Goal: Task Accomplishment & Management: Complete application form

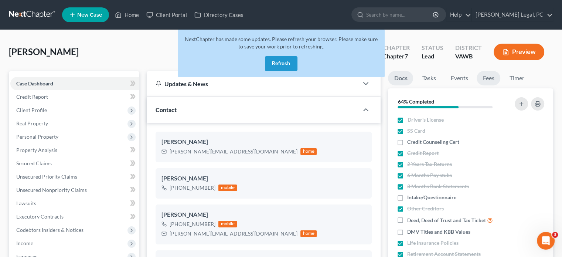
click at [495, 78] on link "Fees" at bounding box center [488, 78] width 24 height 14
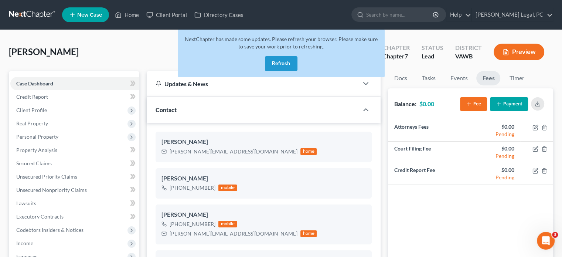
click at [507, 103] on button "Payment" at bounding box center [509, 104] width 38 height 14
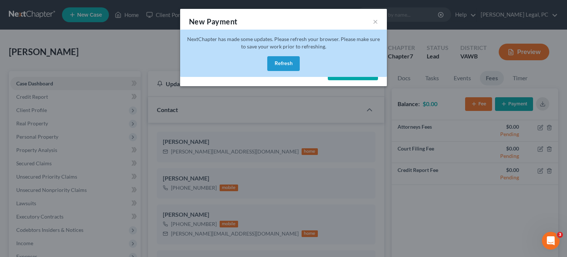
click at [289, 67] on button "Refresh" at bounding box center [283, 63] width 32 height 15
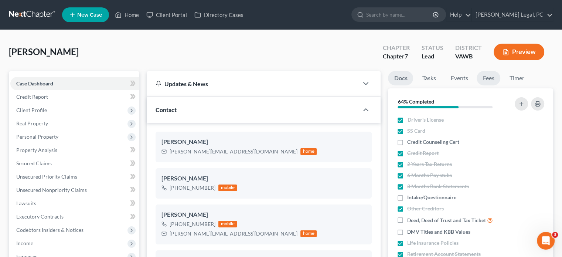
click at [492, 79] on link "Fees" at bounding box center [488, 78] width 24 height 14
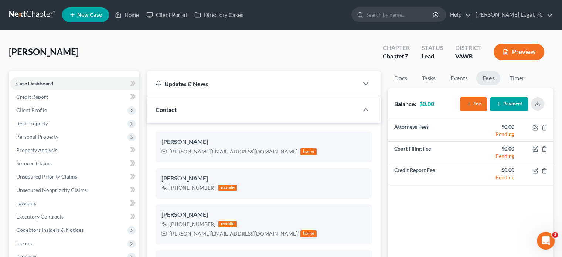
click at [512, 105] on button "Payment" at bounding box center [509, 104] width 38 height 14
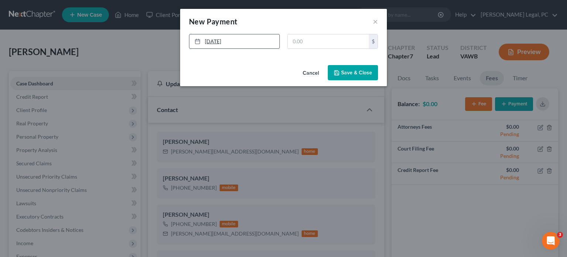
click at [213, 41] on link "8/13/2025" at bounding box center [234, 41] width 90 height 14
click at [294, 43] on input "text" at bounding box center [328, 41] width 81 height 14
click at [294, 41] on input "1,300" at bounding box center [328, 41] width 81 height 14
type input "1,300"
click at [343, 74] on button "Save & Close" at bounding box center [353, 73] width 50 height 16
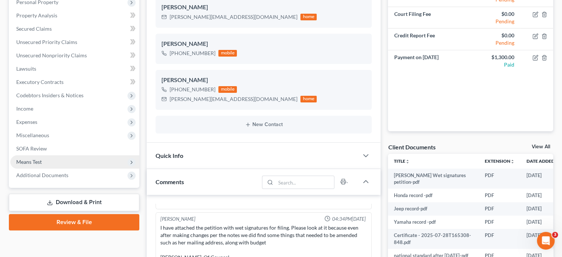
scroll to position [185, 0]
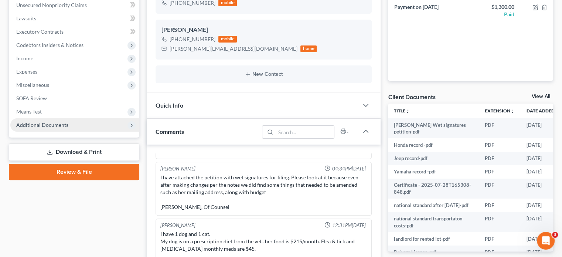
click at [38, 125] on span "Additional Documents" at bounding box center [42, 124] width 52 height 6
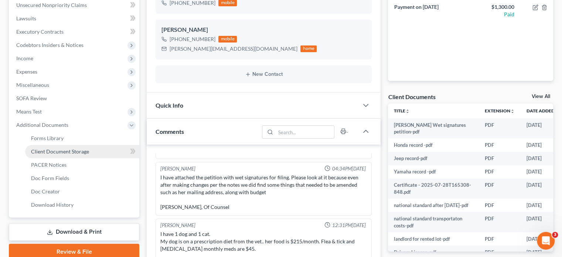
click at [69, 153] on span "Client Document Storage" at bounding box center [60, 151] width 58 height 6
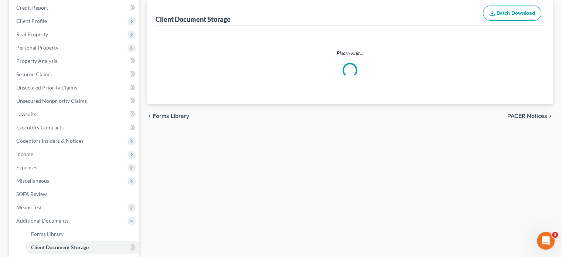
scroll to position [18, 0]
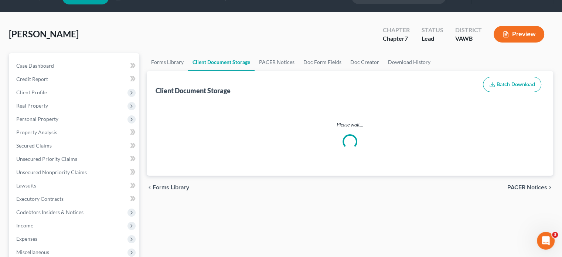
select select "0"
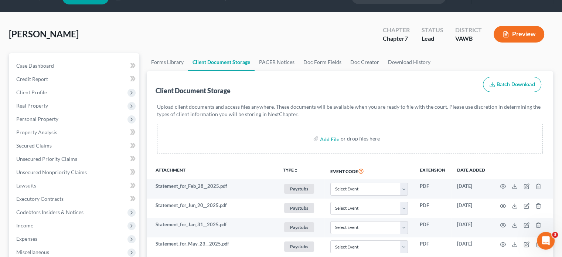
scroll to position [0, 0]
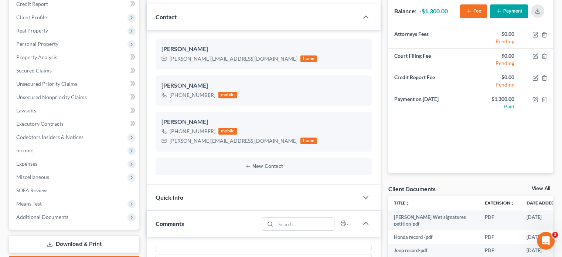
scroll to position [74, 0]
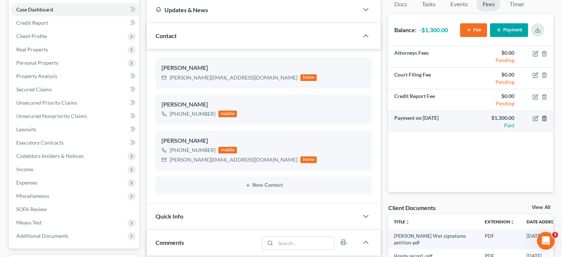
click at [543, 119] on line "button" at bounding box center [543, 118] width 0 height 1
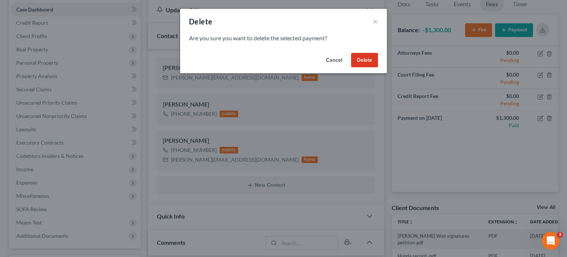
click at [368, 60] on button "Delete" at bounding box center [364, 60] width 27 height 15
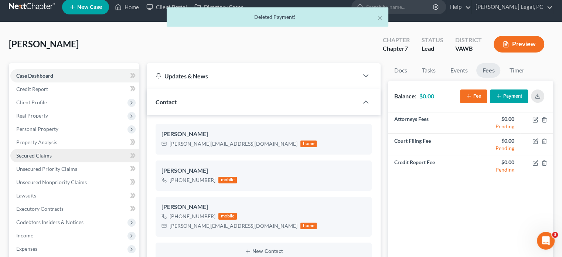
scroll to position [0, 0]
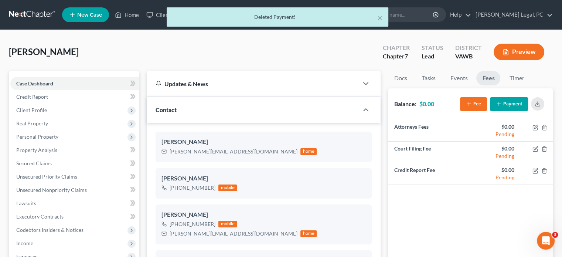
click at [134, 13] on div "× Deleted Payment!" at bounding box center [277, 18] width 562 height 23
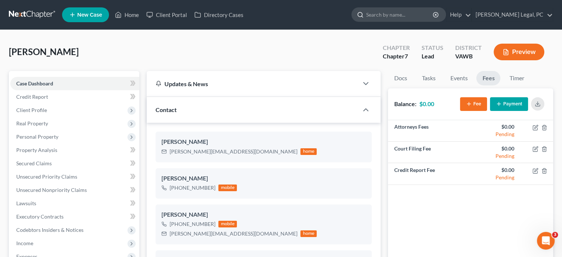
click at [405, 16] on input "search" at bounding box center [400, 15] width 68 height 14
type input "cranford"
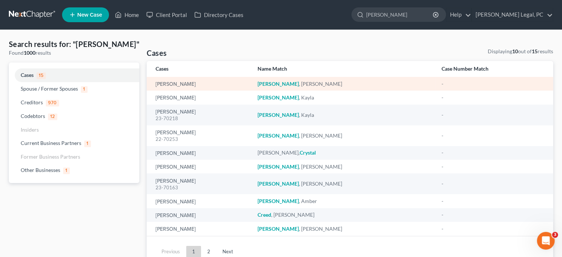
click at [296, 84] on em "Cranford" at bounding box center [277, 83] width 41 height 6
click at [169, 86] on link "[PERSON_NAME]" at bounding box center [175, 84] width 40 height 5
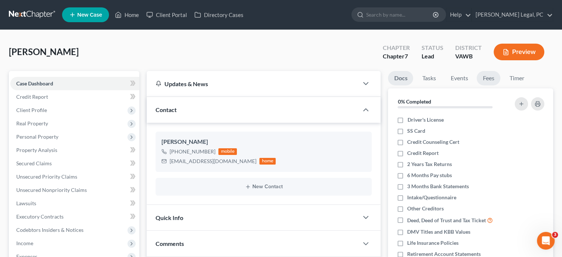
click at [484, 78] on link "Fees" at bounding box center [488, 78] width 24 height 14
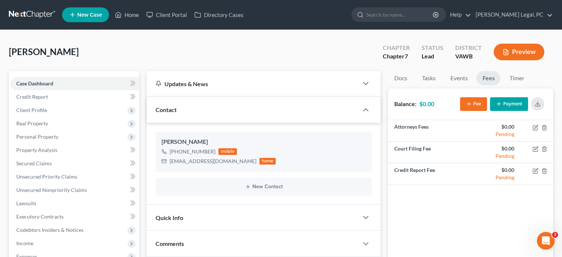
click at [508, 104] on button "Payment" at bounding box center [509, 104] width 38 height 14
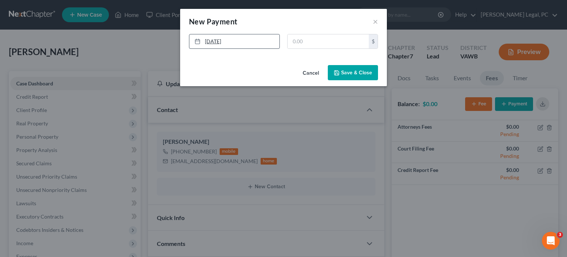
click at [215, 40] on link "[DATE]" at bounding box center [234, 41] width 90 height 14
click at [310, 44] on input "text" at bounding box center [328, 41] width 81 height 14
type input "1,300"
click at [344, 73] on button "Save & Close" at bounding box center [353, 73] width 50 height 16
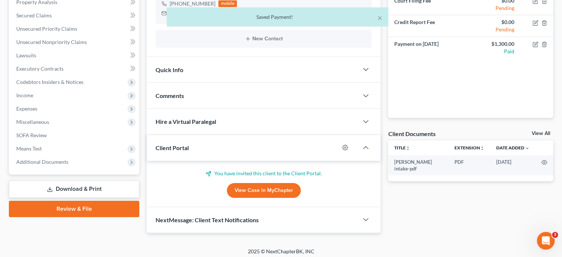
scroll to position [151, 0]
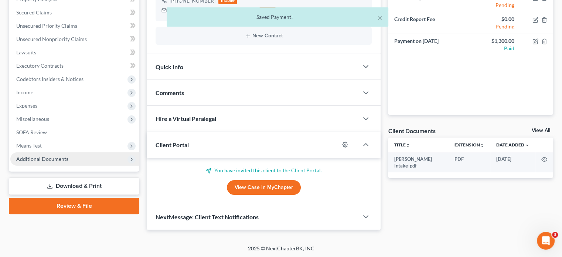
click at [43, 162] on span "Additional Documents" at bounding box center [74, 158] width 129 height 13
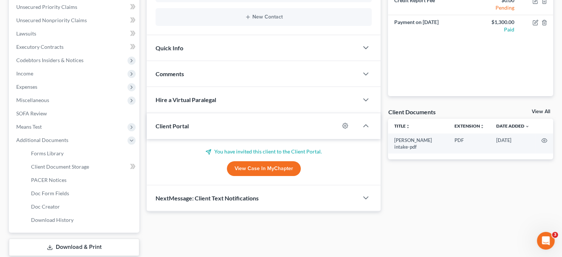
scroll to position [188, 0]
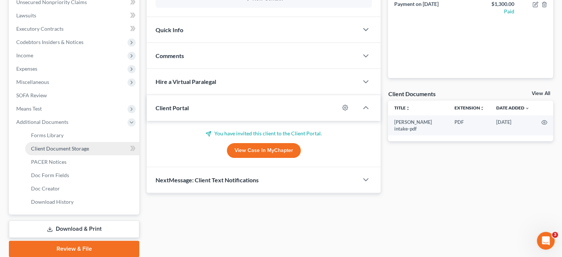
drag, startPoint x: 70, startPoint y: 149, endPoint x: 109, endPoint y: 154, distance: 39.5
click at [70, 149] on span "Client Document Storage" at bounding box center [60, 148] width 58 height 6
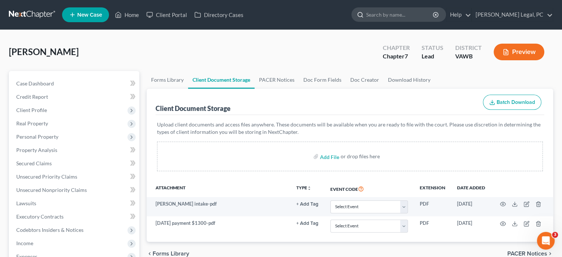
click at [404, 13] on input "search" at bounding box center [400, 15] width 68 height 14
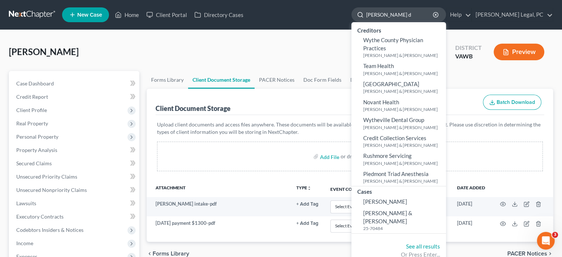
type input "beth de"
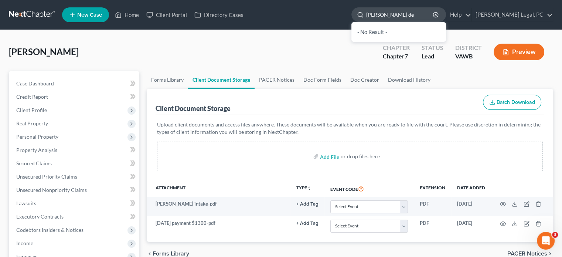
drag, startPoint x: 408, startPoint y: 14, endPoint x: 384, endPoint y: 17, distance: 24.9
click at [384, 17] on div "beth de" at bounding box center [398, 14] width 95 height 14
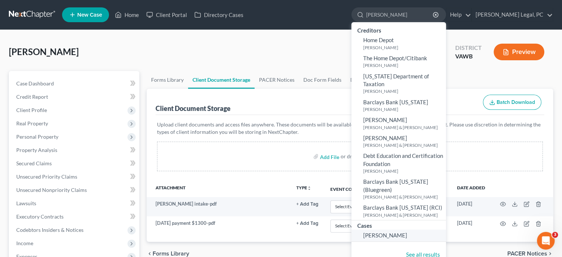
type input "dehart"
click at [400, 232] on span "[PERSON_NAME]" at bounding box center [385, 235] width 44 height 7
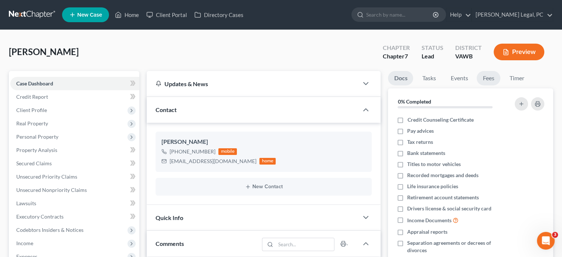
click at [489, 79] on link "Fees" at bounding box center [488, 78] width 24 height 14
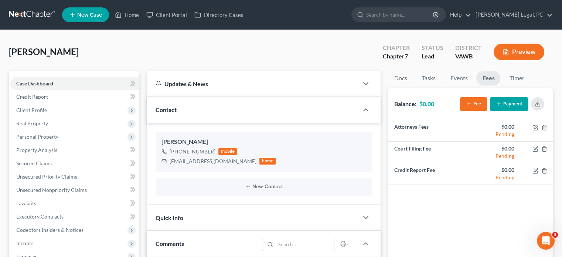
click at [509, 104] on button "Payment" at bounding box center [509, 104] width 38 height 14
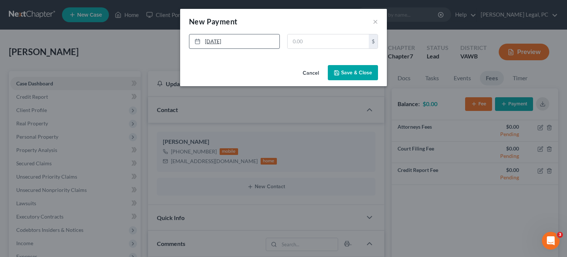
click at [218, 42] on link "[DATE]" at bounding box center [234, 41] width 90 height 14
click at [312, 45] on input "text" at bounding box center [328, 41] width 81 height 14
type input "500"
click at [351, 73] on button "Save & Close" at bounding box center [353, 73] width 50 height 16
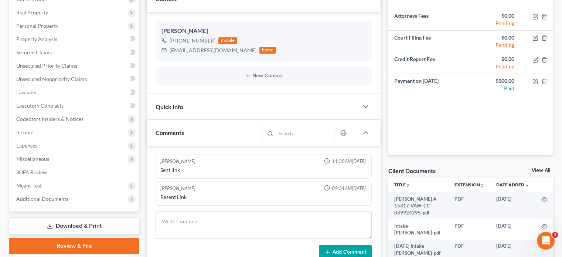
scroll to position [185, 0]
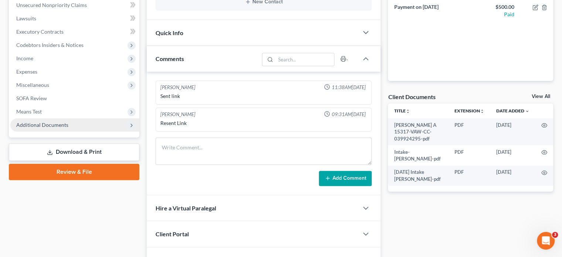
click at [34, 125] on span "Additional Documents" at bounding box center [42, 124] width 52 height 6
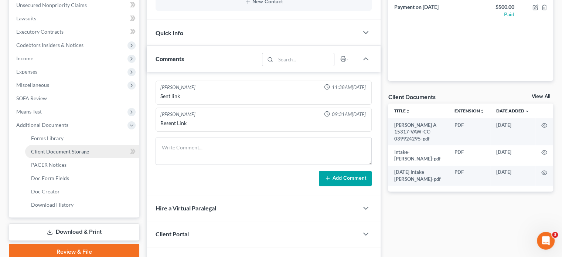
click at [71, 153] on span "Client Document Storage" at bounding box center [60, 151] width 58 height 6
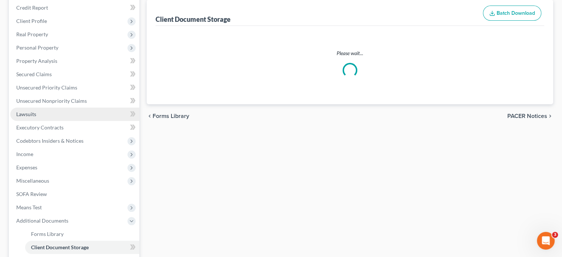
select select "0"
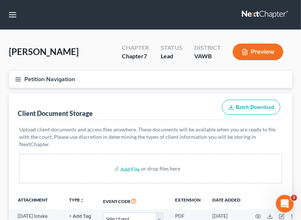
select select "0"
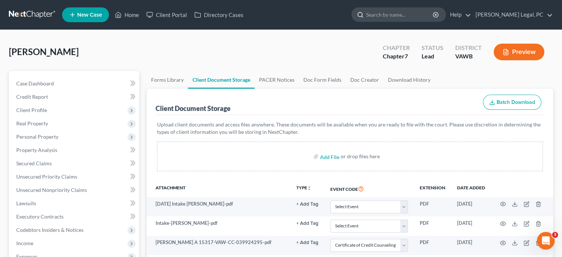
click at [400, 17] on input "search" at bounding box center [400, 15] width 68 height 14
type input "akers"
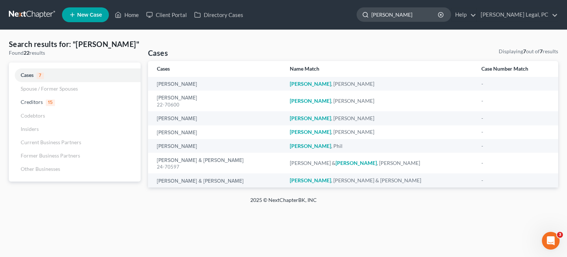
click at [406, 16] on input "akers" at bounding box center [405, 15] width 68 height 14
drag, startPoint x: 414, startPoint y: 16, endPoint x: 379, endPoint y: 18, distance: 34.4
click at [379, 18] on ul "New Case Home Client Portal Directory Cases akers - No Result - Creditors Wythe…" at bounding box center [310, 14] width 496 height 19
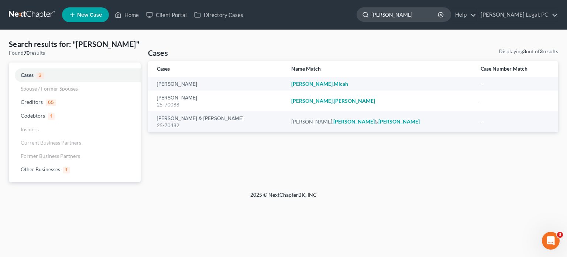
click at [431, 14] on input "christy miller" at bounding box center [405, 15] width 68 height 14
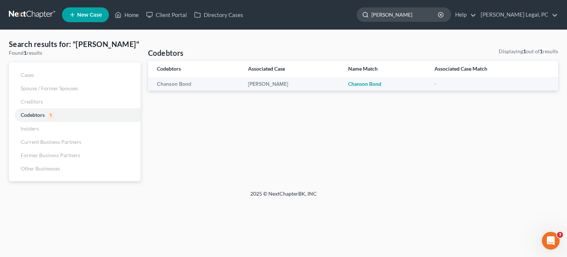
click at [429, 16] on input "christy boswel" at bounding box center [405, 15] width 68 height 14
drag, startPoint x: 438, startPoint y: 14, endPoint x: 405, endPoint y: 18, distance: 32.7
click at [400, 23] on ul "New Case Home Client Portal Directory Cases akers - No Result - Creditors Wythe…" at bounding box center [310, 14] width 496 height 19
click at [428, 14] on input "christy boswell" at bounding box center [405, 15] width 68 height 14
type input "c"
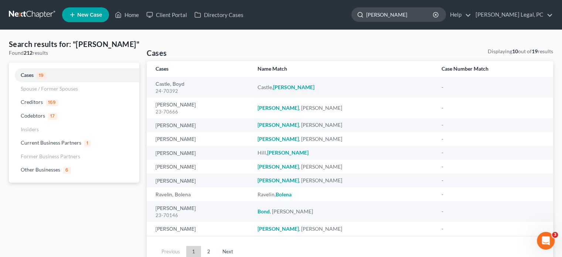
drag, startPoint x: 414, startPoint y: 16, endPoint x: 393, endPoint y: 18, distance: 20.8
click at [393, 18] on input "boswell" at bounding box center [400, 15] width 68 height 14
click at [410, 14] on input "boswell" at bounding box center [400, 15] width 68 height 14
type input "b"
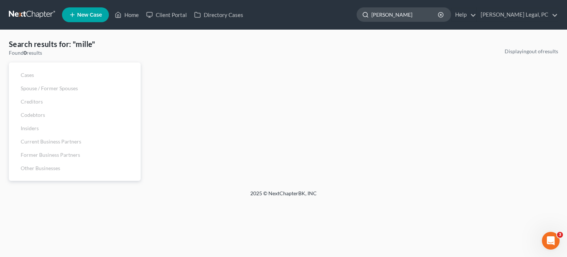
type input "miller"
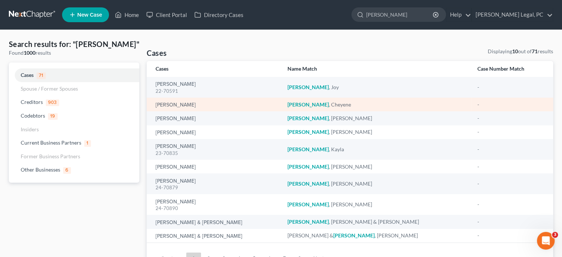
scroll to position [37, 0]
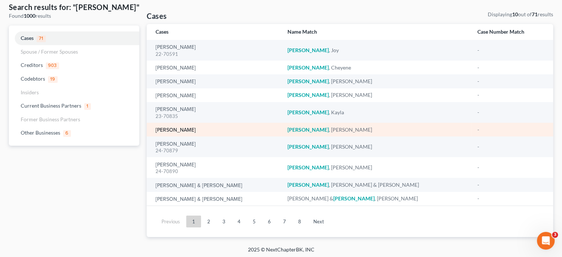
click at [181, 131] on link "[PERSON_NAME]" at bounding box center [175, 129] width 40 height 5
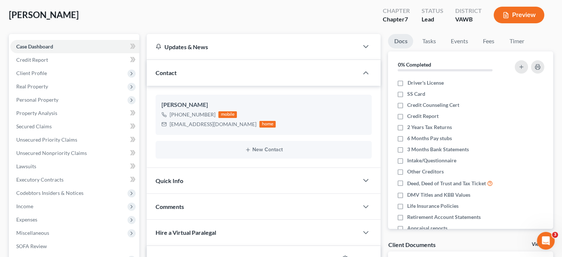
scroll to position [74, 0]
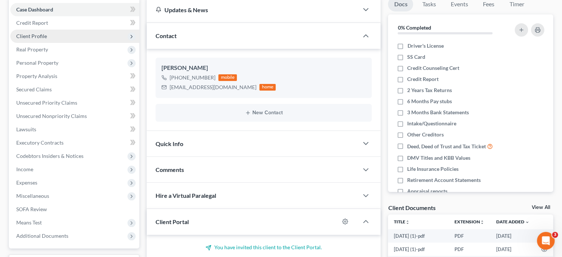
click at [40, 35] on span "Client Profile" at bounding box center [31, 36] width 31 height 6
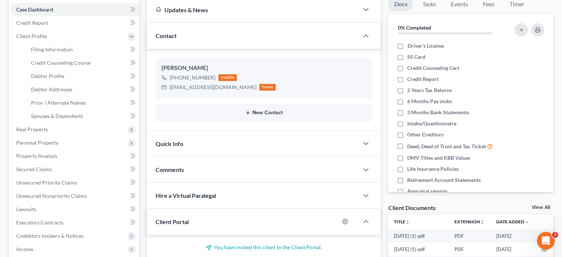
scroll to position [0, 0]
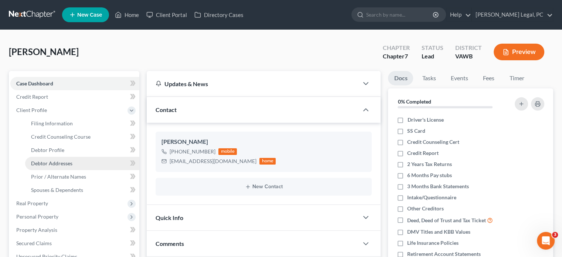
click at [59, 162] on span "Debtor Addresses" at bounding box center [51, 163] width 41 height 6
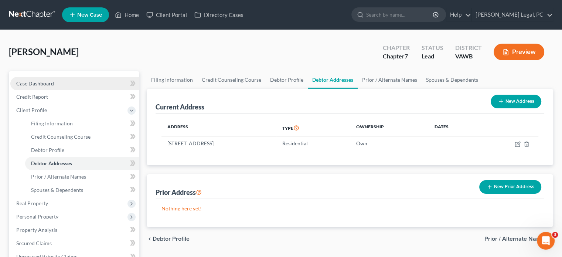
click at [29, 80] on span "Case Dashboard" at bounding box center [35, 83] width 38 height 6
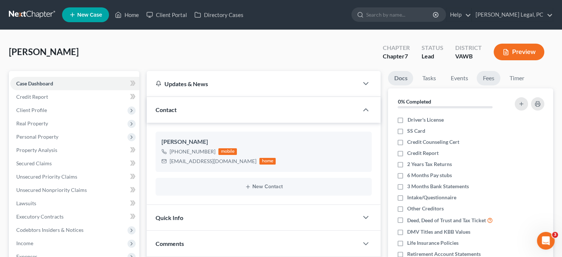
click at [491, 77] on link "Fees" at bounding box center [488, 78] width 24 height 14
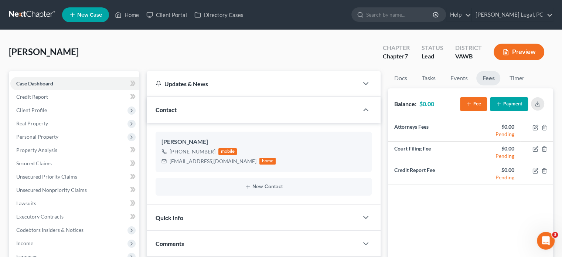
click at [516, 107] on button "Payment" at bounding box center [509, 104] width 38 height 14
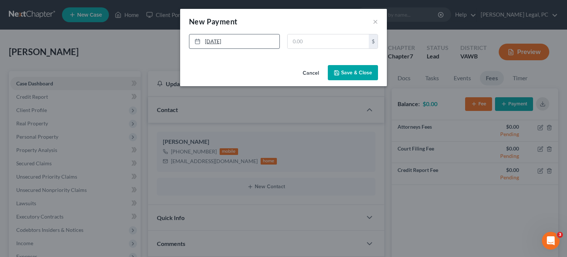
click at [216, 43] on link "[DATE]" at bounding box center [234, 41] width 90 height 14
click at [308, 44] on input "text" at bounding box center [328, 41] width 81 height 14
type input "700.00"
click at [348, 74] on button "Save & Close" at bounding box center [353, 73] width 50 height 16
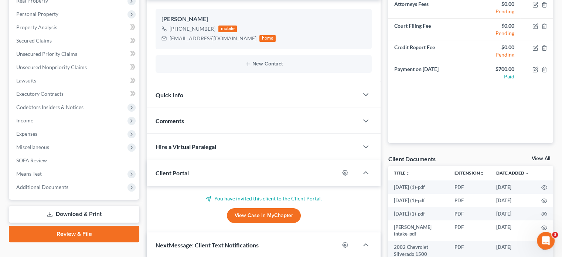
scroll to position [148, 0]
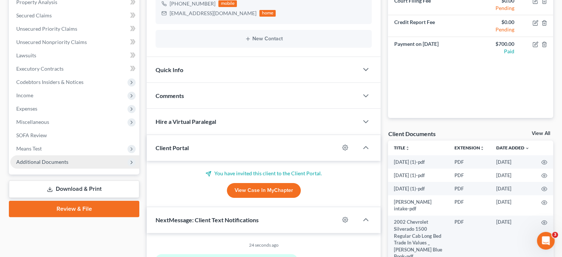
click at [34, 164] on span "Additional Documents" at bounding box center [74, 161] width 129 height 13
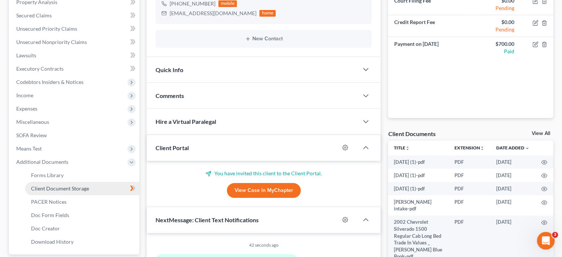
click at [38, 184] on link "Client Document Storage" at bounding box center [82, 188] width 114 height 13
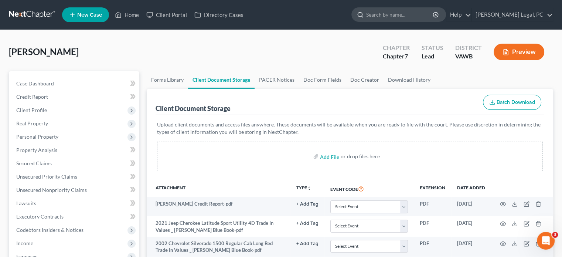
click at [392, 17] on input "search" at bounding box center [400, 15] width 68 height 14
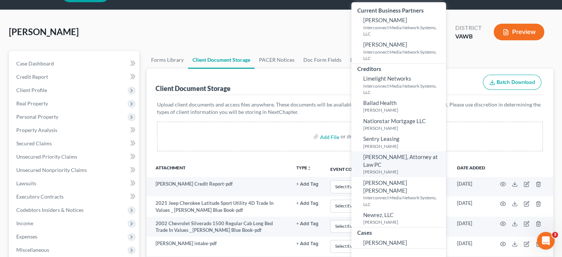
scroll to position [37, 0]
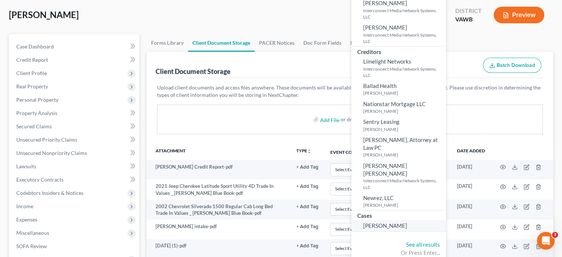
type input "newberry"
click at [402, 222] on span "[PERSON_NAME]" at bounding box center [385, 225] width 44 height 7
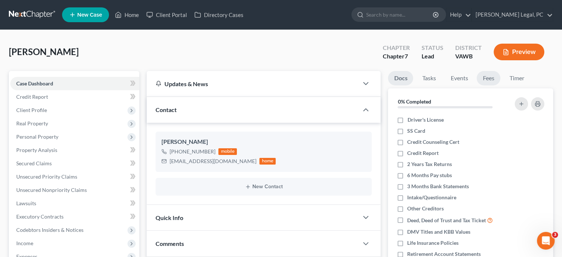
click at [483, 76] on link "Fees" at bounding box center [488, 78] width 24 height 14
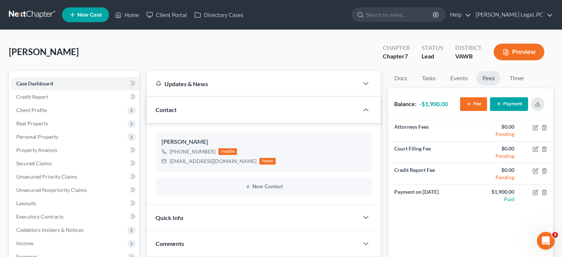
click at [515, 99] on button "Payment" at bounding box center [509, 104] width 38 height 14
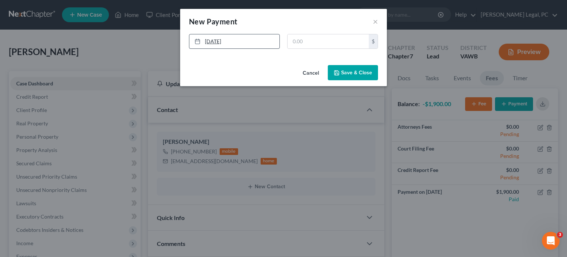
click at [212, 41] on link "8/13/2025" at bounding box center [234, 41] width 90 height 14
drag, startPoint x: 261, startPoint y: 113, endPoint x: 263, endPoint y: 106, distance: 7.2
click at [295, 41] on input "text" at bounding box center [328, 41] width 81 height 14
type input "800.00"
click at [336, 72] on icon "button" at bounding box center [337, 73] width 6 height 6
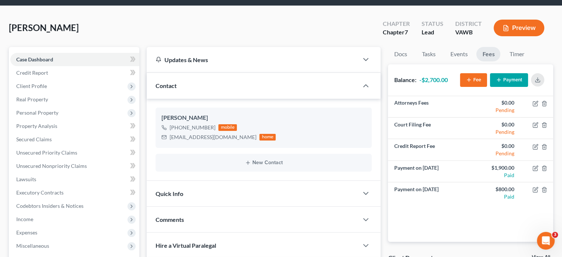
scroll to position [37, 0]
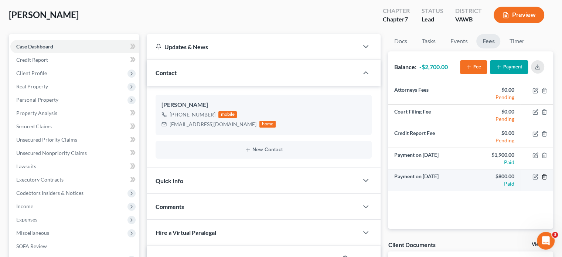
click at [543, 176] on icon "button" at bounding box center [544, 177] width 6 height 6
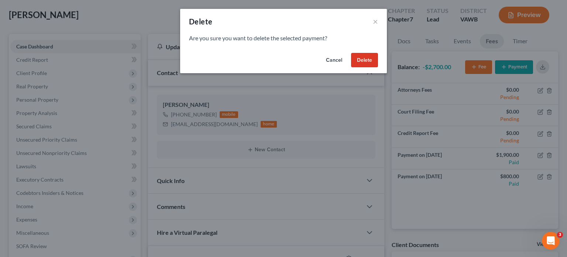
click at [361, 61] on button "Delete" at bounding box center [364, 60] width 27 height 15
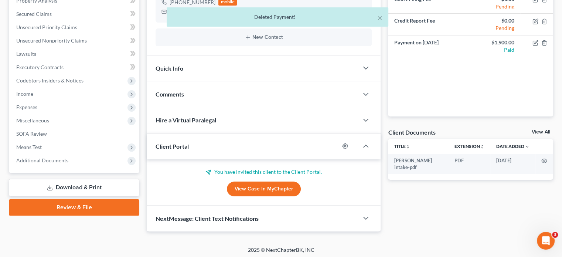
scroll to position [151, 0]
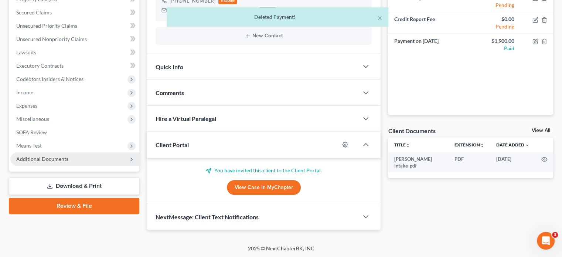
click at [38, 164] on span "Additional Documents" at bounding box center [74, 158] width 129 height 13
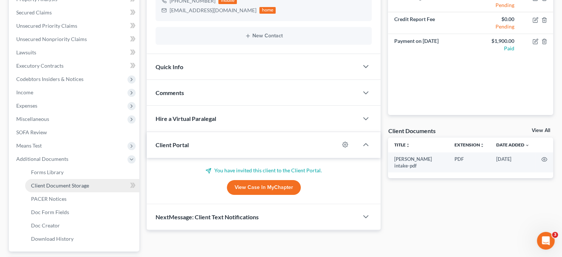
click at [49, 186] on span "Client Document Storage" at bounding box center [60, 185] width 58 height 6
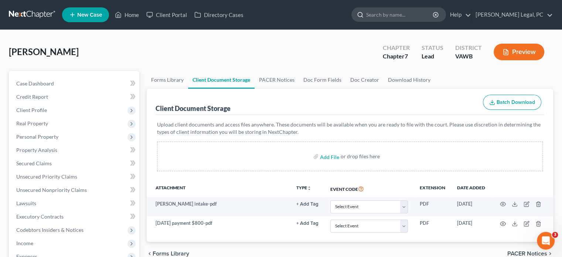
click at [416, 19] on input "search" at bounding box center [400, 15] width 68 height 14
drag, startPoint x: 419, startPoint y: 15, endPoint x: 393, endPoint y: 18, distance: 26.1
click at [393, 18] on input "jessica cole" at bounding box center [400, 15] width 68 height 14
type input "j"
type input "cole"
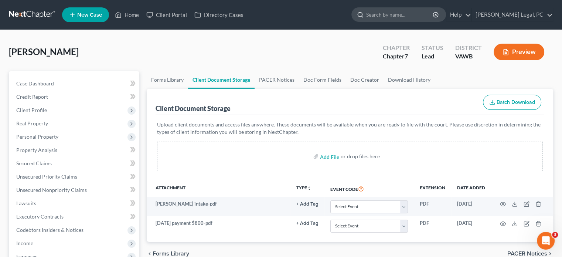
click at [421, 17] on input "search" at bounding box center [400, 15] width 68 height 14
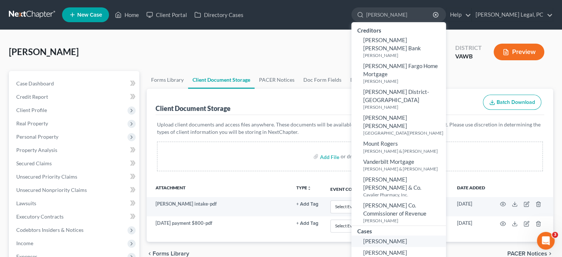
type input "moser"
click at [407, 237] on span "[PERSON_NAME]" at bounding box center [385, 240] width 44 height 7
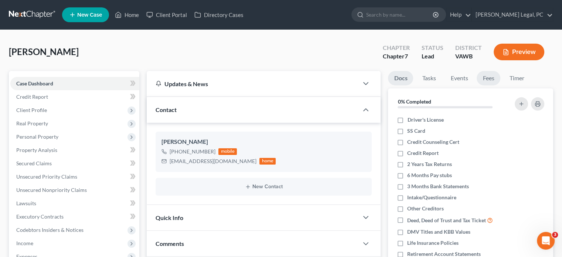
click at [492, 79] on link "Fees" at bounding box center [488, 78] width 24 height 14
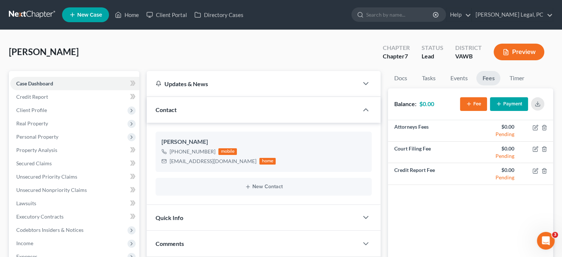
click at [503, 105] on button "Payment" at bounding box center [509, 104] width 38 height 14
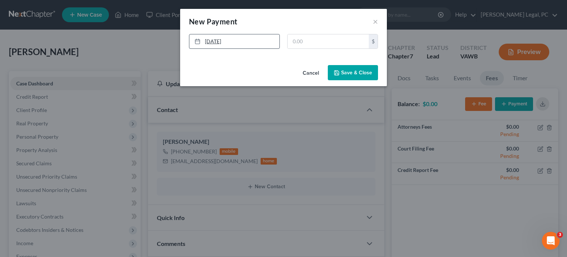
click at [211, 41] on link "8/13/2025" at bounding box center [234, 41] width 90 height 14
click at [315, 47] on input "text" at bounding box center [328, 41] width 81 height 14
type input "1,000"
click at [361, 75] on button "Save & Close" at bounding box center [353, 73] width 50 height 16
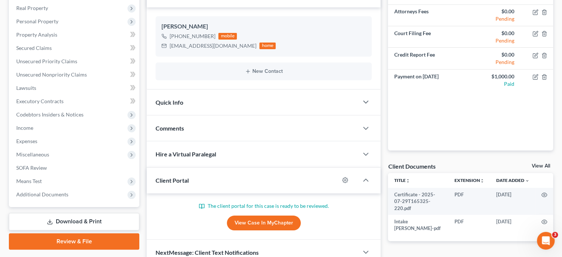
scroll to position [151, 0]
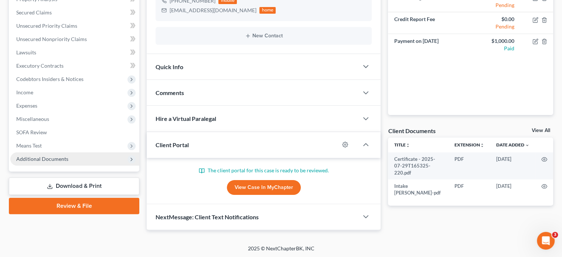
click at [48, 161] on span "Additional Documents" at bounding box center [42, 158] width 52 height 6
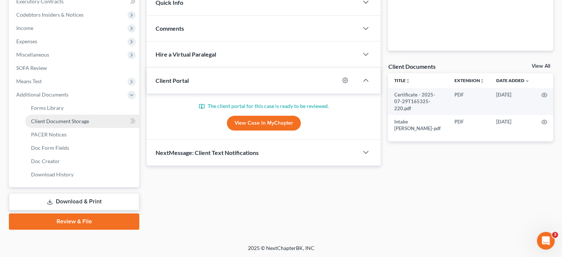
click at [40, 124] on span "Client Document Storage" at bounding box center [60, 121] width 58 height 6
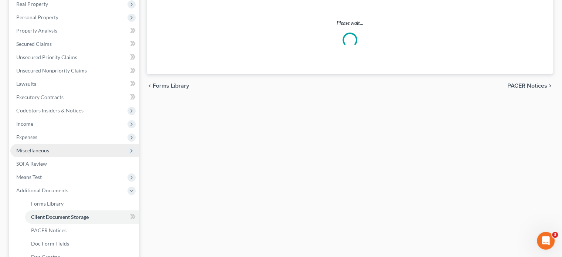
select select "0"
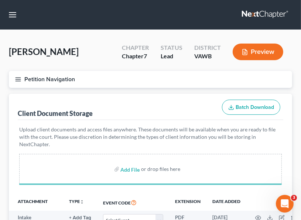
select select "0"
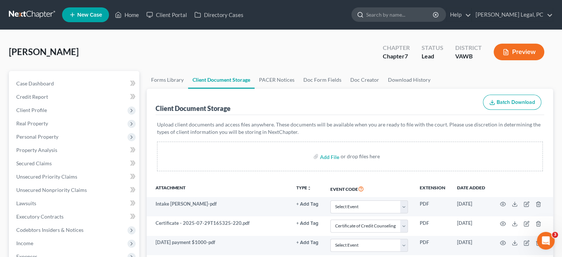
click at [400, 13] on input "search" at bounding box center [400, 15] width 68 height 14
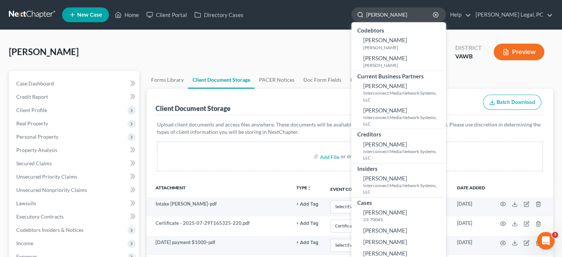
drag, startPoint x: 407, startPoint y: 18, endPoint x: 390, endPoint y: 17, distance: 17.4
click at [390, 17] on input "turner" at bounding box center [400, 15] width 68 height 14
type input "hall"
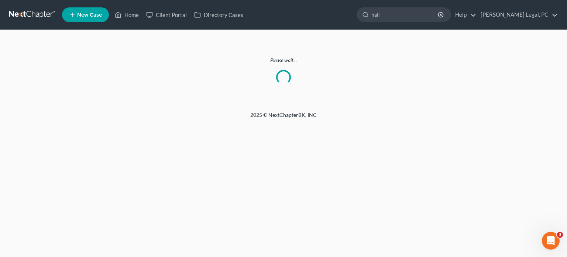
select select "0"
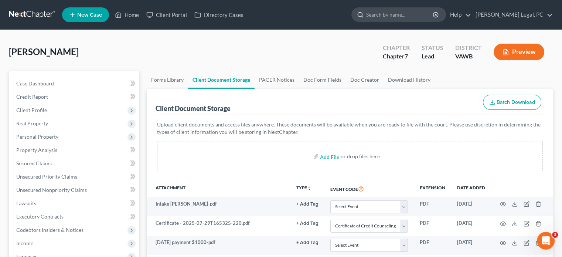
click at [408, 14] on input "search" at bounding box center [400, 15] width 68 height 14
type input "hall"
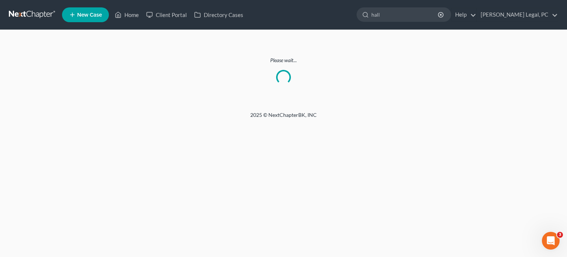
select select "0"
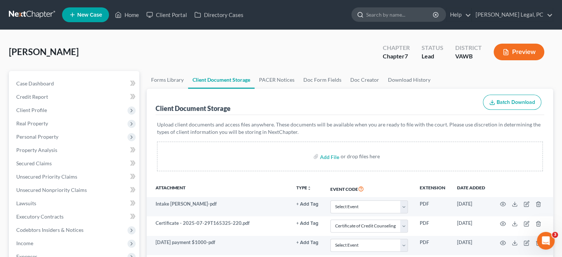
click at [404, 18] on input "search" at bounding box center [400, 15] width 68 height 14
type input "m"
type input "james"
drag, startPoint x: 410, startPoint y: 17, endPoint x: 390, endPoint y: 17, distance: 20.3
click at [390, 17] on input "james" at bounding box center [400, 15] width 68 height 14
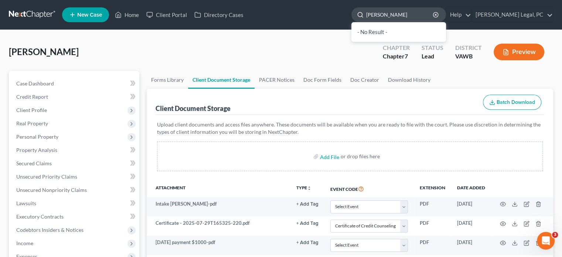
drag, startPoint x: 416, startPoint y: 17, endPoint x: 391, endPoint y: 20, distance: 25.6
click at [391, 20] on input "Jeff Holmes" at bounding box center [400, 15] width 68 height 14
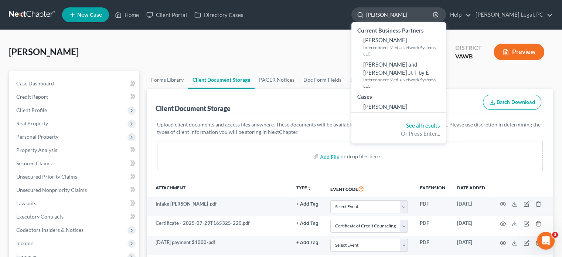
click at [422, 13] on input "Jeff Holmes" at bounding box center [400, 15] width 68 height 14
drag, startPoint x: 419, startPoint y: 15, endPoint x: 388, endPoint y: 10, distance: 31.4
click at [388, 10] on div "Jeff Holmes" at bounding box center [398, 14] width 95 height 14
type input "holmes"
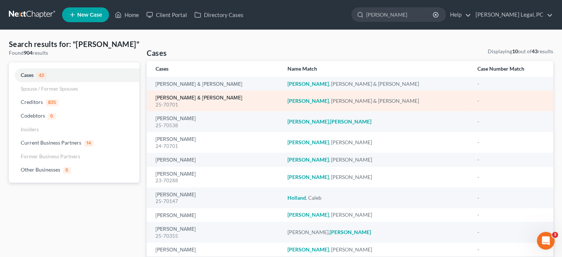
click at [188, 98] on link "[PERSON_NAME] & [PERSON_NAME]" at bounding box center [198, 97] width 87 height 5
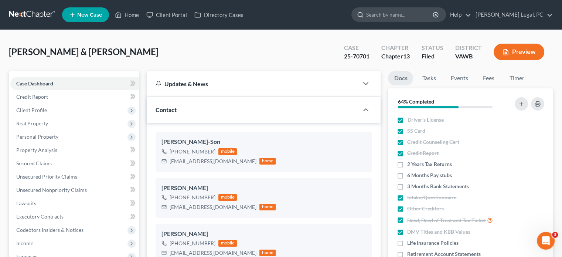
click at [397, 18] on input "search" at bounding box center [400, 15] width 68 height 14
type input "holmes"
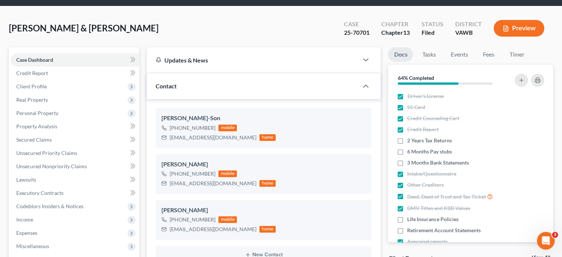
scroll to position [37, 0]
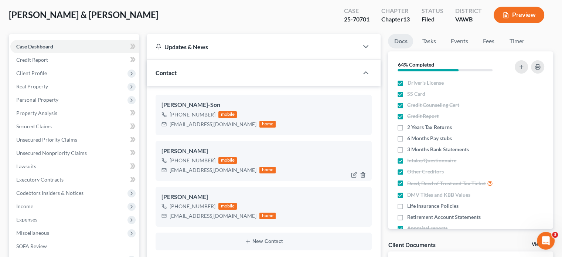
click at [185, 151] on div "Jeff Holmes" at bounding box center [263, 151] width 204 height 9
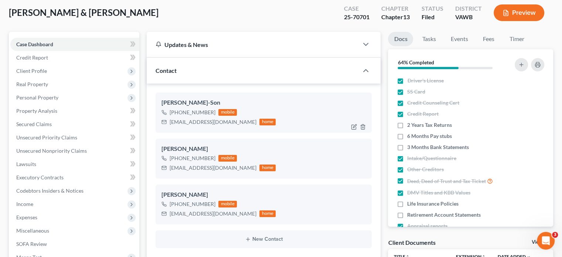
scroll to position [0, 0]
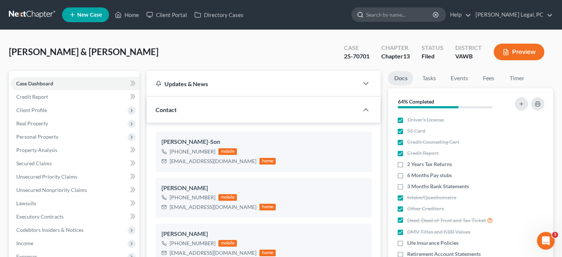
click at [402, 17] on input "search" at bounding box center [400, 15] width 68 height 14
type input "h"
click at [424, 17] on input "jeff holmes" at bounding box center [400, 15] width 68 height 14
drag, startPoint x: 403, startPoint y: 14, endPoint x: 376, endPoint y: 14, distance: 27.3
click at [376, 14] on div "jeff holmes" at bounding box center [398, 14] width 95 height 14
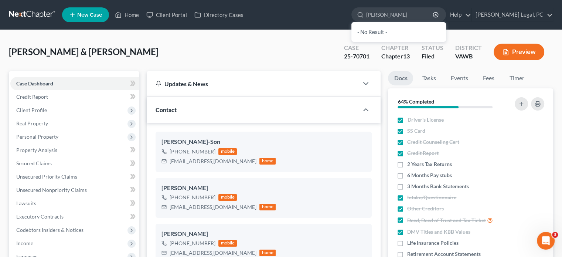
type input "jeff holmes"
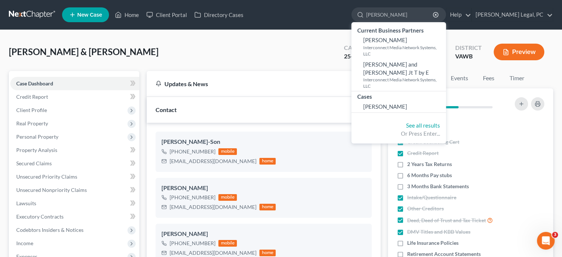
click at [91, 18] on link "New Case" at bounding box center [85, 14] width 47 height 15
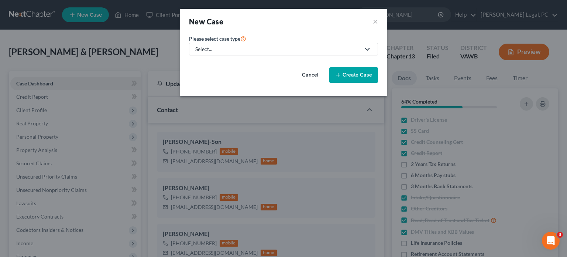
click at [223, 47] on div "Select..." at bounding box center [277, 48] width 165 height 7
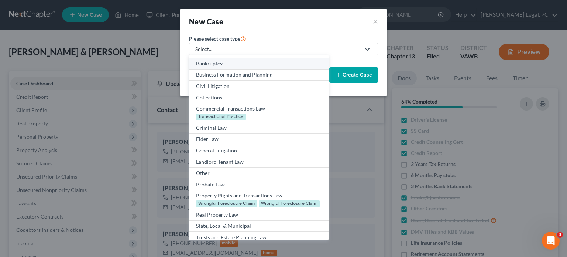
click at [223, 65] on div "Bankruptcy" at bounding box center [258, 63] width 125 height 7
select select "84"
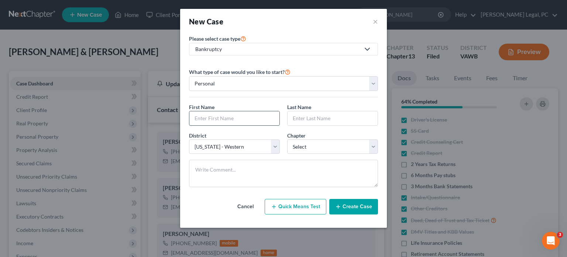
click at [209, 114] on input "text" at bounding box center [234, 118] width 90 height 14
type input "Jeff"
type input "J"
type input "Holmes"
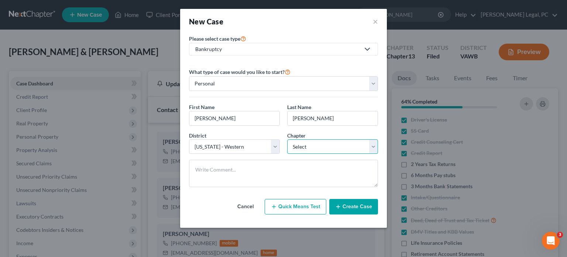
click at [368, 145] on select "Select 7 11 12 13" at bounding box center [332, 146] width 91 height 15
select select "0"
click at [287, 139] on select "Select 7 11 12 13" at bounding box center [332, 146] width 91 height 15
click at [347, 209] on button "Create Case" at bounding box center [353, 207] width 49 height 16
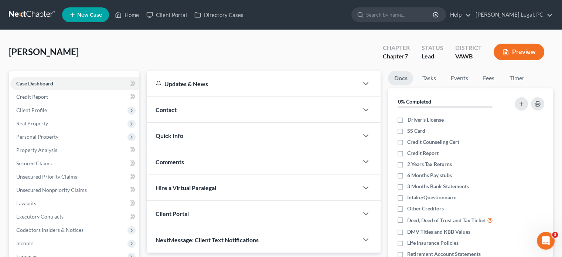
click at [177, 112] on div "Contact" at bounding box center [253, 109] width 212 height 25
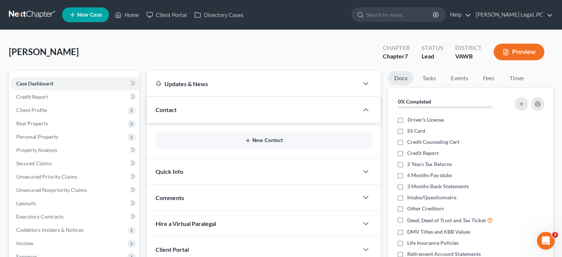
click at [249, 140] on line "button" at bounding box center [247, 140] width 3 height 0
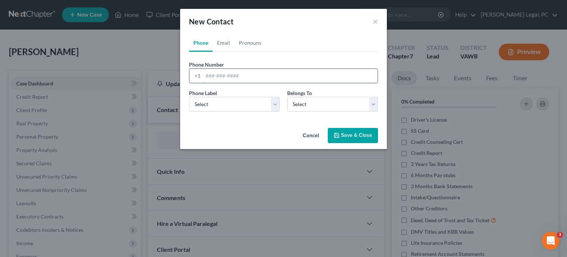
click at [205, 78] on input "tel" at bounding box center [290, 76] width 175 height 14
type input "276-870-0648"
click at [275, 104] on select "Select Mobile Home Work Other" at bounding box center [234, 104] width 91 height 15
select select "0"
click at [189, 97] on select "Select Mobile Home Work Other" at bounding box center [234, 104] width 91 height 15
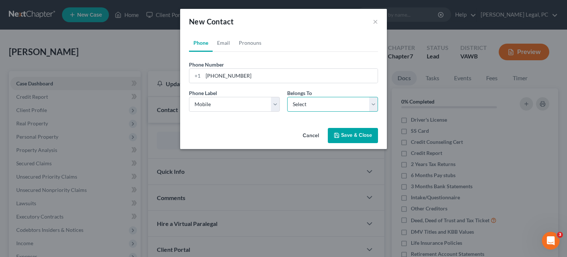
click at [323, 109] on select "Select Client Other" at bounding box center [332, 104] width 91 height 15
select select "0"
click at [287, 97] on select "Select Client Other" at bounding box center [332, 104] width 91 height 15
click at [338, 136] on polyline "button" at bounding box center [337, 137] width 3 height 2
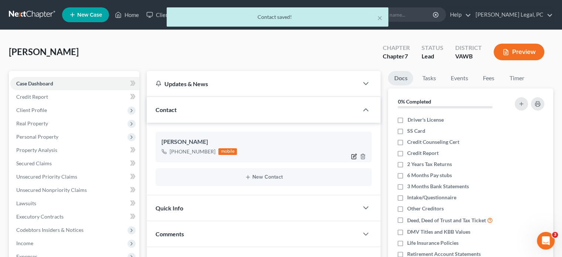
click at [354, 157] on icon "button" at bounding box center [354, 156] width 6 height 6
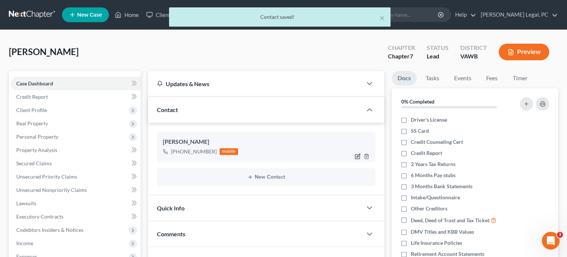
select select "0"
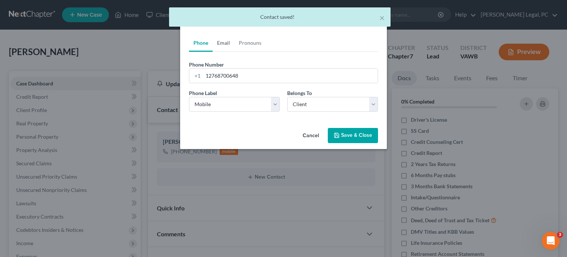
click at [229, 44] on link "Email" at bounding box center [224, 43] width 22 height 18
click at [234, 77] on input "email" at bounding box center [290, 76] width 175 height 14
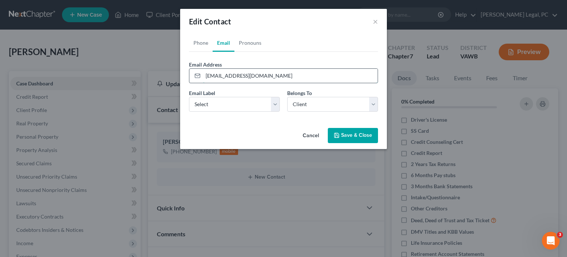
type input "jeffholmes45@gmail.com"
click at [277, 107] on select "Select Home Work Other" at bounding box center [234, 104] width 91 height 15
select select "0"
click at [189, 97] on select "Select Home Work Other" at bounding box center [234, 104] width 91 height 15
click at [353, 134] on button "Save & Close" at bounding box center [353, 136] width 50 height 16
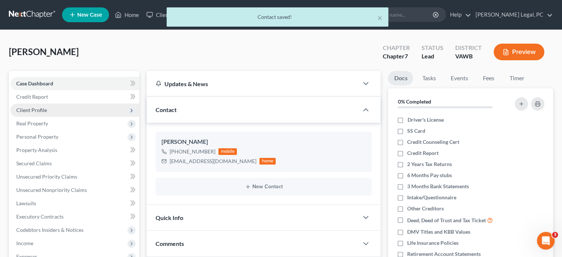
click at [38, 112] on span "Client Profile" at bounding box center [31, 110] width 31 height 6
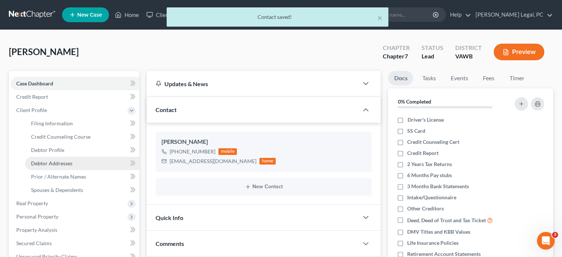
click at [49, 162] on span "Debtor Addresses" at bounding box center [51, 163] width 41 height 6
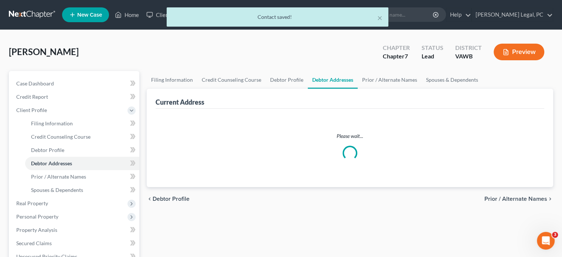
select select "0"
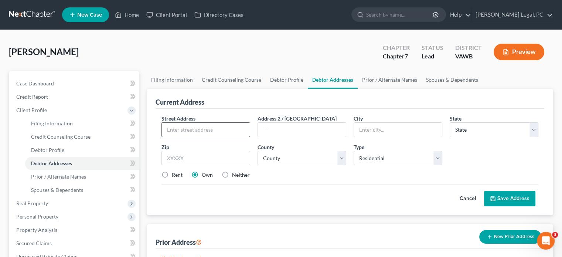
click at [199, 126] on input "text" at bounding box center [206, 130] width 88 height 14
type input "460 Creek Side Drive"
type input "P.O. Box 1615"
type input "Lebanon"
select select "48"
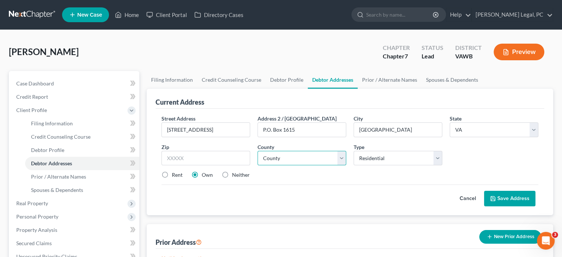
click at [294, 155] on select "County" at bounding box center [301, 158] width 89 height 15
click at [294, 155] on select "County [GEOGRAPHIC_DATA] [GEOGRAPHIC_DATA] [GEOGRAPHIC_DATA] [GEOGRAPHIC_DATA] …" at bounding box center [301, 158] width 89 height 15
click at [199, 153] on input "text" at bounding box center [205, 158] width 89 height 15
type input "24266"
click at [303, 157] on select "County [GEOGRAPHIC_DATA] [GEOGRAPHIC_DATA] [GEOGRAPHIC_DATA] [GEOGRAPHIC_DATA] …" at bounding box center [301, 158] width 89 height 15
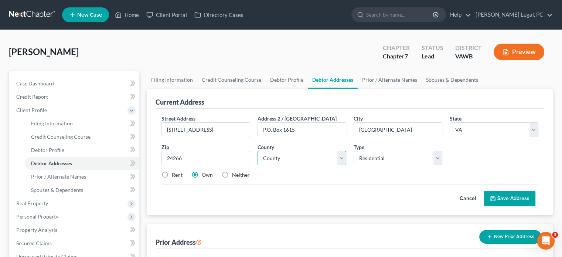
select select "111"
click at [257, 151] on select "County [GEOGRAPHIC_DATA] [GEOGRAPHIC_DATA] [GEOGRAPHIC_DATA] [GEOGRAPHIC_DATA] …" at bounding box center [301, 158] width 89 height 15
click at [501, 196] on button "Save Address" at bounding box center [509, 199] width 51 height 16
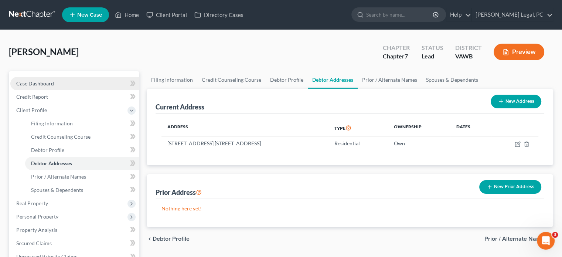
click at [49, 84] on span "Case Dashboard" at bounding box center [35, 83] width 38 height 6
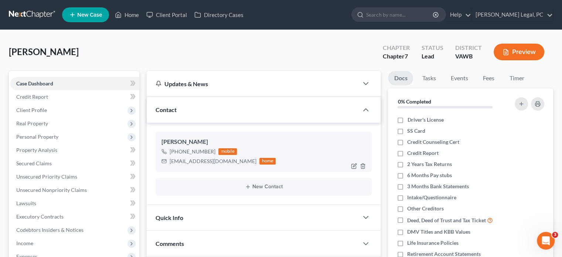
scroll to position [111, 0]
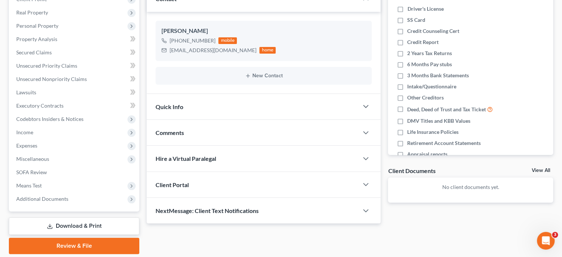
click at [212, 179] on div "Client Portal" at bounding box center [253, 184] width 212 height 25
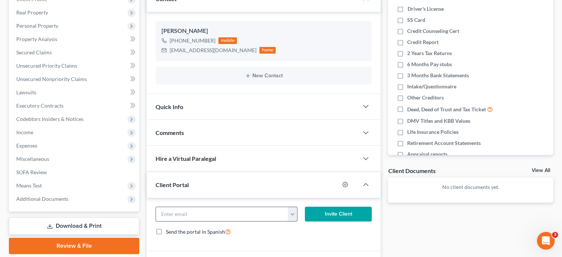
click at [195, 214] on input "email" at bounding box center [222, 214] width 132 height 14
click at [292, 216] on button "button" at bounding box center [292, 214] width 9 height 14
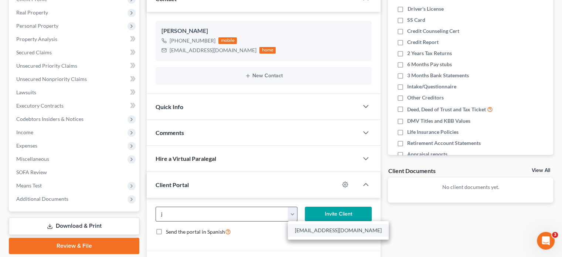
click at [292, 227] on link "jeffholmes45@gmail.com" at bounding box center [338, 230] width 101 height 13
type input "jeffholmes45@gmail.com"
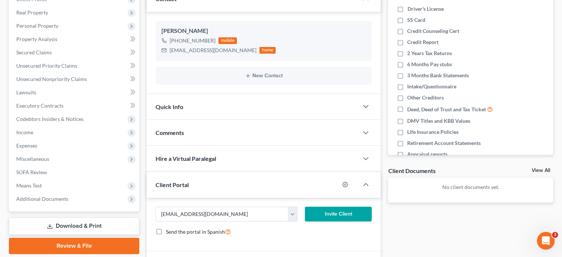
click at [319, 211] on button "Invite Client" at bounding box center [338, 213] width 67 height 15
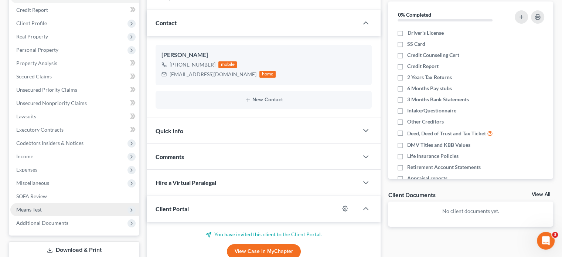
scroll to position [148, 0]
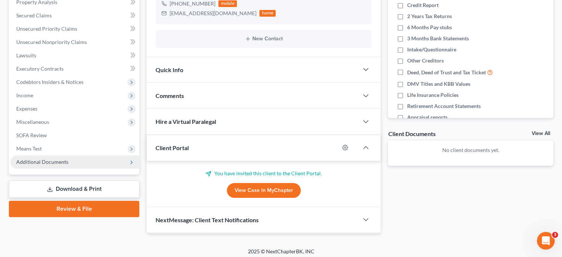
click at [38, 162] on span "Additional Documents" at bounding box center [42, 161] width 52 height 6
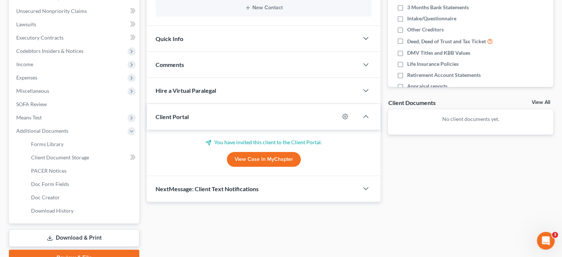
scroll to position [215, 0]
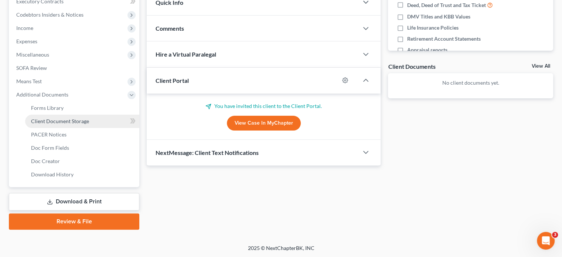
click at [76, 122] on span "Client Document Storage" at bounding box center [60, 121] width 58 height 6
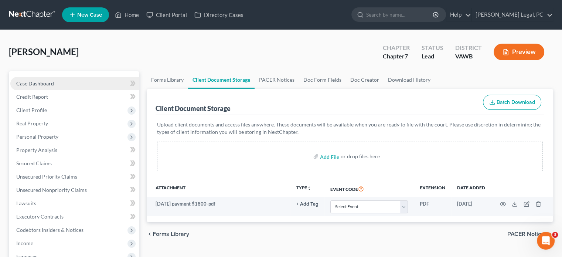
drag, startPoint x: 37, startPoint y: 80, endPoint x: 41, endPoint y: 80, distance: 4.1
click at [37, 79] on link "Case Dashboard" at bounding box center [74, 83] width 129 height 13
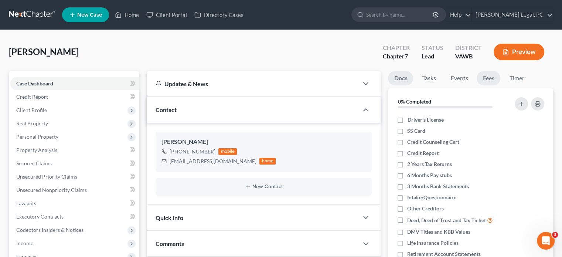
click at [484, 81] on link "Fees" at bounding box center [488, 78] width 24 height 14
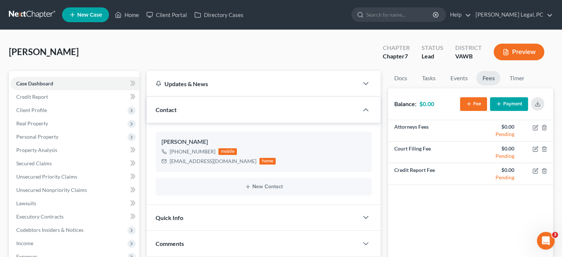
click at [508, 104] on button "Payment" at bounding box center [509, 104] width 38 height 14
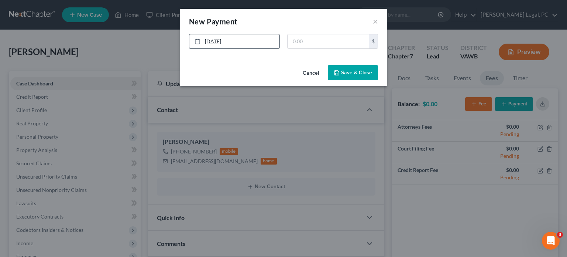
click at [217, 42] on link "8/13/2025" at bounding box center [234, 41] width 90 height 14
click at [289, 43] on input "text" at bounding box center [328, 41] width 81 height 14
type input "1,800"
click at [353, 68] on button "Save & Close" at bounding box center [353, 73] width 50 height 16
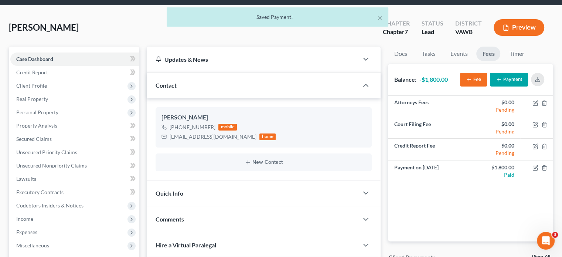
scroll to position [37, 0]
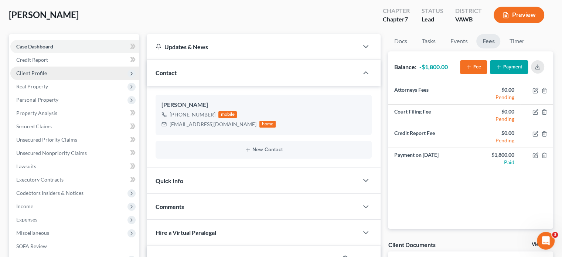
click at [42, 72] on span "Client Profile" at bounding box center [31, 73] width 31 height 6
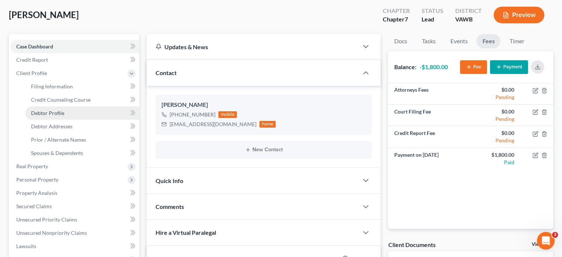
click at [48, 113] on span "Debtor Profile" at bounding box center [47, 113] width 33 height 6
select select "0"
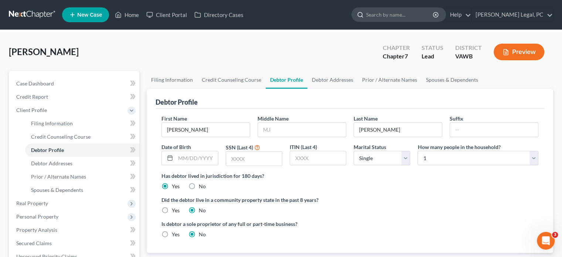
click at [415, 15] on input "search" at bounding box center [400, 15] width 68 height 14
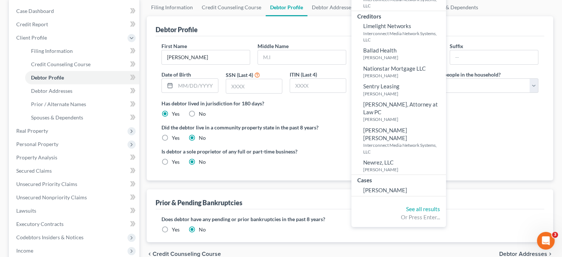
scroll to position [74, 0]
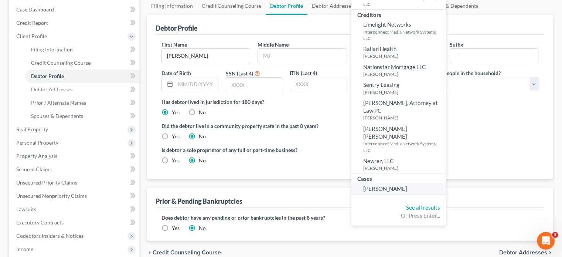
type input "newberry"
click at [407, 185] on span "Newberry, Teresa" at bounding box center [385, 188] width 44 height 7
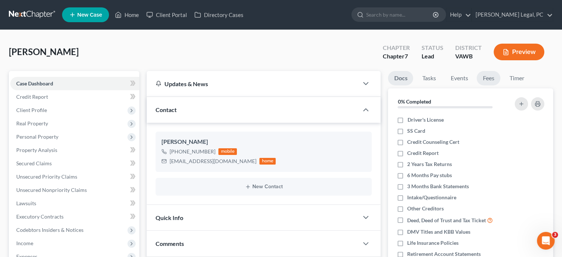
click at [490, 82] on link "Fees" at bounding box center [488, 78] width 24 height 14
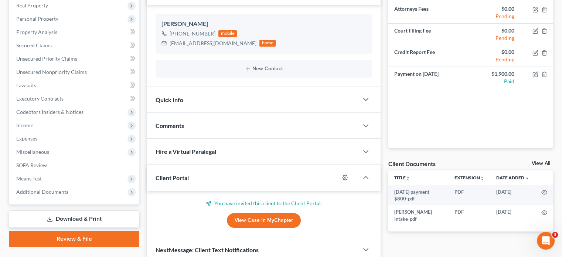
scroll to position [151, 0]
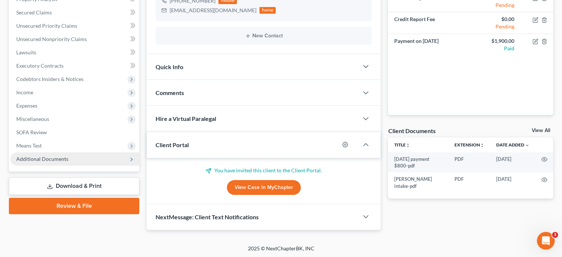
click at [47, 161] on span "Additional Documents" at bounding box center [42, 158] width 52 height 6
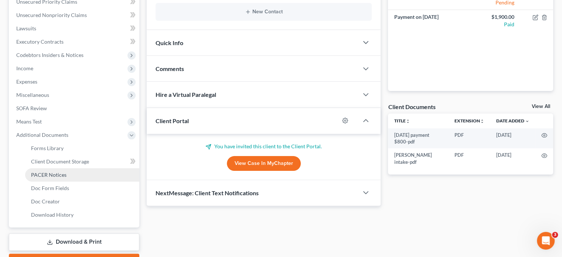
scroll to position [188, 0]
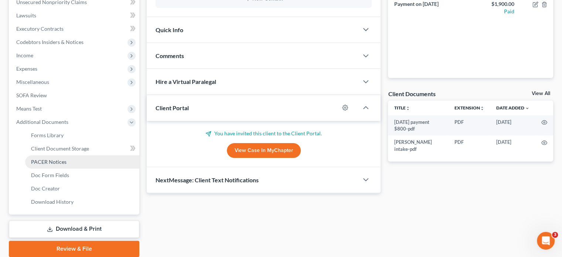
drag, startPoint x: 69, startPoint y: 155, endPoint x: 72, endPoint y: 150, distance: 5.1
click at [69, 154] on ul "Forms Library Client Document Storage PACER Notices Doc Form Fields Doc Creator…" at bounding box center [74, 168] width 129 height 80
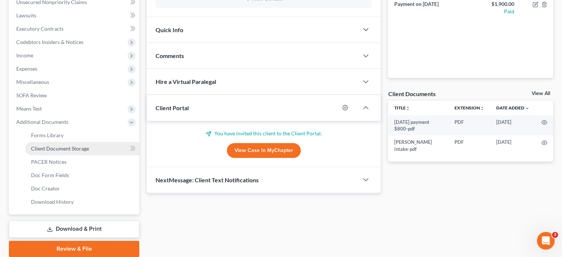
click at [72, 150] on span "Client Document Storage" at bounding box center [60, 148] width 58 height 6
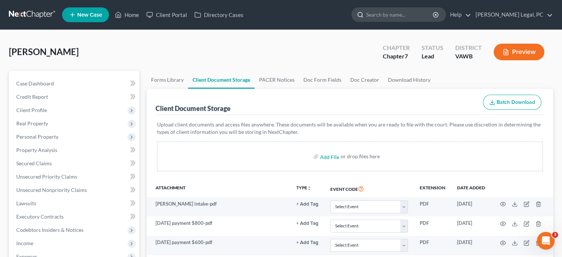
click at [394, 17] on input "search" at bounding box center [400, 15] width 68 height 14
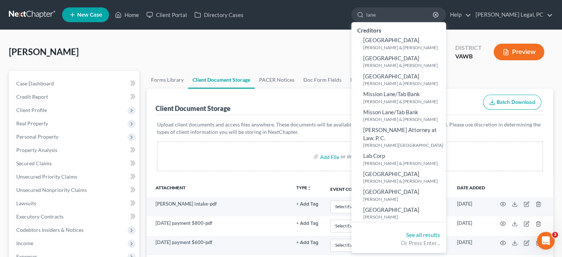
type input "lane"
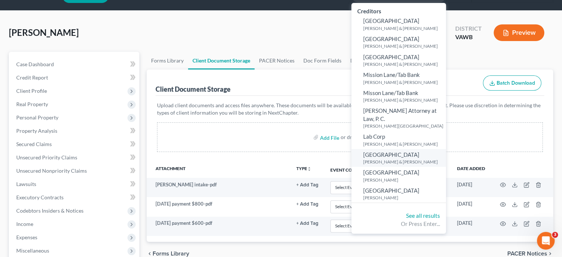
scroll to position [37, 0]
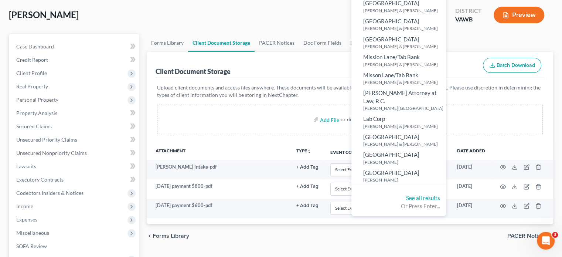
click at [230, 26] on div "Newberry, Teresa Upgraded Chapter Chapter 7 Status Lead District VAWB Preview" at bounding box center [281, 18] width 544 height 32
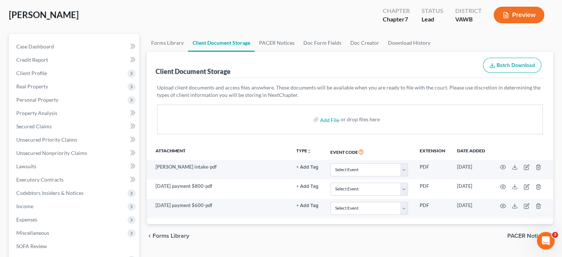
scroll to position [0, 0]
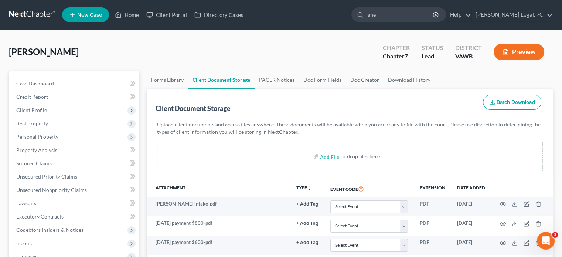
click at [82, 17] on span "New Case" at bounding box center [89, 15] width 25 height 6
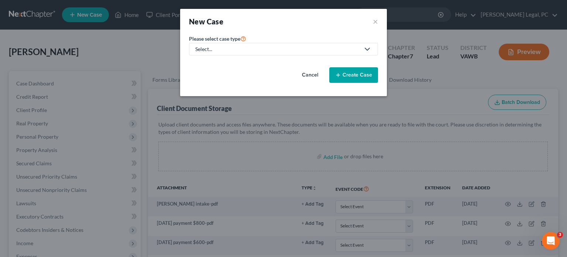
click at [242, 51] on div "Select..." at bounding box center [277, 48] width 165 height 7
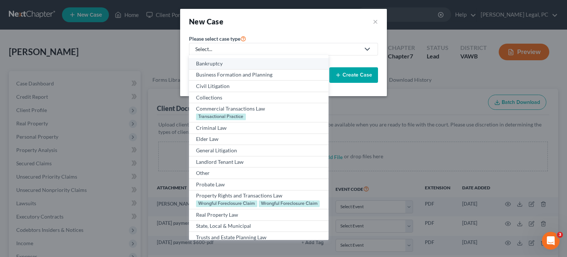
click at [234, 65] on div "Bankruptcy" at bounding box center [258, 63] width 125 height 7
select select "84"
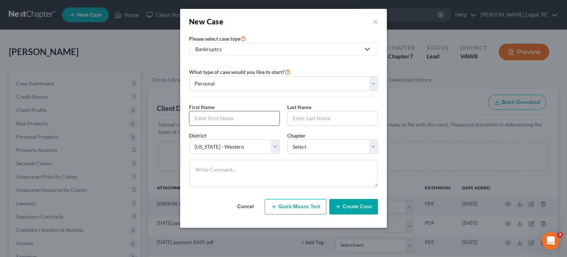
click at [224, 114] on input "text" at bounding box center [234, 118] width 90 height 14
type input "Michael"
type input "Lane"
click at [369, 144] on select "Select 7 11 12 13" at bounding box center [332, 146] width 91 height 15
select select "0"
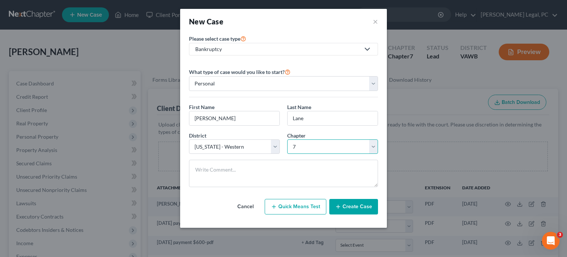
click at [287, 139] on select "Select 7 11 12 13" at bounding box center [332, 146] width 91 height 15
drag, startPoint x: 346, startPoint y: 203, endPoint x: 339, endPoint y: 203, distance: 6.6
click at [346, 203] on button "Create Case" at bounding box center [353, 207] width 49 height 16
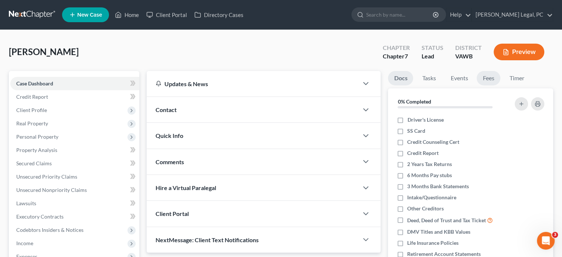
click at [491, 81] on link "Fees" at bounding box center [488, 78] width 24 height 14
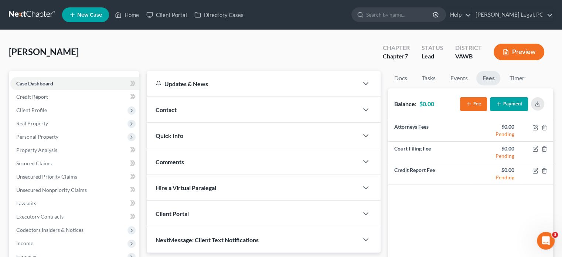
click at [511, 105] on button "Payment" at bounding box center [509, 104] width 38 height 14
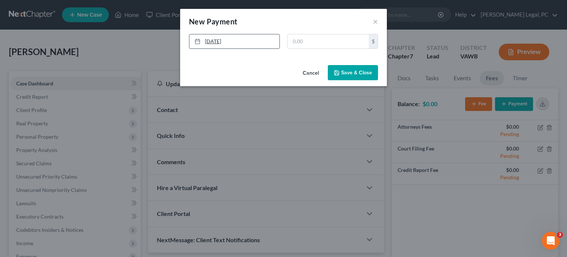
click at [206, 41] on link "8/13/2025" at bounding box center [234, 41] width 90 height 14
click at [291, 44] on input "text" at bounding box center [328, 41] width 81 height 14
type input "1,900"
click at [365, 73] on button "Save & Close" at bounding box center [353, 73] width 50 height 16
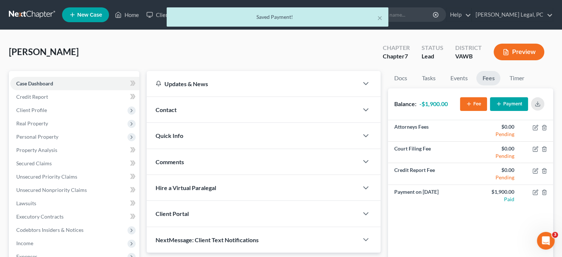
click at [162, 112] on span "Contact" at bounding box center [165, 109] width 21 height 7
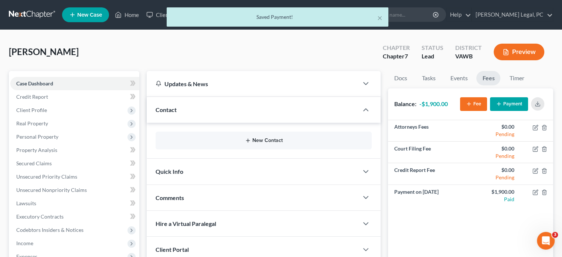
click at [250, 141] on icon "button" at bounding box center [248, 140] width 6 height 6
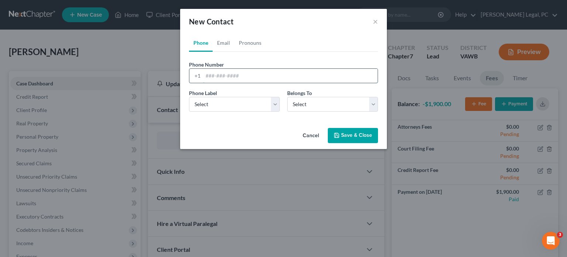
click at [227, 76] on input "tel" at bounding box center [290, 76] width 175 height 14
type input "540-616-7268"
click at [272, 105] on select "Select Mobile Home Work Other" at bounding box center [234, 104] width 91 height 15
select select "1"
click at [189, 97] on select "Select Mobile Home Work Other" at bounding box center [234, 104] width 91 height 15
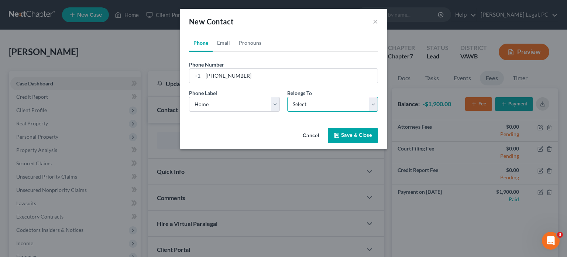
click at [306, 105] on select "Select Client Other" at bounding box center [332, 104] width 91 height 15
select select "0"
click at [287, 97] on select "Select Client Other" at bounding box center [332, 104] width 91 height 15
select select "0"
click at [226, 42] on link "Email" at bounding box center [224, 43] width 22 height 18
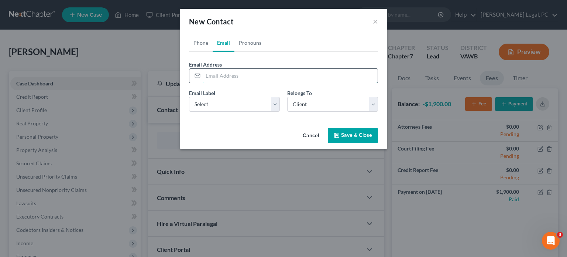
click at [216, 73] on input "email" at bounding box center [290, 76] width 175 height 14
type input "mikelane035@gmail.com"
click at [229, 104] on select "Select Home Work Other" at bounding box center [234, 104] width 91 height 15
select select "0"
click at [189, 97] on select "Select Home Work Other" at bounding box center [234, 104] width 91 height 15
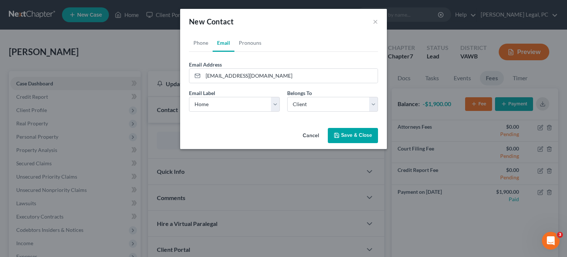
drag, startPoint x: 337, startPoint y: 139, endPoint x: 334, endPoint y: 137, distance: 3.8
click at [337, 138] on button "Save & Close" at bounding box center [353, 136] width 50 height 16
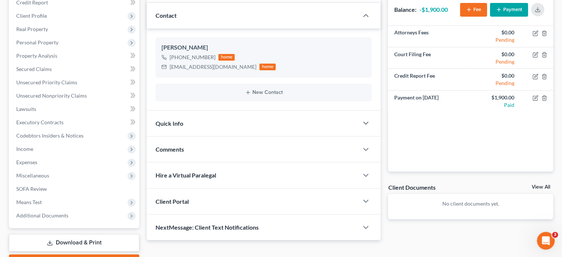
scroll to position [111, 0]
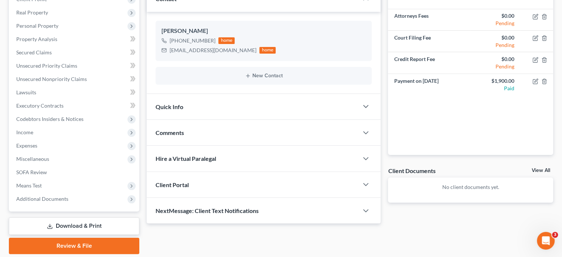
click at [227, 180] on div "Client Portal" at bounding box center [253, 184] width 212 height 25
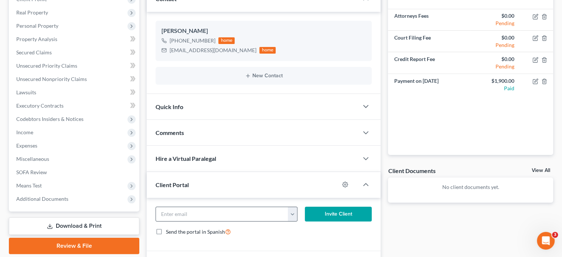
click at [292, 216] on button "button" at bounding box center [292, 214] width 9 height 14
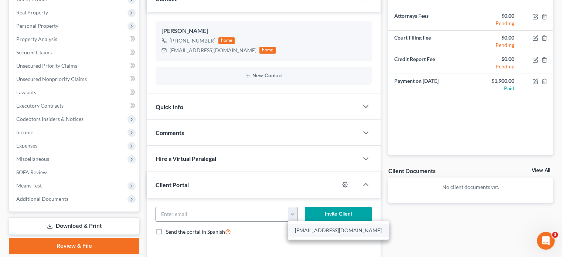
click at [296, 227] on link "mikelane035@gmail.com" at bounding box center [338, 230] width 101 height 13
type input "mikelane035@gmail.com"
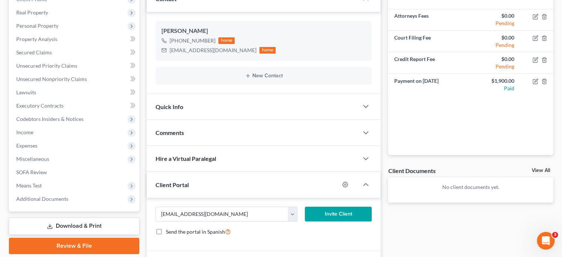
click at [325, 213] on button "Invite Client" at bounding box center [338, 213] width 67 height 15
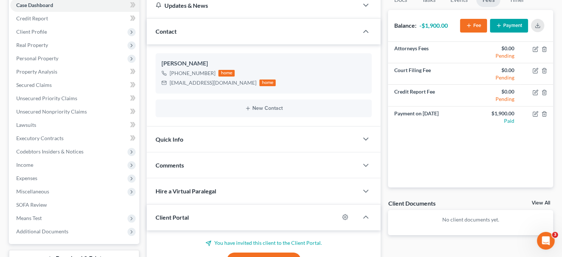
scroll to position [37, 0]
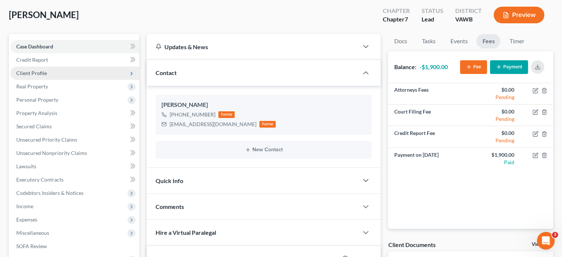
click at [51, 75] on span "Client Profile" at bounding box center [74, 72] width 129 height 13
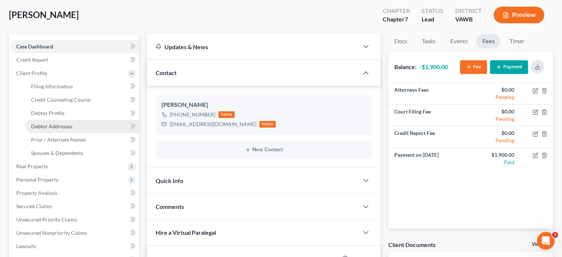
click at [38, 122] on link "Debtor Addresses" at bounding box center [82, 126] width 114 height 13
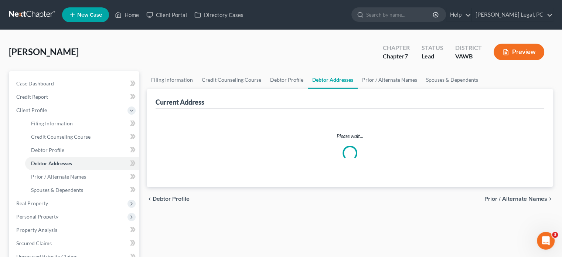
select select "0"
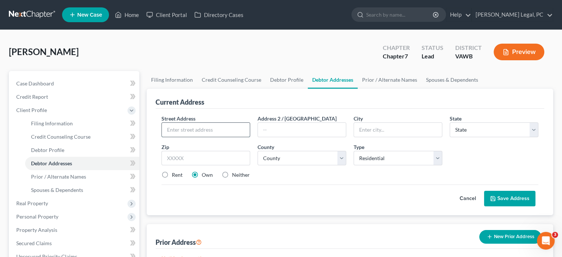
click at [207, 130] on input "text" at bounding box center [206, 130] width 88 height 14
type input "663 Little Creek Road"
click at [257, 128] on div "Address 2 / [GEOGRAPHIC_DATA]" at bounding box center [302, 125] width 96 height 23
click at [371, 124] on input "text" at bounding box center [398, 130] width 88 height 14
type input "Dublin"
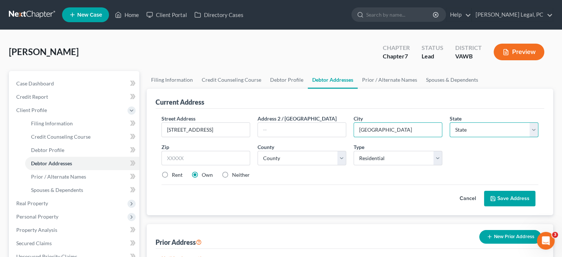
click at [471, 122] on select "State [US_STATE] AK AR AZ CA CO CT DE DC [GEOGRAPHIC_DATA] [GEOGRAPHIC_DATA] GU…" at bounding box center [493, 129] width 89 height 15
select select "48"
click at [449, 122] on select "State [US_STATE] AK AR AZ CA CO CT DE DC [GEOGRAPHIC_DATA] [GEOGRAPHIC_DATA] GU…" at bounding box center [493, 129] width 89 height 15
drag, startPoint x: 241, startPoint y: 157, endPoint x: 246, endPoint y: 147, distance: 11.1
click at [242, 157] on input "text" at bounding box center [205, 158] width 89 height 15
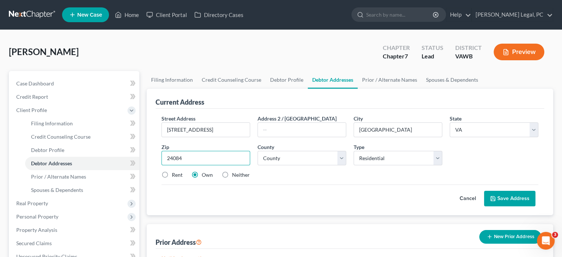
type input "24084"
select select "12"
click at [518, 196] on button "Save Address" at bounding box center [509, 199] width 51 height 16
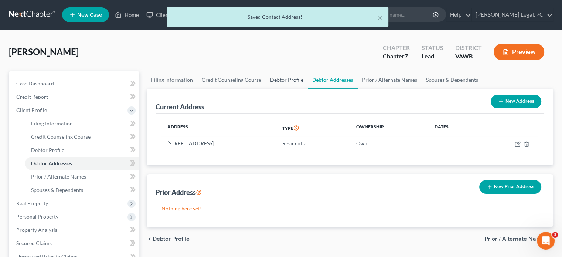
click at [279, 82] on link "Debtor Profile" at bounding box center [286, 80] width 42 height 18
select select "0"
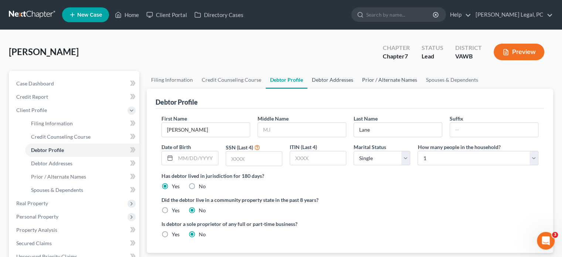
drag, startPoint x: 339, startPoint y: 81, endPoint x: 373, endPoint y: 80, distance: 34.4
click at [338, 81] on link "Debtor Addresses" at bounding box center [332, 80] width 50 height 18
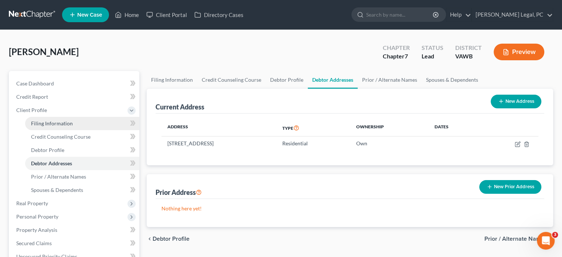
click at [45, 123] on span "Filing Information" at bounding box center [52, 123] width 42 height 6
select select "1"
select select "0"
select select "84"
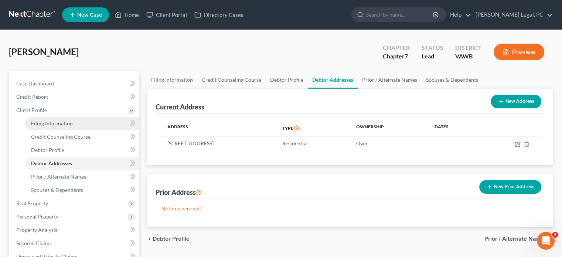
select select "48"
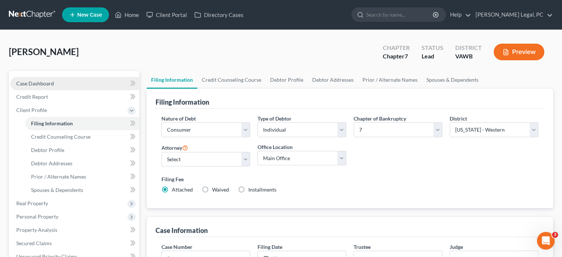
click at [44, 85] on span "Case Dashboard" at bounding box center [35, 83] width 38 height 6
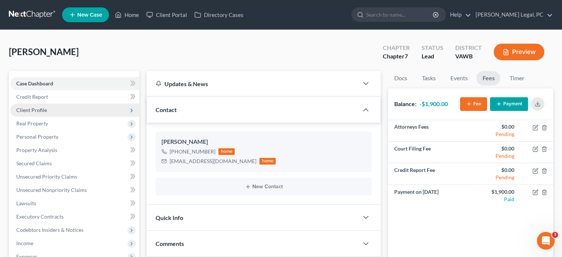
click at [43, 109] on span "Client Profile" at bounding box center [31, 110] width 31 height 6
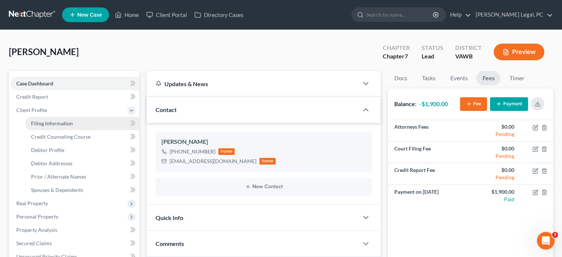
click at [49, 124] on span "Filing Information" at bounding box center [52, 123] width 42 height 6
select select "1"
select select "0"
select select "84"
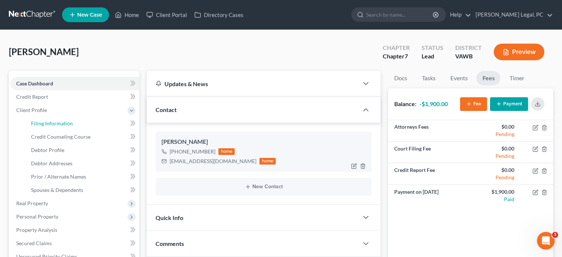
select select "48"
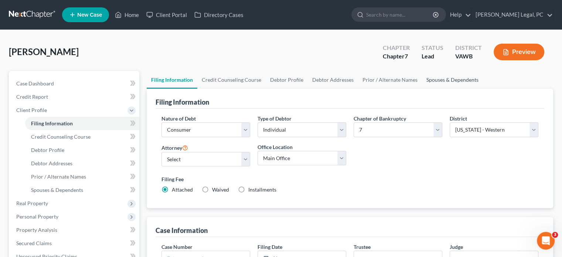
click at [447, 82] on link "Spouses & Dependents" at bounding box center [452, 80] width 61 height 18
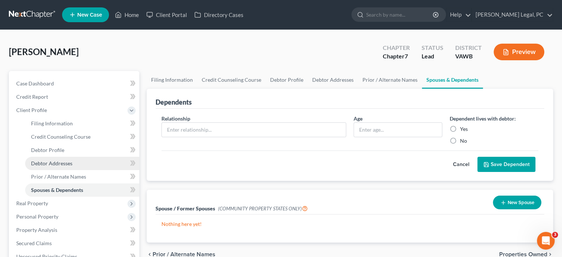
click at [78, 164] on link "Debtor Addresses" at bounding box center [82, 163] width 114 height 13
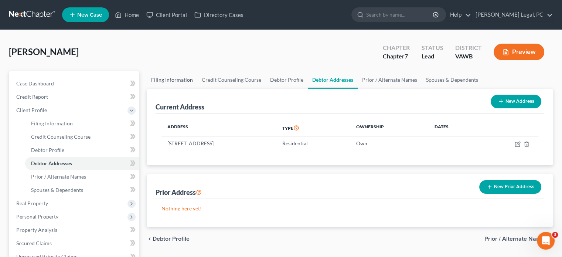
click at [176, 80] on link "Filing Information" at bounding box center [172, 80] width 51 height 18
select select "1"
select select "0"
select select "84"
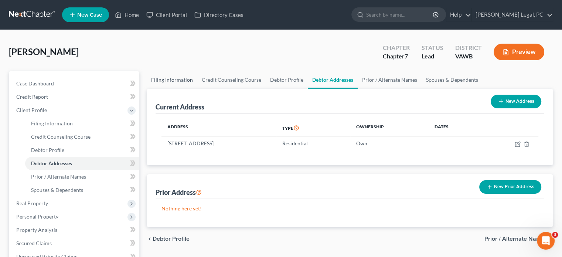
select select "48"
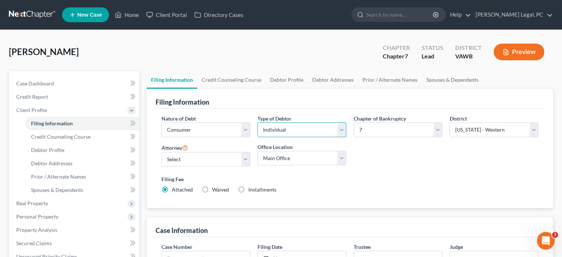
click at [341, 133] on select "Select Individual Joint" at bounding box center [301, 129] width 89 height 15
select select "1"
click at [257, 122] on select "Select Individual Joint" at bounding box center [301, 129] width 89 height 15
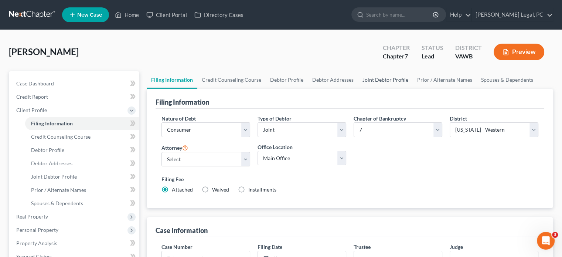
click at [387, 79] on link "Joint Debtor Profile" at bounding box center [385, 80] width 55 height 18
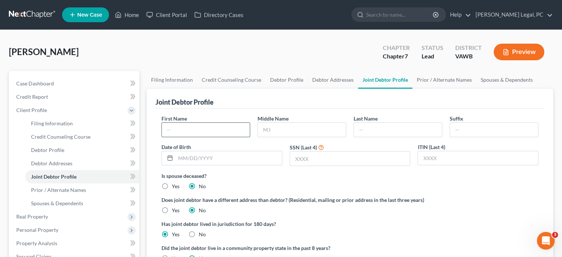
click at [199, 127] on input "text" at bounding box center [206, 130] width 88 height 14
type input "Debbie"
type input "Lane"
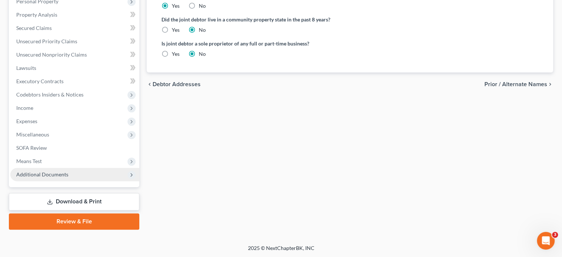
click at [34, 169] on span "Additional Documents" at bounding box center [74, 174] width 129 height 13
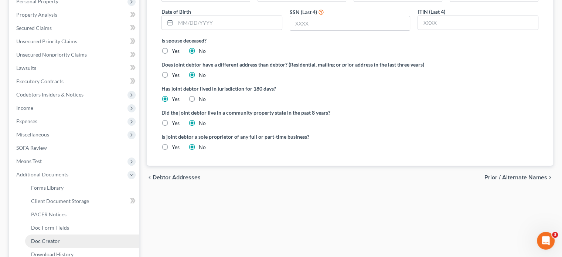
scroll to position [172, 0]
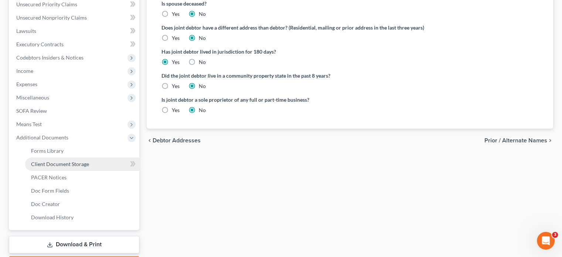
click at [99, 161] on link "Client Document Storage" at bounding box center [82, 163] width 114 height 13
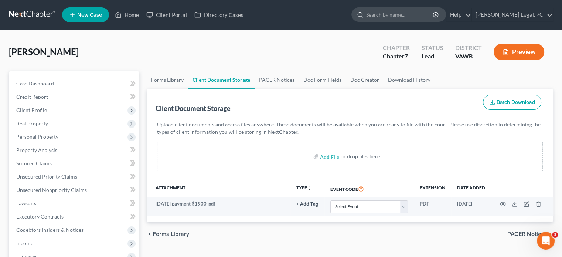
click at [397, 14] on input "search" at bounding box center [400, 15] width 68 height 14
click at [35, 18] on link at bounding box center [32, 14] width 47 height 13
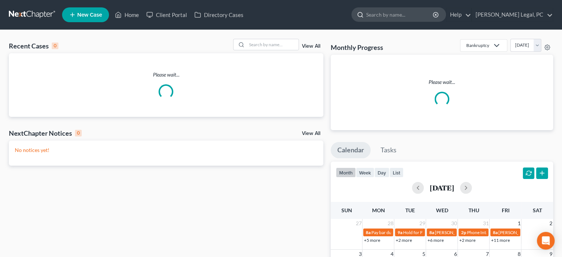
click at [396, 19] on input "search" at bounding box center [400, 15] width 68 height 14
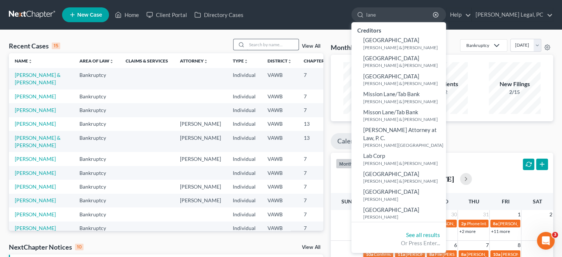
type input "lane"
click at [250, 42] on input "search" at bounding box center [273, 44] width 52 height 11
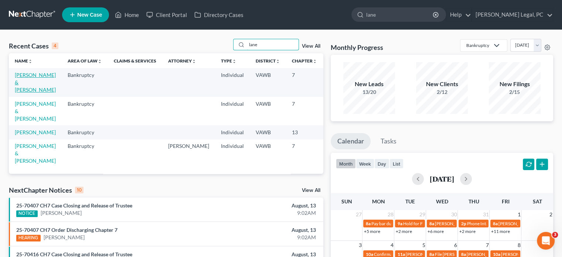
type input "lane"
click at [31, 82] on link "[PERSON_NAME] & [PERSON_NAME]" at bounding box center [35, 82] width 41 height 21
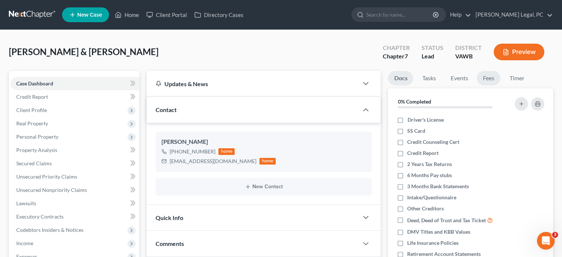
click at [487, 78] on link "Fees" at bounding box center [488, 78] width 24 height 14
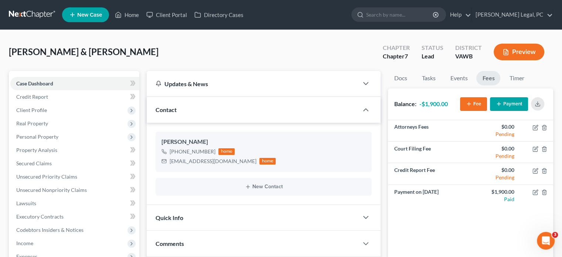
click at [37, 19] on link at bounding box center [32, 14] width 47 height 13
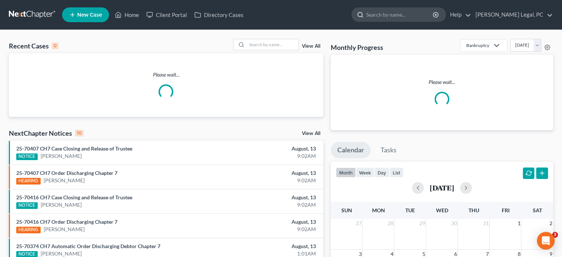
click at [401, 18] on input "search" at bounding box center [400, 15] width 68 height 14
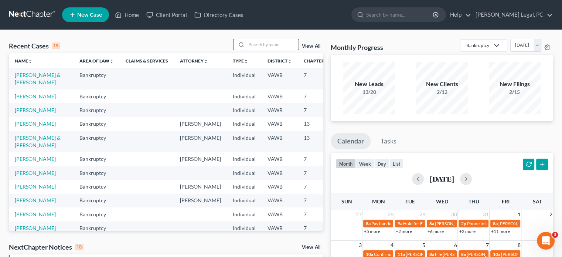
click at [250, 46] on input "search" at bounding box center [273, 44] width 52 height 11
click at [261, 46] on input "search" at bounding box center [273, 44] width 52 height 11
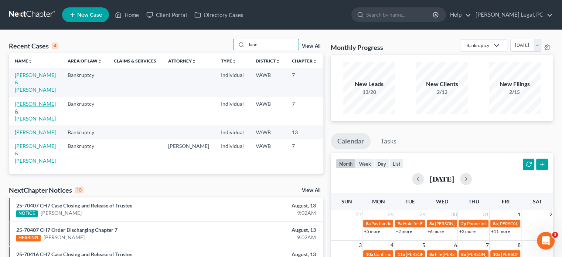
type input "lane"
click at [25, 107] on td "[PERSON_NAME] & [PERSON_NAME]" at bounding box center [35, 111] width 53 height 28
click at [21, 110] on link "[PERSON_NAME] & [PERSON_NAME]" at bounding box center [35, 110] width 41 height 21
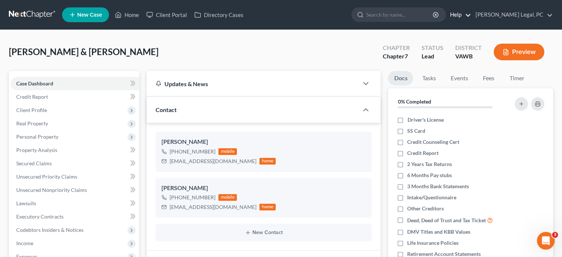
click at [471, 18] on link "Help" at bounding box center [458, 14] width 25 height 13
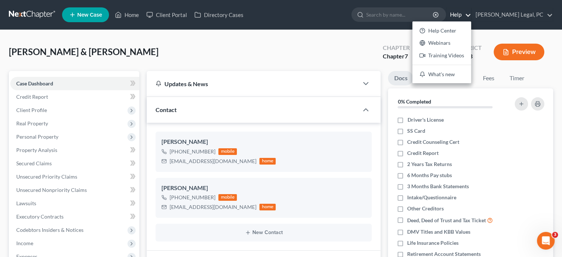
click at [178, 48] on div "Lane, Michael & Debbie Upgraded Chapter Chapter 7 Status Lead District VAWB Pre…" at bounding box center [281, 55] width 544 height 32
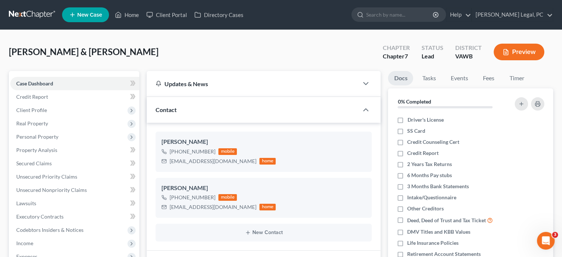
click at [26, 17] on link at bounding box center [32, 14] width 47 height 13
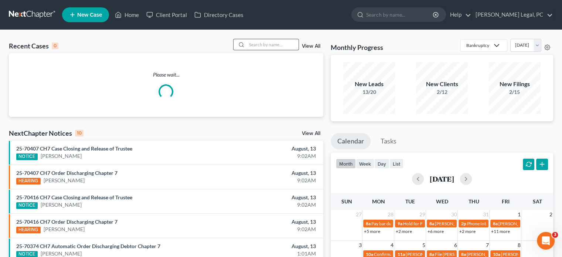
click at [260, 45] on input "search" at bounding box center [273, 44] width 52 height 11
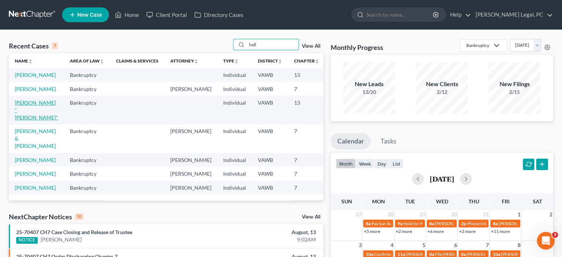
type input "hall"
click at [30, 118] on link "[PERSON_NAME] "[PERSON_NAME]"" at bounding box center [36, 109] width 43 height 21
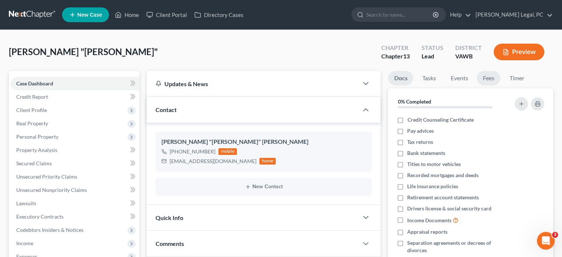
click at [490, 78] on link "Fees" at bounding box center [488, 78] width 24 height 14
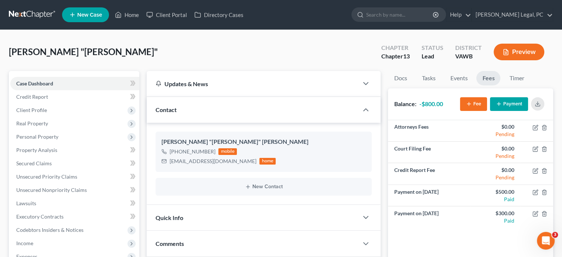
click at [513, 104] on button "Payment" at bounding box center [509, 104] width 38 height 14
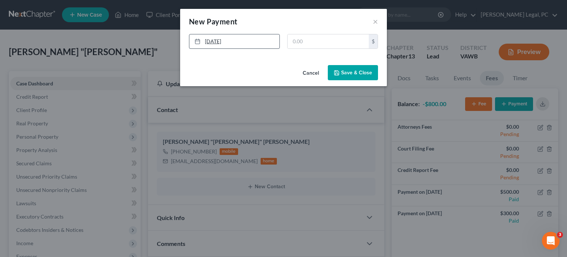
click at [210, 48] on link "[DATE]" at bounding box center [234, 41] width 90 height 14
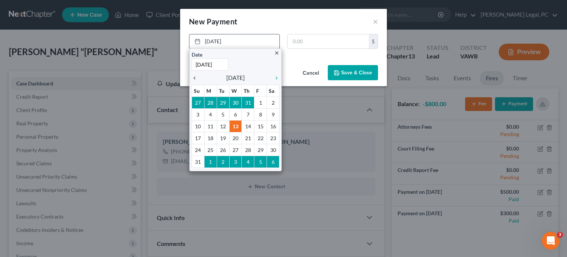
click at [195, 77] on icon "chevron_left" at bounding box center [197, 78] width 10 height 6
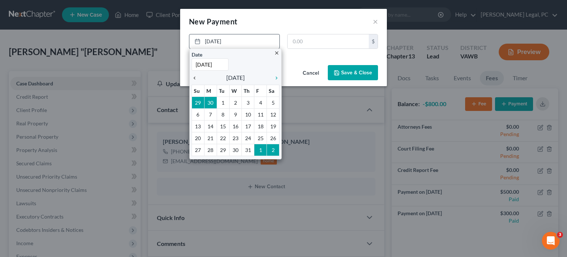
click at [195, 79] on icon "chevron_left" at bounding box center [197, 78] width 10 height 6
click at [276, 76] on icon "chevron_right" at bounding box center [275, 78] width 10 height 6
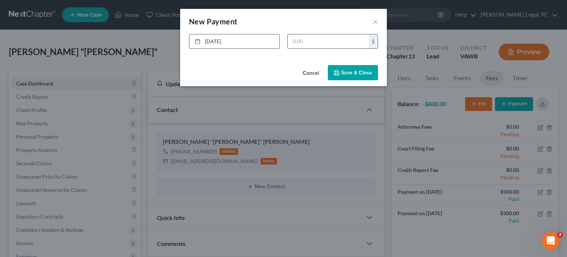
click at [312, 41] on input "text" at bounding box center [328, 41] width 81 height 14
type input "150"
click at [342, 72] on button "Save & Close" at bounding box center [353, 73] width 50 height 16
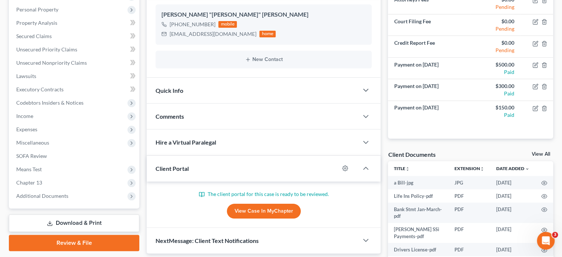
scroll to position [185, 0]
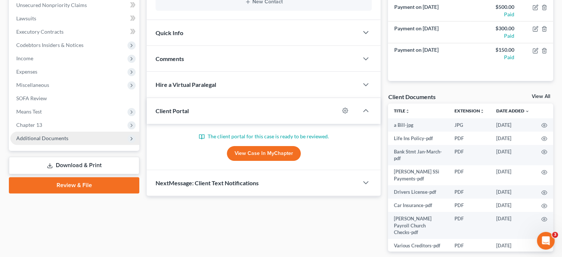
click at [52, 137] on span "Additional Documents" at bounding box center [42, 138] width 52 height 6
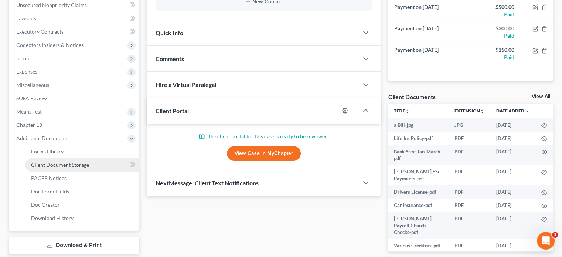
click at [52, 167] on span "Client Document Storage" at bounding box center [60, 164] width 58 height 6
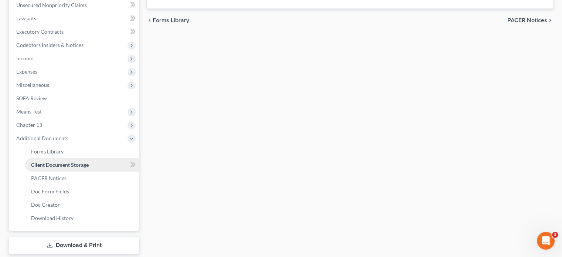
scroll to position [89, 0]
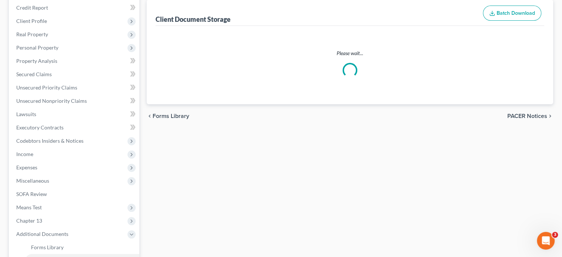
select select "0"
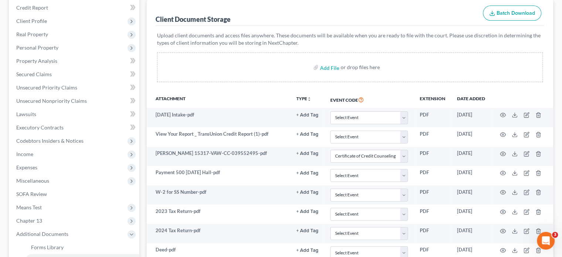
scroll to position [0, 0]
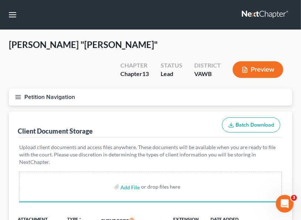
select select "0"
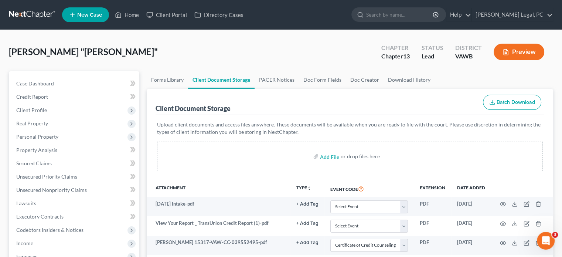
click at [42, 13] on link at bounding box center [32, 14] width 47 height 13
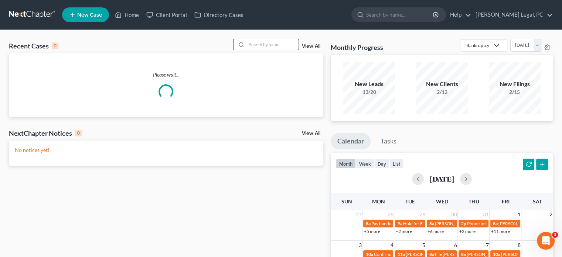
click at [270, 47] on input "search" at bounding box center [273, 44] width 52 height 11
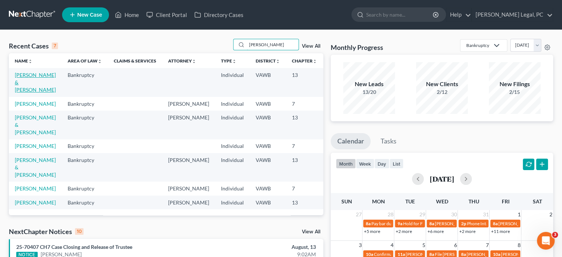
type input "[PERSON_NAME]"
click at [24, 81] on link "[PERSON_NAME] & [PERSON_NAME]" at bounding box center [35, 82] width 41 height 21
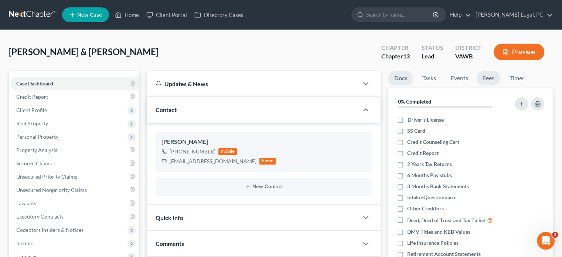
click at [486, 76] on link "Fees" at bounding box center [488, 78] width 24 height 14
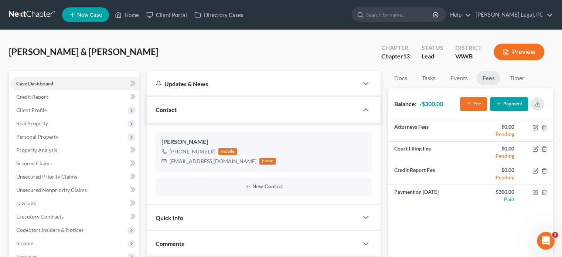
click at [501, 102] on icon "button" at bounding box center [498, 104] width 6 height 6
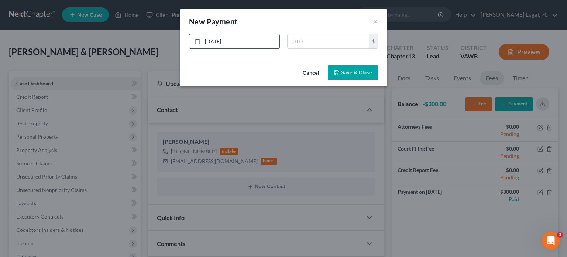
click at [213, 38] on link "[DATE]" at bounding box center [234, 41] width 90 height 14
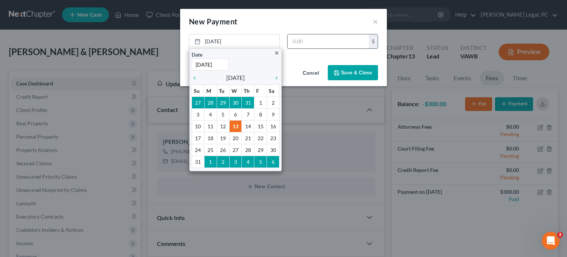
click at [295, 40] on input "text" at bounding box center [328, 41] width 81 height 14
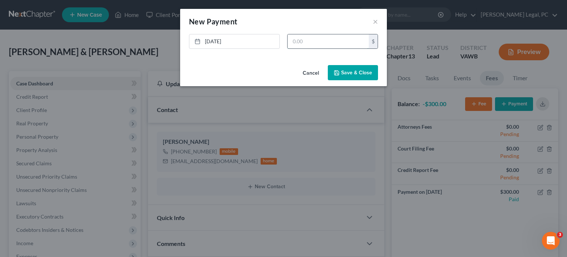
type input "7"
type input "500"
click at [356, 75] on button "Save & Close" at bounding box center [353, 73] width 50 height 16
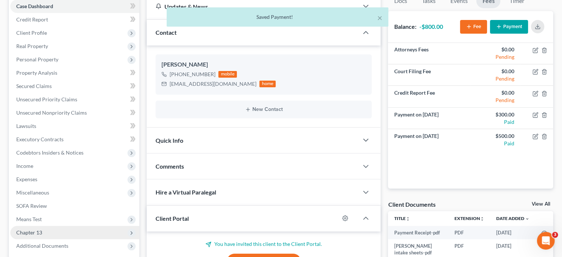
scroll to position [111, 0]
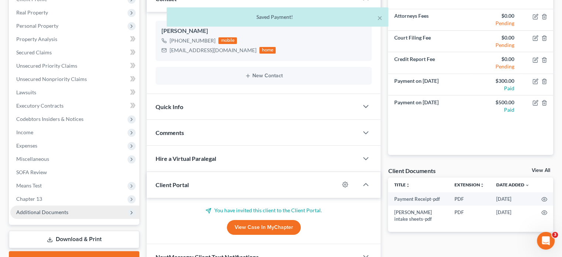
click at [40, 208] on span "Additional Documents" at bounding box center [74, 211] width 129 height 13
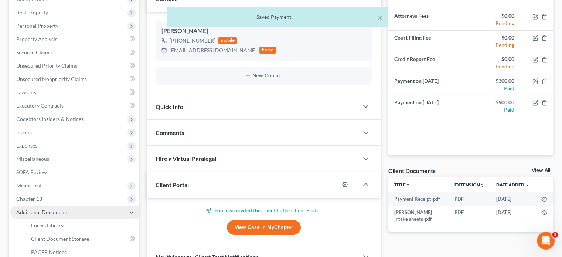
scroll to position [222, 0]
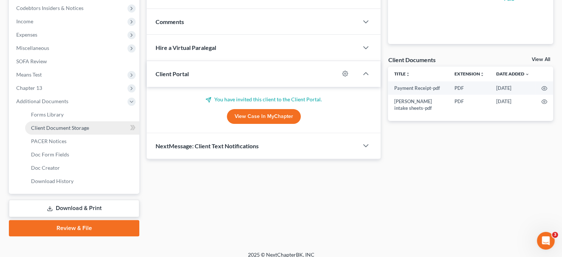
click at [66, 131] on link "Client Document Storage" at bounding box center [82, 127] width 114 height 13
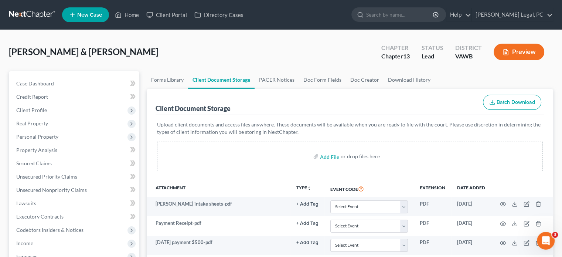
click at [15, 16] on link at bounding box center [32, 14] width 47 height 13
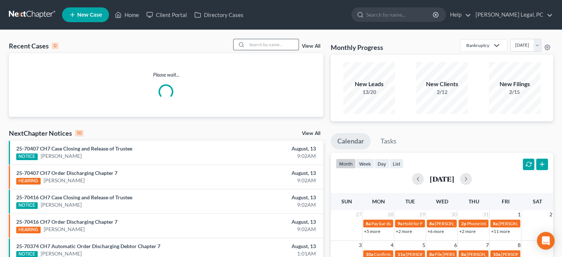
click at [252, 43] on input "search" at bounding box center [273, 44] width 52 height 11
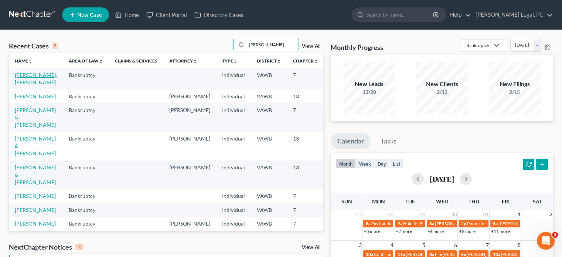
type input "[PERSON_NAME]"
click at [25, 75] on link "[PERSON_NAME], [PERSON_NAME]" at bounding box center [36, 79] width 42 height 14
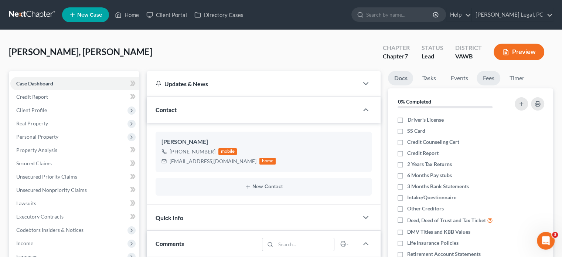
click at [486, 79] on link "Fees" at bounding box center [488, 78] width 24 height 14
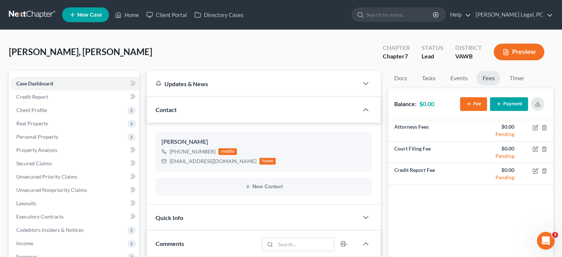
click at [505, 106] on button "Payment" at bounding box center [509, 104] width 38 height 14
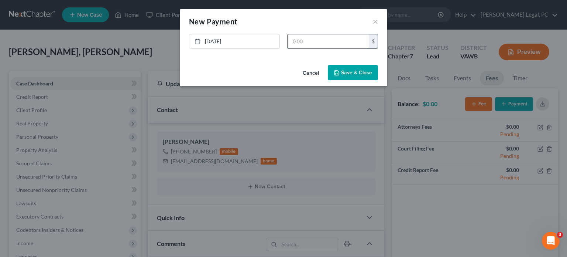
click at [292, 41] on input "text" at bounding box center [328, 41] width 81 height 14
type input "1,900"
click at [241, 45] on link "[DATE]" at bounding box center [234, 41] width 90 height 14
click at [366, 73] on button "Save & Close" at bounding box center [353, 73] width 50 height 16
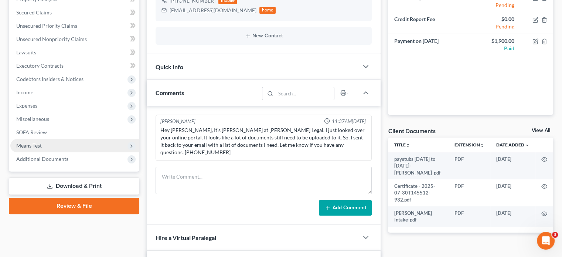
scroll to position [185, 0]
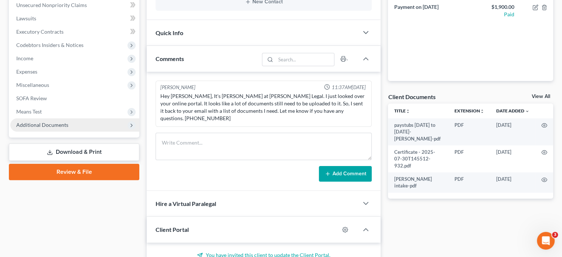
click at [52, 122] on span "Additional Documents" at bounding box center [42, 124] width 52 height 6
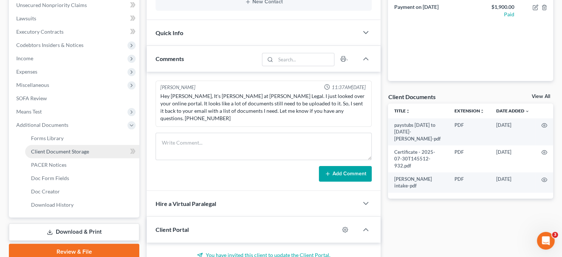
click at [66, 152] on span "Client Document Storage" at bounding box center [60, 151] width 58 height 6
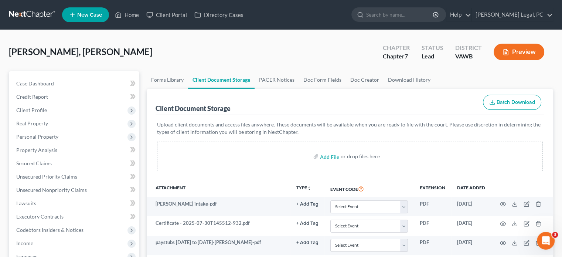
click at [34, 14] on link at bounding box center [32, 14] width 47 height 13
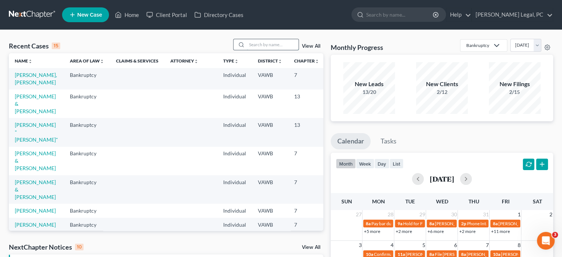
click at [268, 45] on input "search" at bounding box center [273, 44] width 52 height 11
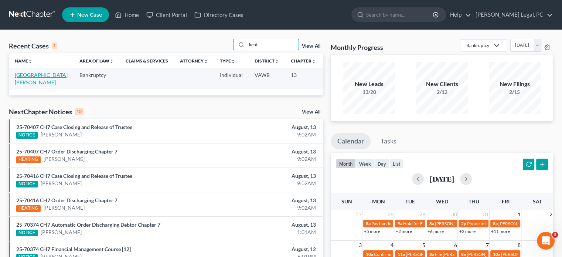
type input "kent"
click at [19, 73] on link "[GEOGRAPHIC_DATA][PERSON_NAME]" at bounding box center [41, 79] width 53 height 14
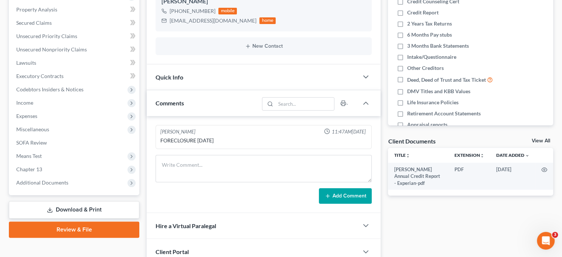
scroll to position [201, 0]
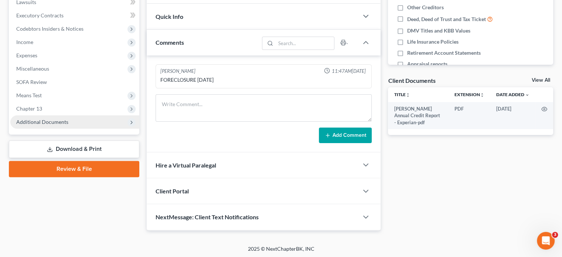
click at [45, 118] on span "Additional Documents" at bounding box center [74, 121] width 129 height 13
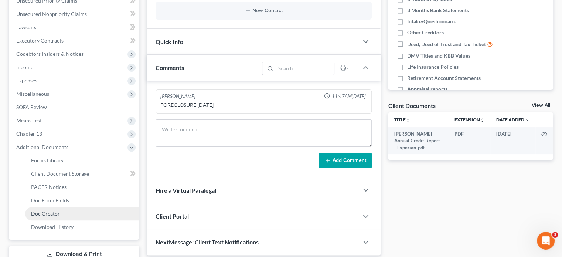
scroll to position [228, 0]
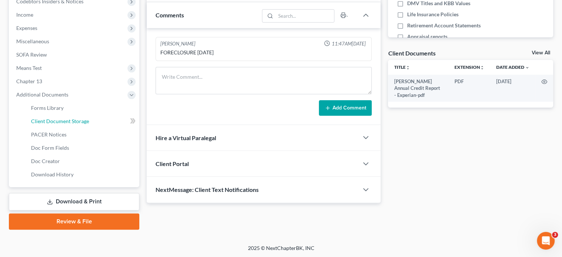
click at [69, 120] on span "Client Document Storage" at bounding box center [60, 121] width 58 height 6
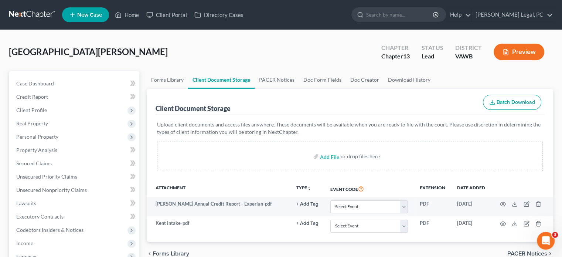
click at [43, 11] on link at bounding box center [32, 14] width 47 height 13
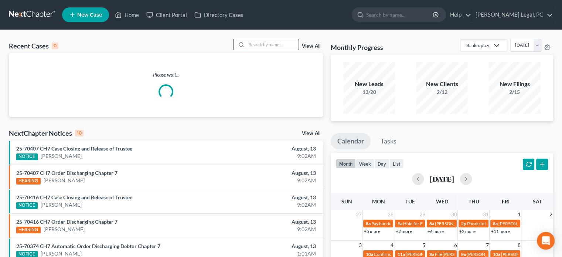
click at [250, 47] on input "search" at bounding box center [273, 44] width 52 height 11
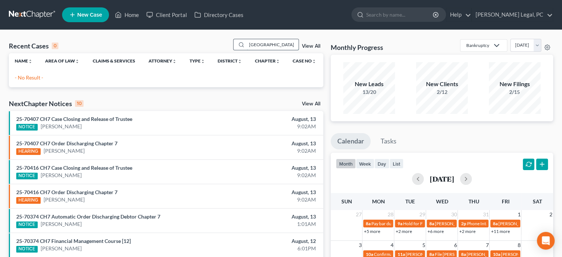
drag, startPoint x: 270, startPoint y: 44, endPoint x: 244, endPoint y: 49, distance: 26.3
click at [244, 49] on div "[GEOGRAPHIC_DATA]" at bounding box center [266, 44] width 66 height 11
type input "cayton"
click at [88, 17] on span "New Case" at bounding box center [89, 15] width 25 height 6
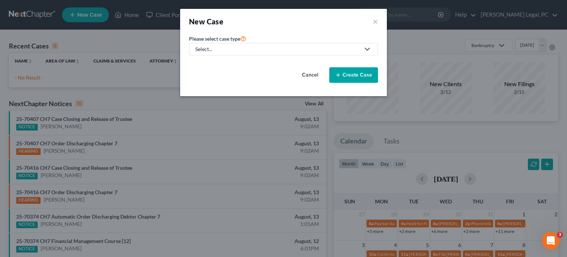
click at [230, 51] on div "Select..." at bounding box center [277, 48] width 165 height 7
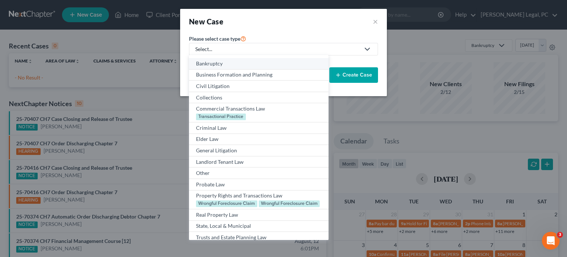
click at [226, 61] on div "Bankruptcy" at bounding box center [258, 63] width 125 height 7
select select "84"
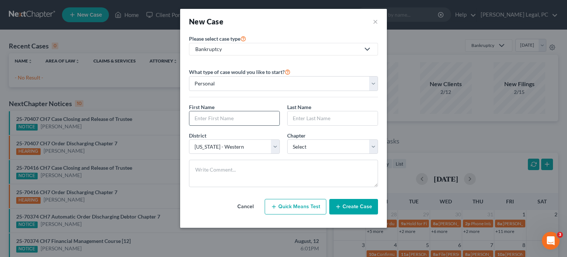
drag, startPoint x: 199, startPoint y: 118, endPoint x: 202, endPoint y: 112, distance: 6.1
click at [199, 116] on input "text" at bounding box center [234, 118] width 90 height 14
type input "Andrew"
type input "Richmond"
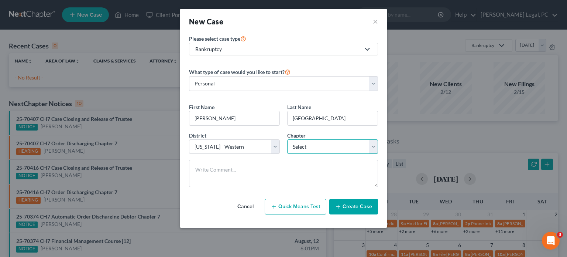
click at [320, 143] on select "Select 7 11 12 13" at bounding box center [332, 146] width 91 height 15
select select "0"
click at [287, 139] on select "Select 7 11 12 13" at bounding box center [332, 146] width 91 height 15
click at [348, 203] on button "Create Case" at bounding box center [353, 207] width 49 height 16
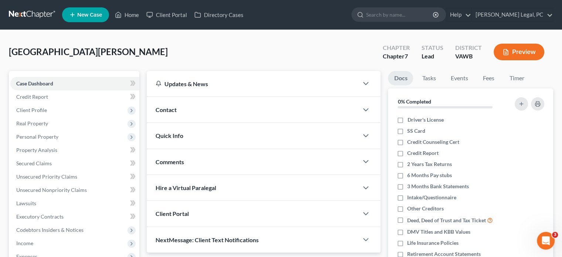
click at [173, 108] on span "Contact" at bounding box center [165, 109] width 21 height 7
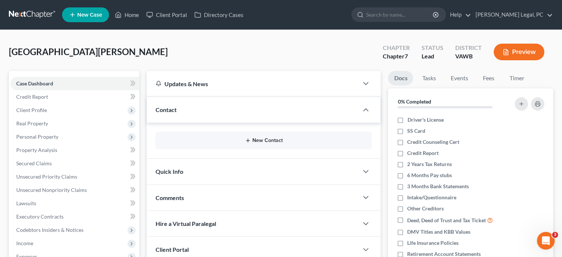
click at [251, 140] on button "New Contact" at bounding box center [263, 140] width 204 height 6
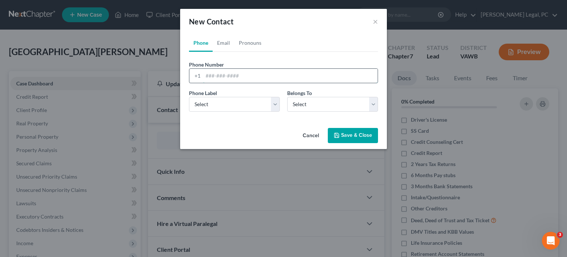
click at [217, 75] on input "tel" at bounding box center [290, 76] width 175 height 14
type input "304-445-1276"
click at [256, 97] on select "Select Mobile Home Work Other" at bounding box center [234, 104] width 91 height 15
select select "1"
click at [189, 97] on select "Select Mobile Home Work Other" at bounding box center [234, 104] width 91 height 15
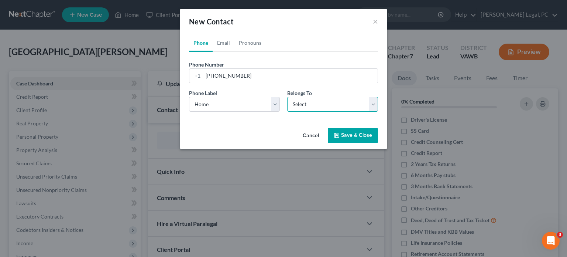
click at [328, 100] on select "Select Client Other" at bounding box center [332, 104] width 91 height 15
select select "0"
click at [287, 97] on select "Select Client Other" at bounding box center [332, 104] width 91 height 15
click at [223, 42] on link "Email" at bounding box center [224, 43] width 22 height 18
click at [222, 78] on input "email" at bounding box center [290, 76] width 175 height 14
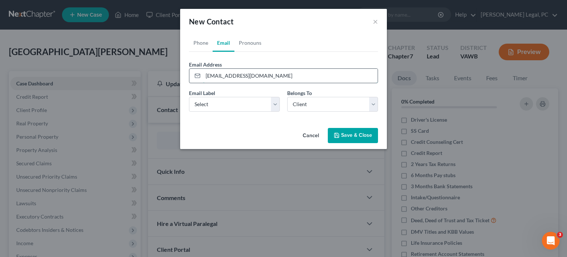
type input "andrewrichmondd4@gmail.com"
click at [199, 103] on select "Select Home Work Other" at bounding box center [234, 104] width 91 height 15
select select "0"
click at [189, 97] on select "Select Home Work Other" at bounding box center [234, 104] width 91 height 15
click at [352, 139] on button "Save & Close" at bounding box center [353, 136] width 50 height 16
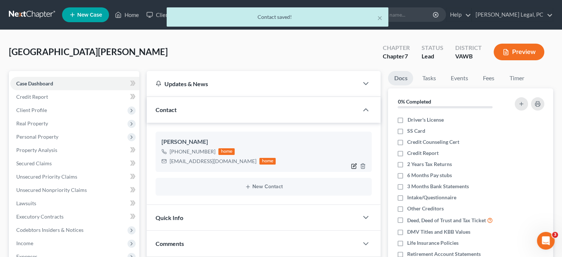
click at [354, 165] on icon "button" at bounding box center [354, 164] width 3 height 3
select select "1"
select select "0"
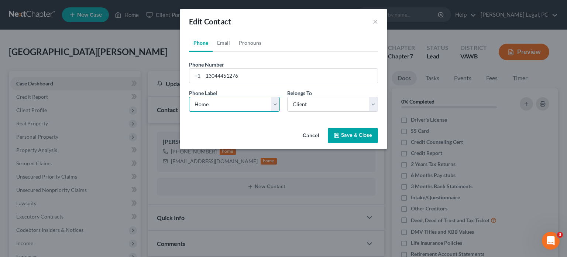
click at [201, 106] on select "Select Mobile Home Work Other" at bounding box center [234, 104] width 91 height 15
click at [189, 97] on select "Select Mobile Home Work Other" at bounding box center [234, 104] width 91 height 15
click at [339, 132] on icon "button" at bounding box center [337, 135] width 6 height 6
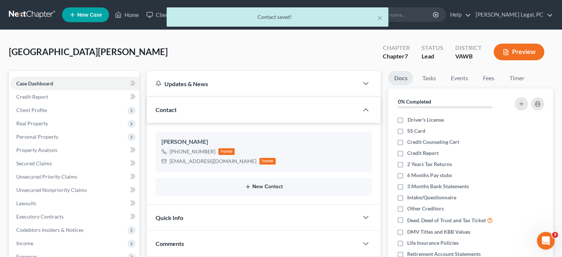
click at [259, 187] on button "New Contact" at bounding box center [263, 187] width 204 height 6
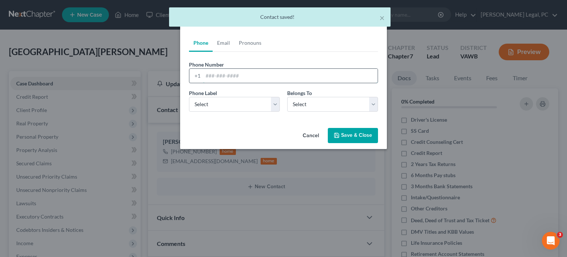
click at [219, 77] on input "tel" at bounding box center [290, 76] width 175 height 14
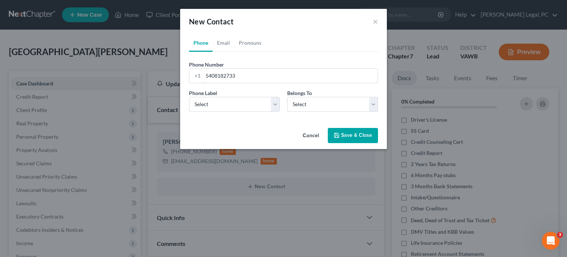
click at [223, 75] on input "5408182733" at bounding box center [290, 76] width 175 height 14
type input "540-818-2733"
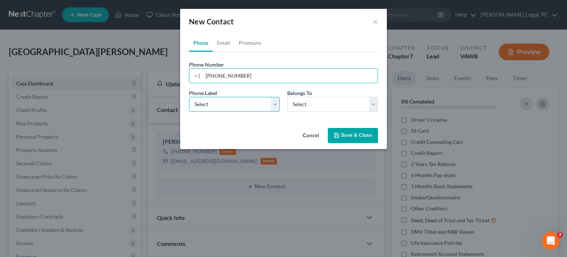
click at [259, 105] on select "Select Mobile Home Work Other" at bounding box center [234, 104] width 91 height 15
select select "0"
click at [189, 97] on select "Select Mobile Home Work Other" at bounding box center [234, 104] width 91 height 15
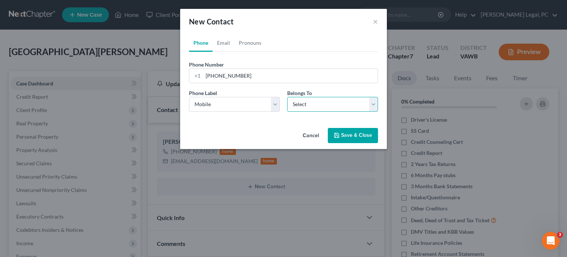
drag, startPoint x: 312, startPoint y: 103, endPoint x: 311, endPoint y: 109, distance: 6.1
click at [312, 103] on select "Select Client Other" at bounding box center [332, 104] width 91 height 15
select select "1"
click at [287, 97] on select "Select Client Other" at bounding box center [332, 104] width 91 height 15
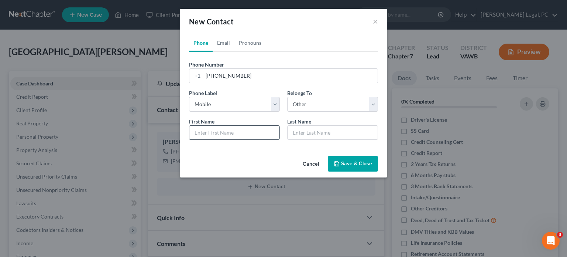
click at [247, 132] on input "text" at bounding box center [234, 133] width 90 height 14
type input "Bailey"
type input "Cayton"
click at [229, 45] on link "Email" at bounding box center [224, 43] width 22 height 18
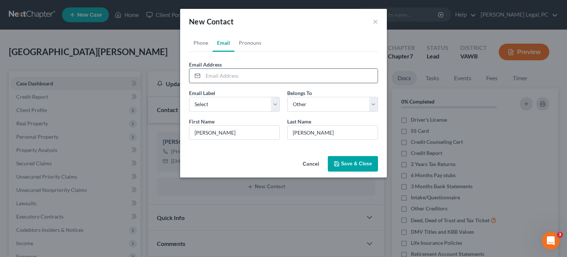
click at [230, 79] on input "email" at bounding box center [290, 76] width 175 height 14
type input "baileycay@icloud.com"
click at [339, 160] on button "Save & Close" at bounding box center [353, 164] width 50 height 16
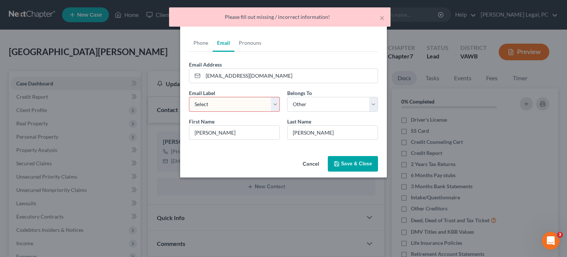
click at [225, 107] on select "Select Home Work Other" at bounding box center [234, 104] width 91 height 15
select select "0"
click at [189, 97] on select "Select Home Work Other" at bounding box center [234, 104] width 91 height 15
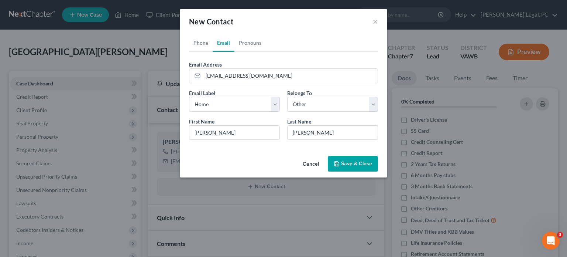
click at [341, 162] on button "Save & Close" at bounding box center [353, 164] width 50 height 16
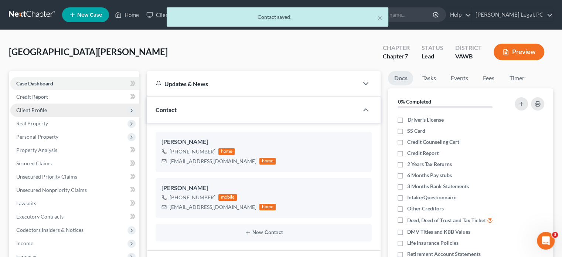
click at [28, 110] on span "Client Profile" at bounding box center [31, 110] width 31 height 6
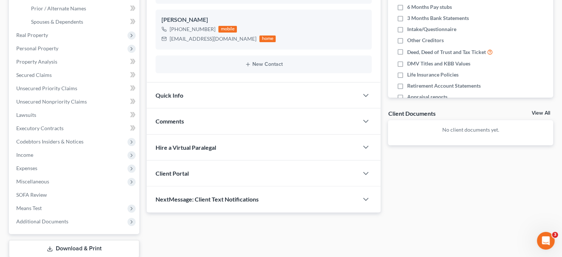
scroll to position [215, 0]
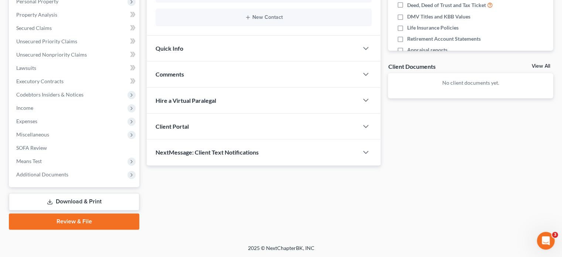
click at [175, 131] on div "Client Portal" at bounding box center [253, 125] width 212 height 25
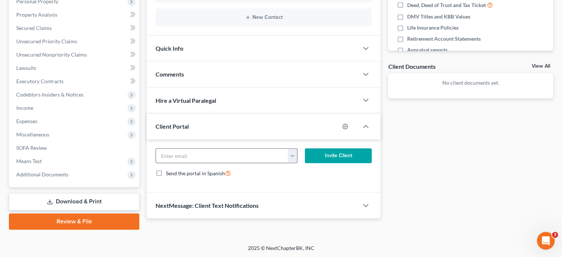
click at [296, 156] on button "button" at bounding box center [292, 155] width 9 height 14
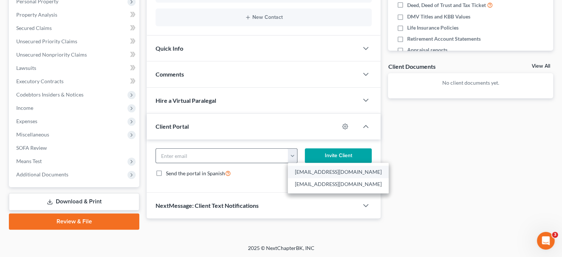
click at [295, 170] on link "andrewrichmondd4@gmail.com" at bounding box center [338, 171] width 101 height 13
type input "andrewrichmondd4@gmail.com"
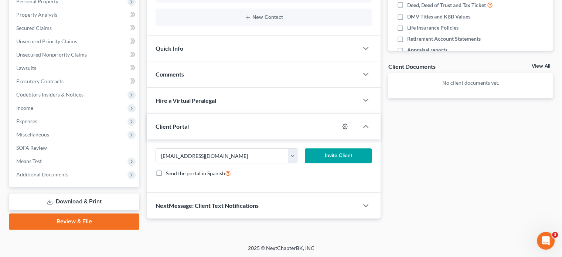
click at [315, 154] on button "Invite Client" at bounding box center [338, 155] width 67 height 15
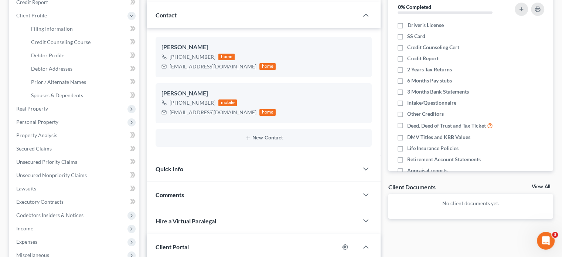
scroll to position [67, 0]
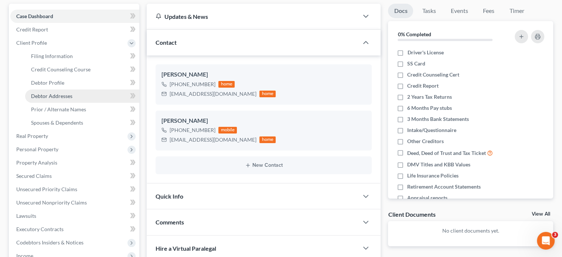
click at [41, 94] on span "Debtor Addresses" at bounding box center [51, 96] width 41 height 6
select select "0"
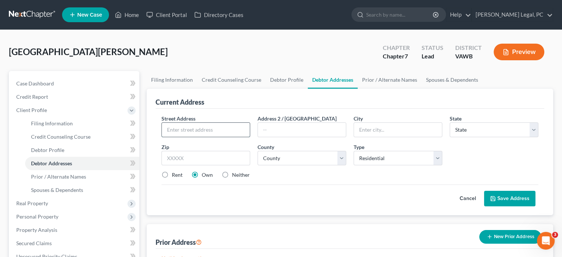
click at [196, 128] on input "text" at bounding box center [206, 130] width 88 height 14
type input "3654 Sisson Hall Drive"
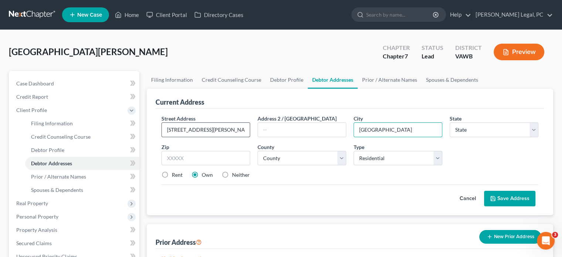
type input "Shawsville"
select select "48"
type input "24162"
click at [285, 153] on select "County [GEOGRAPHIC_DATA] [GEOGRAPHIC_DATA] [GEOGRAPHIC_DATA] [GEOGRAPHIC_DATA] …" at bounding box center [301, 158] width 89 height 15
select select "82"
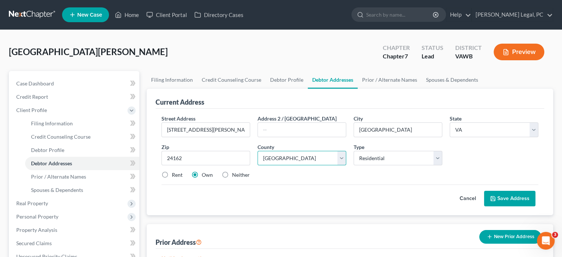
click at [257, 151] on select "County [GEOGRAPHIC_DATA] [GEOGRAPHIC_DATA] [GEOGRAPHIC_DATA] [GEOGRAPHIC_DATA] …" at bounding box center [301, 158] width 89 height 15
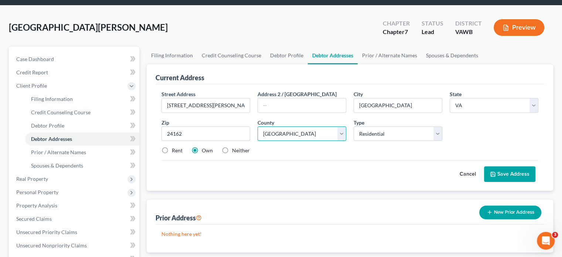
scroll to position [37, 0]
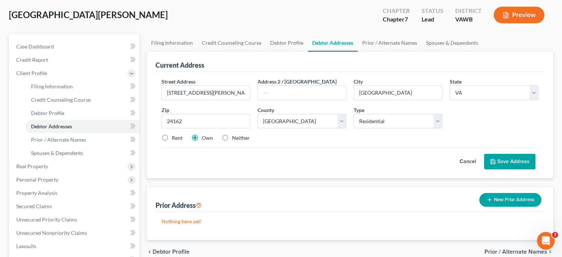
click at [520, 164] on button "Save Address" at bounding box center [509, 162] width 51 height 16
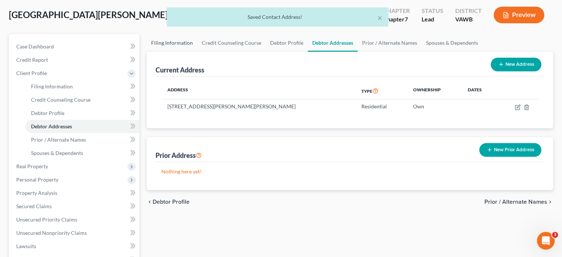
click at [175, 41] on link "Filing Information" at bounding box center [172, 43] width 51 height 18
select select "1"
select select "0"
select select "84"
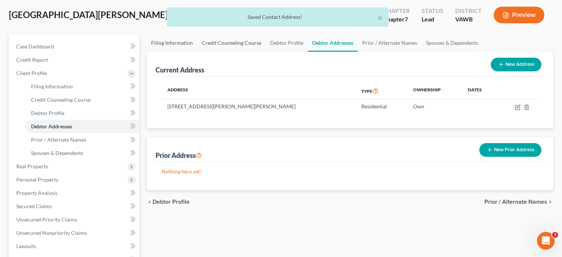
select select "48"
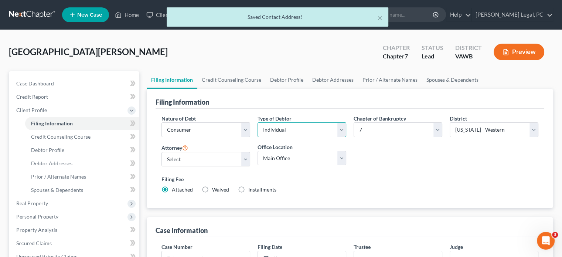
click at [341, 126] on select "Select Individual Joint" at bounding box center [301, 129] width 89 height 15
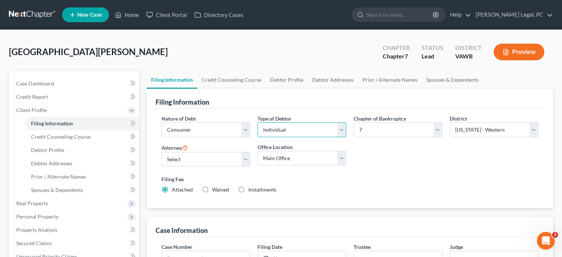
select select "1"
click at [257, 122] on select "Select Individual Joint" at bounding box center [301, 129] width 89 height 15
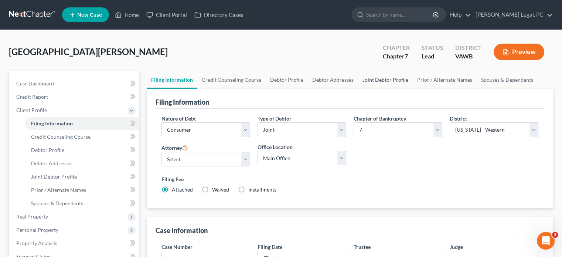
click at [374, 81] on link "Joint Debtor Profile" at bounding box center [385, 80] width 55 height 18
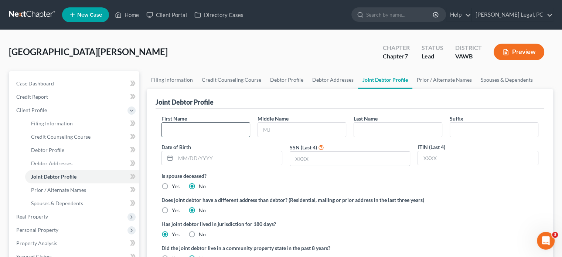
click at [217, 131] on input "text" at bounding box center [206, 130] width 88 height 14
type input "Bailey"
type input "Cayton"
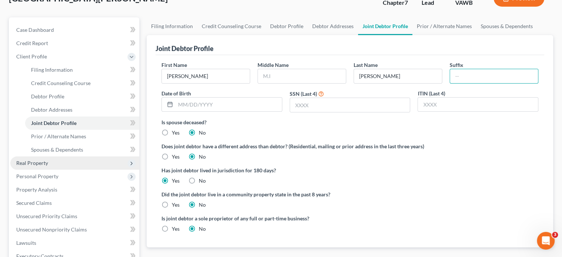
scroll to position [37, 0]
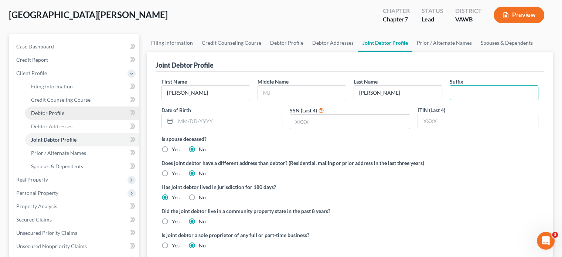
click at [72, 112] on link "Debtor Profile" at bounding box center [82, 112] width 114 height 13
select select "1"
select select "0"
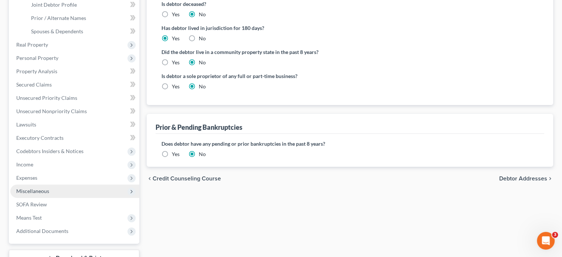
scroll to position [185, 0]
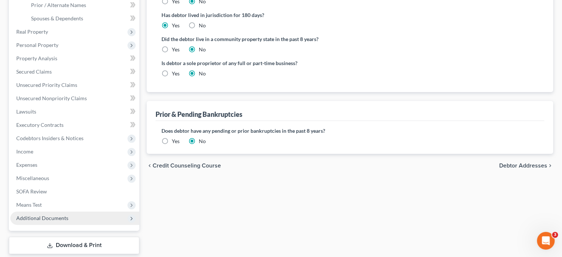
click at [33, 215] on span "Additional Documents" at bounding box center [42, 218] width 52 height 6
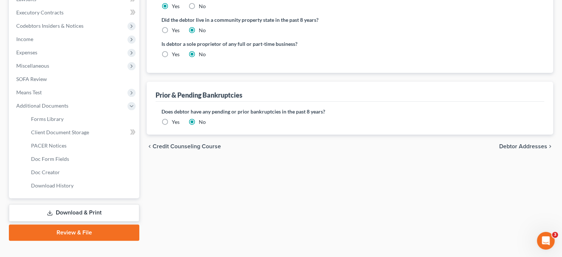
scroll to position [215, 0]
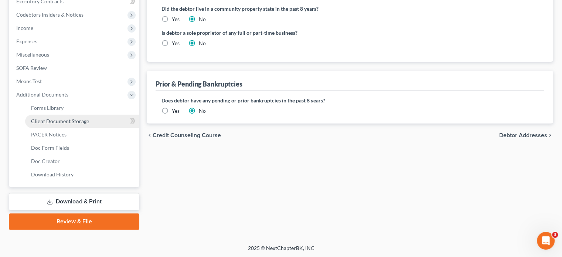
click at [74, 124] on span "Client Document Storage" at bounding box center [60, 121] width 58 height 6
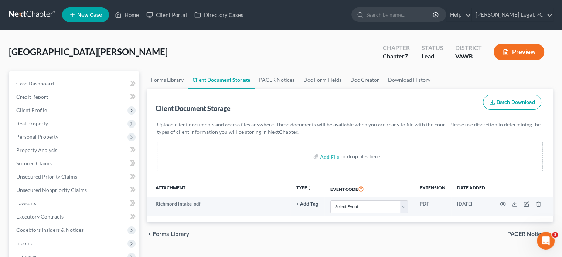
click at [14, 12] on link at bounding box center [32, 14] width 47 height 13
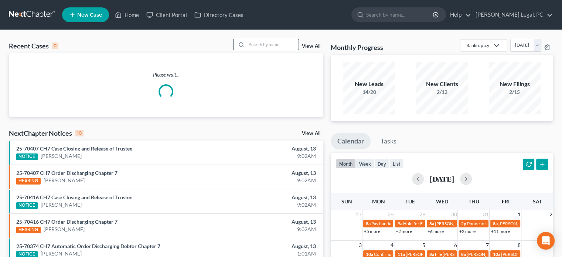
click at [267, 44] on input "search" at bounding box center [273, 44] width 52 height 11
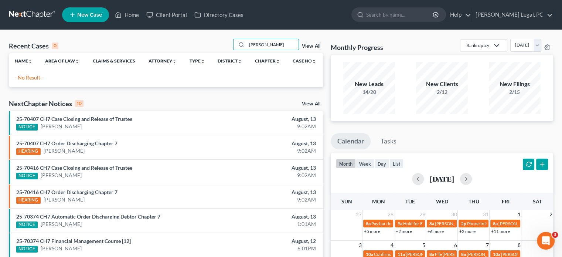
type input "[PERSON_NAME]"
drag, startPoint x: 260, startPoint y: 46, endPoint x: 242, endPoint y: 48, distance: 17.8
click at [242, 48] on div "[PERSON_NAME]" at bounding box center [266, 44] width 66 height 11
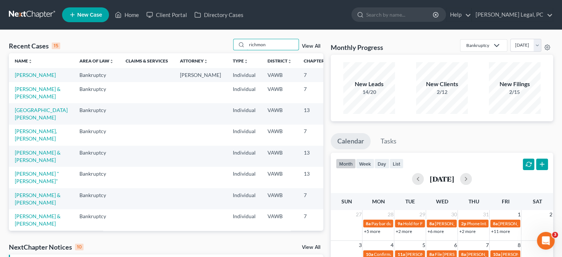
type input "[GEOGRAPHIC_DATA]"
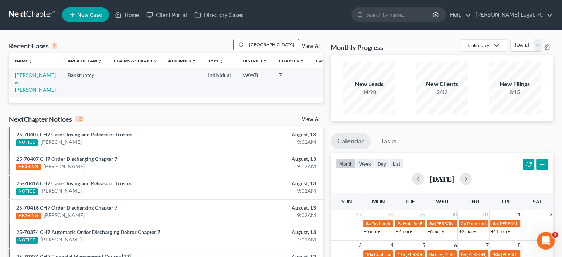
drag, startPoint x: 272, startPoint y: 44, endPoint x: 245, endPoint y: 46, distance: 26.6
click at [245, 46] on div "[GEOGRAPHIC_DATA]" at bounding box center [266, 44] width 66 height 11
click at [91, 17] on span "New Case" at bounding box center [89, 15] width 25 height 6
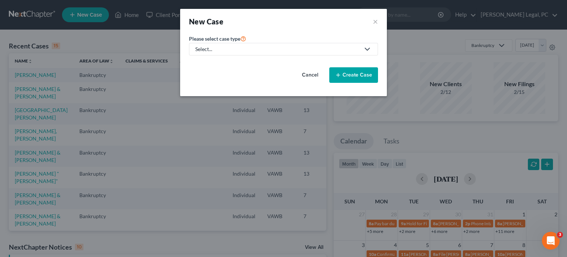
click at [229, 53] on link "Select..." at bounding box center [283, 49] width 189 height 13
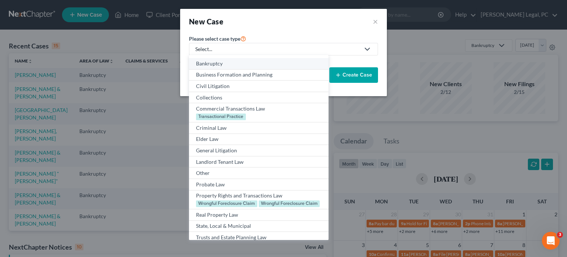
click at [229, 62] on div "Bankruptcy" at bounding box center [258, 63] width 125 height 7
select select "84"
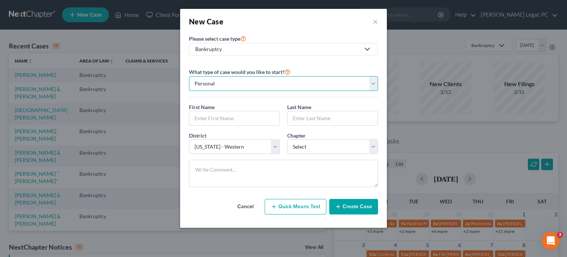
drag, startPoint x: 223, startPoint y: 77, endPoint x: 217, endPoint y: 88, distance: 12.1
click at [223, 77] on select "Personal Business" at bounding box center [283, 83] width 189 height 15
click at [208, 116] on input "text" at bounding box center [234, 118] width 90 height 14
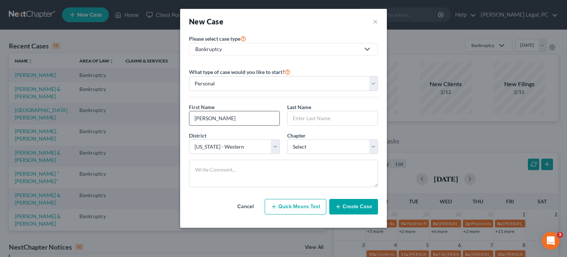
type input "[PERSON_NAME]"
click at [355, 206] on button "Create Case" at bounding box center [353, 207] width 49 height 16
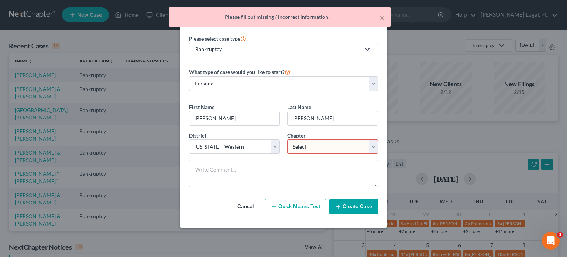
click at [308, 143] on select "Select 7 11 12 13" at bounding box center [332, 146] width 91 height 15
select select "0"
click at [287, 139] on select "Select 7 11 12 13" at bounding box center [332, 146] width 91 height 15
drag, startPoint x: 352, startPoint y: 204, endPoint x: 326, endPoint y: 206, distance: 25.9
click at [352, 204] on button "Create Case" at bounding box center [353, 207] width 49 height 16
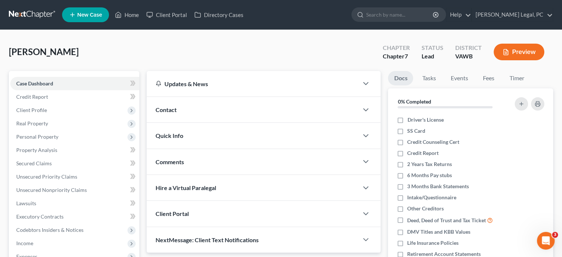
click at [218, 108] on div "Contact" at bounding box center [253, 109] width 212 height 25
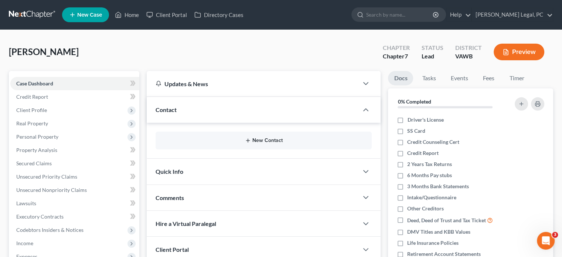
click at [250, 142] on icon "button" at bounding box center [248, 140] width 6 height 6
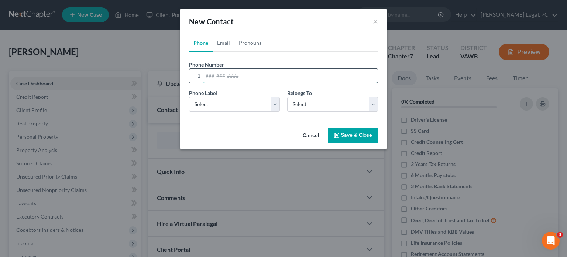
click at [221, 79] on input "tel" at bounding box center [290, 76] width 175 height 14
type input "[PHONE_NUMBER]"
click at [275, 107] on select "Select Mobile Home Work Other" at bounding box center [234, 104] width 91 height 15
select select "0"
click at [189, 97] on select "Select Mobile Home Work Other" at bounding box center [234, 104] width 91 height 15
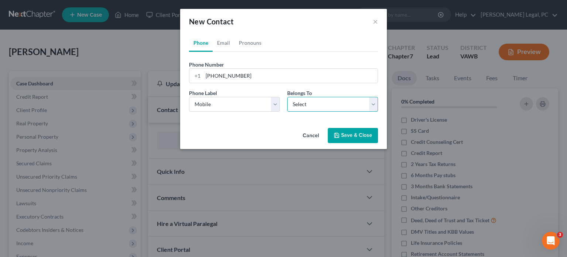
click at [369, 103] on select "Select Client Other" at bounding box center [332, 104] width 91 height 15
select select "0"
click at [287, 97] on select "Select Client Other" at bounding box center [332, 104] width 91 height 15
click at [343, 137] on button "Save & Close" at bounding box center [353, 136] width 50 height 16
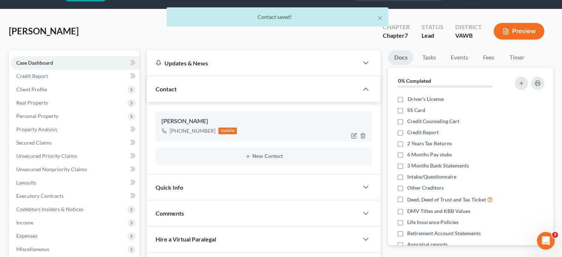
scroll to position [37, 0]
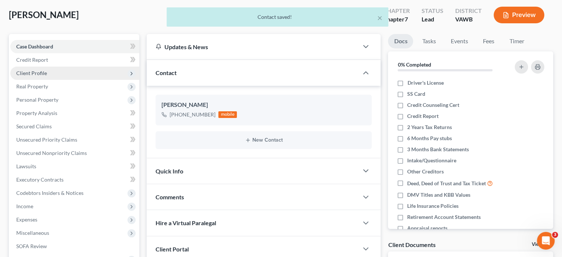
click at [28, 73] on span "Client Profile" at bounding box center [31, 73] width 31 height 6
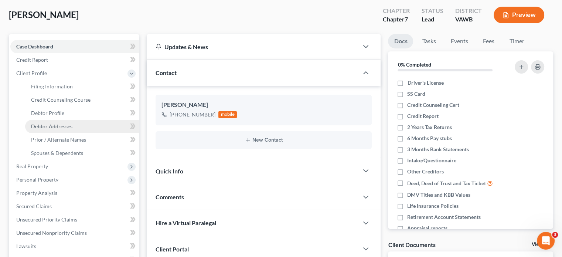
click at [43, 128] on span "Debtor Addresses" at bounding box center [51, 126] width 41 height 6
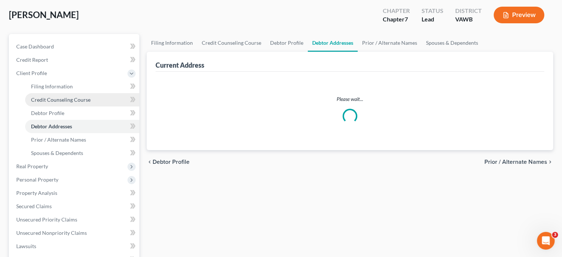
select select "0"
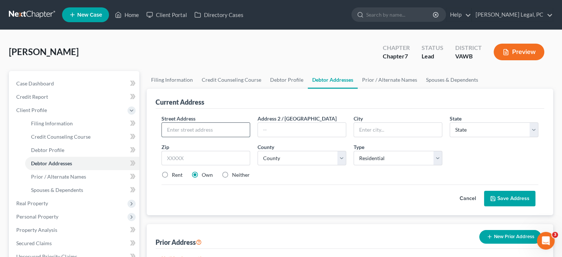
click at [188, 123] on input "text" at bounding box center [206, 130] width 88 height 14
type input "[STREET_ADDRESS]"
type input "B"
click at [363, 130] on input "text" at bounding box center [398, 130] width 88 height 14
type input "Big Stone Gap"
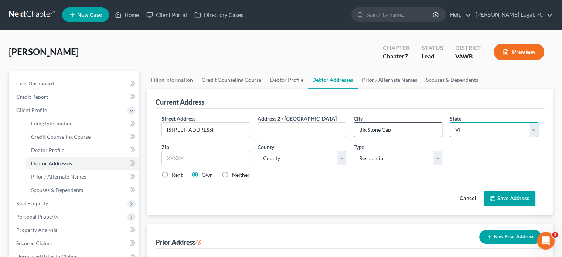
select select "48"
type input "01006"
click at [390, 155] on select "Select Residential Mailing Rental Business" at bounding box center [397, 158] width 89 height 15
click at [353, 151] on select "Select Residential Mailing Rental Business" at bounding box center [397, 158] width 89 height 15
click at [288, 154] on select "County [GEOGRAPHIC_DATA] [GEOGRAPHIC_DATA] [GEOGRAPHIC_DATA] [GEOGRAPHIC_DATA] …" at bounding box center [301, 158] width 89 height 15
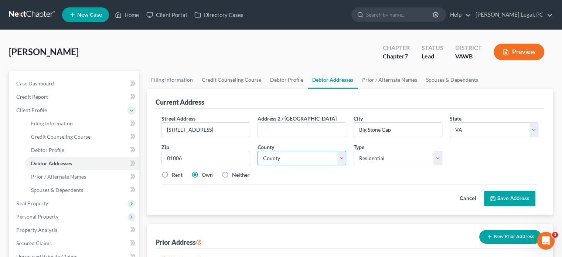
select select "131"
click at [257, 151] on select "County [GEOGRAPHIC_DATA] [GEOGRAPHIC_DATA] [GEOGRAPHIC_DATA] [GEOGRAPHIC_DATA] …" at bounding box center [301, 158] width 89 height 15
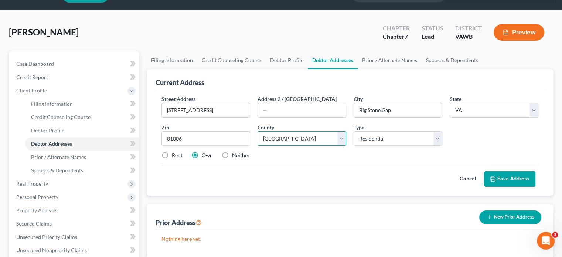
scroll to position [37, 0]
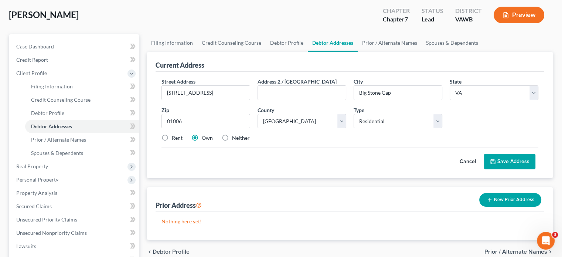
click at [500, 158] on button "Save Address" at bounding box center [509, 162] width 51 height 16
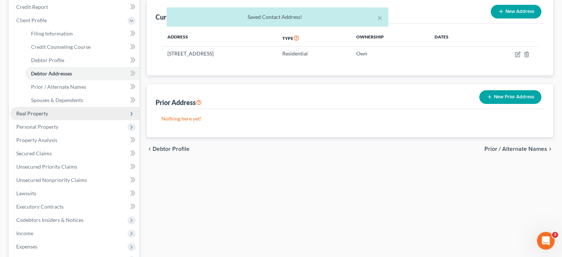
scroll to position [148, 0]
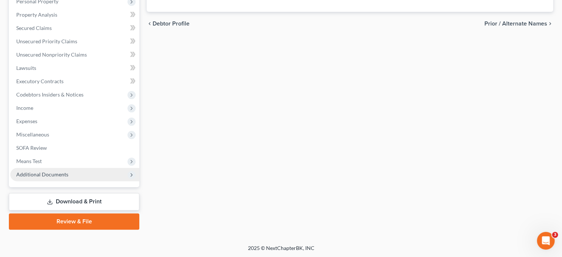
click at [49, 172] on span "Additional Documents" at bounding box center [42, 174] width 52 height 6
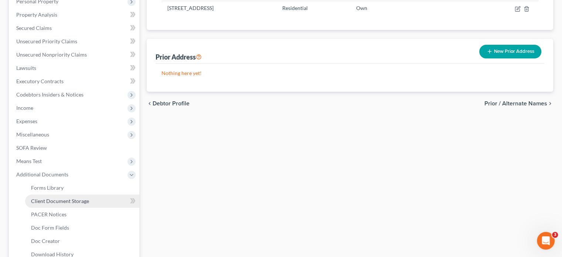
click at [61, 198] on span "Client Document Storage" at bounding box center [60, 201] width 58 height 6
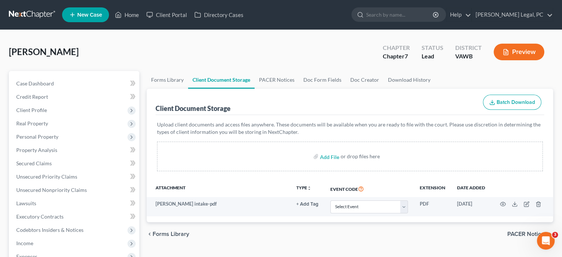
click at [26, 10] on link at bounding box center [32, 14] width 47 height 13
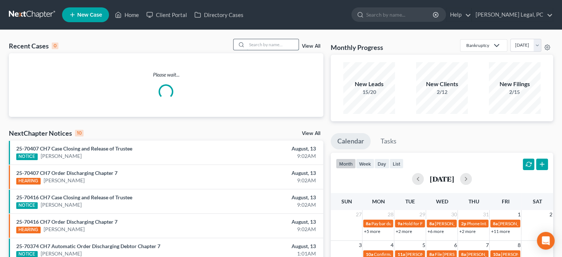
click at [250, 48] on input "search" at bounding box center [273, 44] width 52 height 11
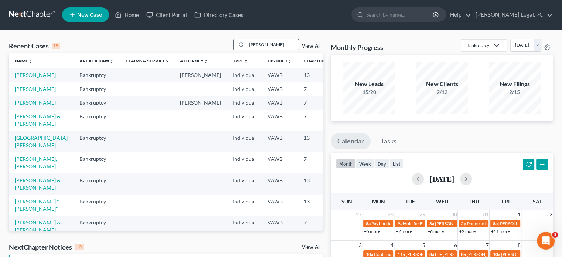
type input "[PERSON_NAME]"
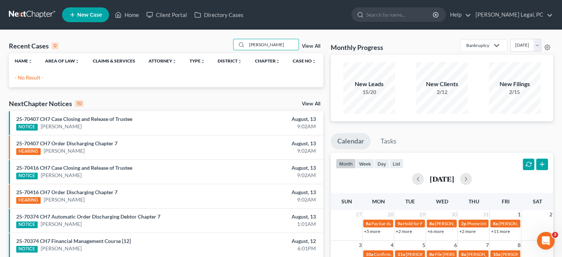
click at [86, 16] on span "New Case" at bounding box center [89, 15] width 25 height 6
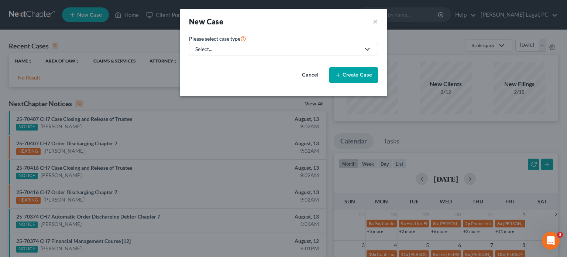
click at [232, 54] on link "Select..." at bounding box center [283, 49] width 189 height 13
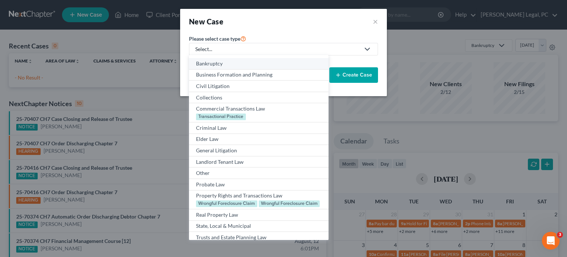
click at [229, 65] on div "Bankruptcy" at bounding box center [258, 63] width 125 height 7
select select "84"
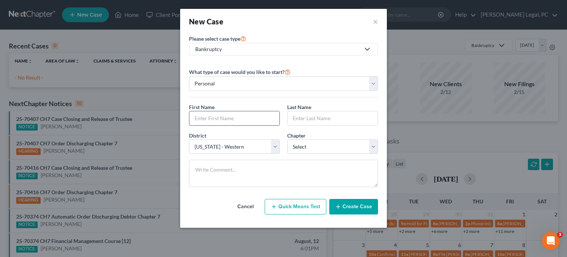
click at [213, 112] on input "text" at bounding box center [234, 118] width 90 height 14
type input "Mandy"
type input "[PERSON_NAME]"
select select "0"
click at [346, 205] on button "Create Case" at bounding box center [353, 207] width 49 height 16
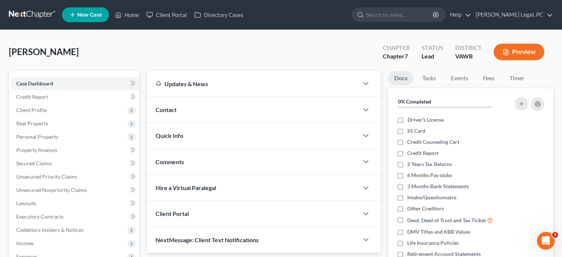
click at [171, 109] on span "Contact" at bounding box center [165, 109] width 21 height 7
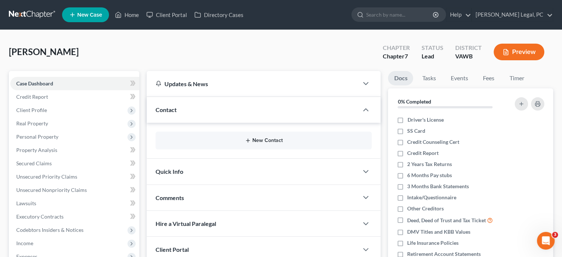
click at [298, 143] on button "New Contact" at bounding box center [263, 140] width 204 height 6
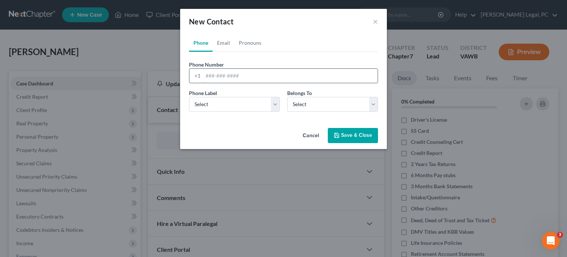
click at [210, 76] on input "tel" at bounding box center [290, 76] width 175 height 14
type input "540-235-7592"
click at [224, 41] on link "Email" at bounding box center [224, 43] width 22 height 18
click at [214, 75] on input "email" at bounding box center [290, 76] width 175 height 14
type input "palmermandy9@gmail.com"
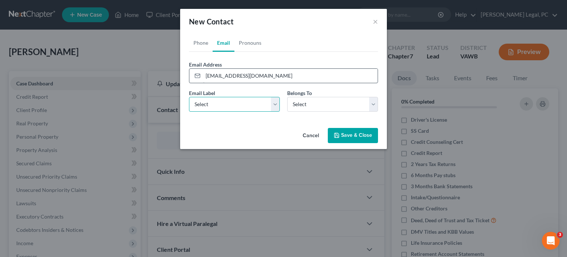
select select "0"
click at [343, 137] on button "Save & Close" at bounding box center [353, 136] width 50 height 16
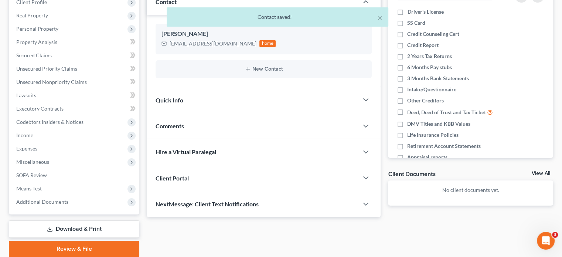
scroll to position [135, 0]
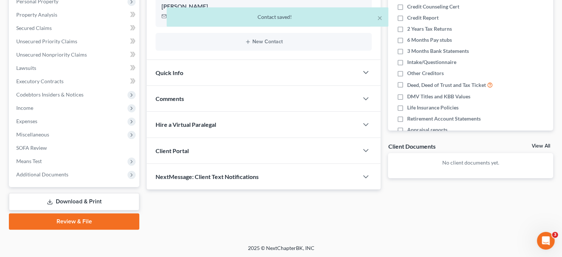
click at [192, 157] on div "Client Portal" at bounding box center [253, 150] width 212 height 25
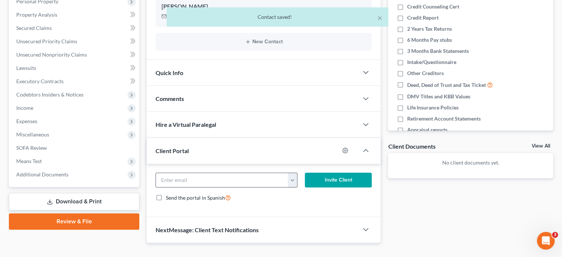
click at [297, 179] on div "palmermandy9@gmail.com" at bounding box center [225, 179] width 141 height 15
click at [292, 184] on button "button" at bounding box center [292, 180] width 9 height 14
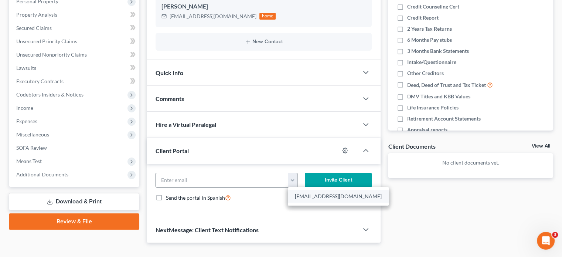
click at [293, 195] on link "palmermandy9@gmail.com" at bounding box center [338, 196] width 101 height 13
type input "palmermandy9@gmail.com"
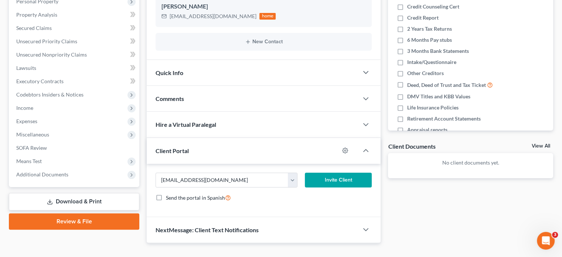
click at [315, 180] on button "Invite Client" at bounding box center [338, 179] width 67 height 15
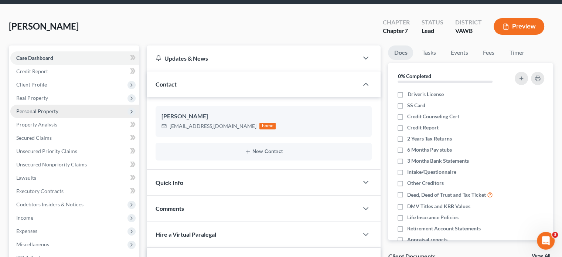
scroll to position [24, 0]
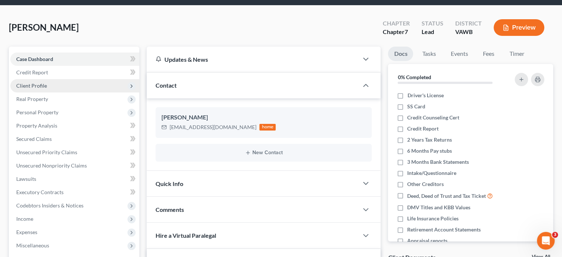
click at [41, 88] on span "Client Profile" at bounding box center [31, 85] width 31 height 6
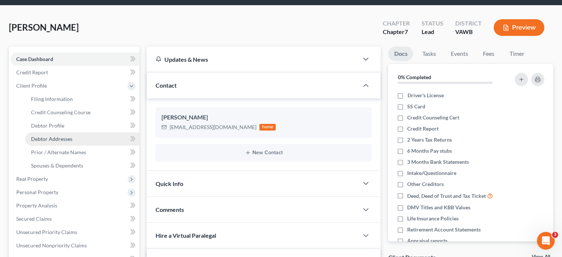
click at [51, 137] on span "Debtor Addresses" at bounding box center [51, 139] width 41 height 6
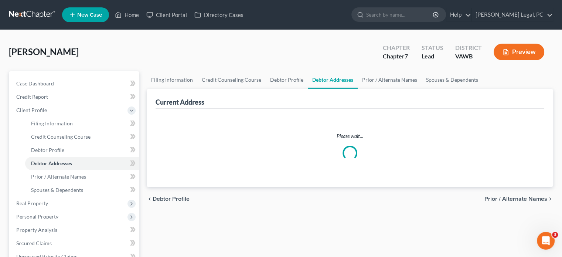
select select "0"
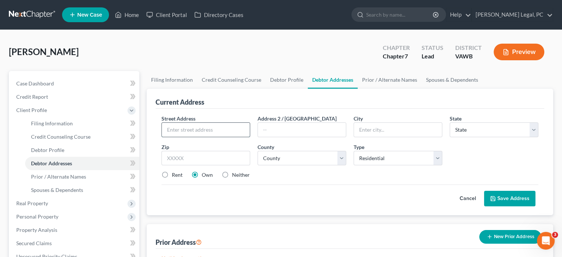
click at [210, 129] on input "text" at bounding box center [206, 130] width 88 height 14
type input "514 Clement Street, Apt C"
type input "Raford"
select select "48"
click at [365, 128] on input "Raford" at bounding box center [398, 130] width 88 height 14
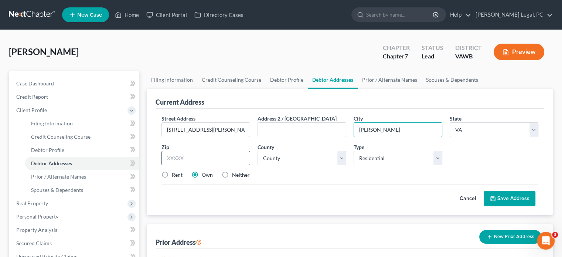
type input "Radford"
click at [216, 154] on input "text" at bounding box center [205, 158] width 89 height 15
type input "24141"
click at [310, 160] on select "County [GEOGRAPHIC_DATA] [GEOGRAPHIC_DATA] [GEOGRAPHIC_DATA] [GEOGRAPHIC_DATA] …" at bounding box center [301, 158] width 89 height 15
select select "82"
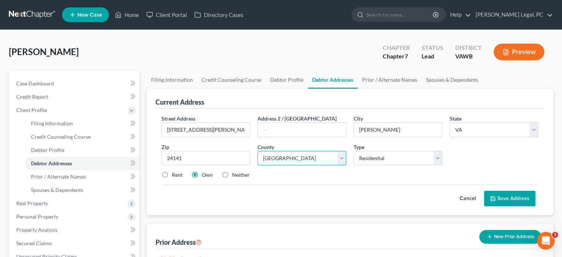
click at [257, 151] on select "County [GEOGRAPHIC_DATA] [GEOGRAPHIC_DATA] [GEOGRAPHIC_DATA] [GEOGRAPHIC_DATA] …" at bounding box center [301, 158] width 89 height 15
click at [508, 198] on button "Save Address" at bounding box center [509, 199] width 51 height 16
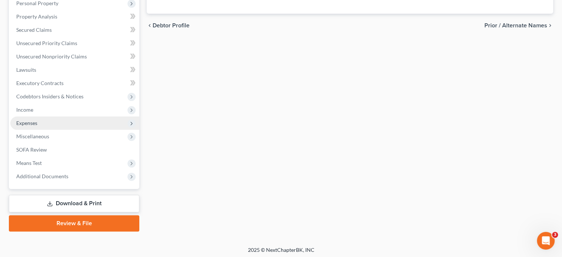
scroll to position [215, 0]
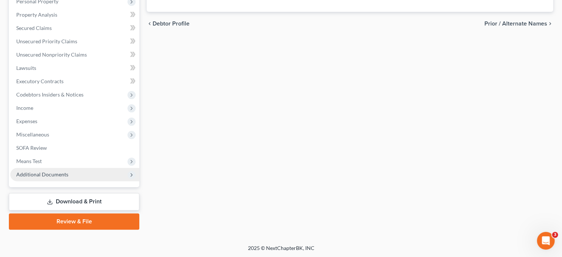
click at [43, 174] on span "Additional Documents" at bounding box center [42, 174] width 52 height 6
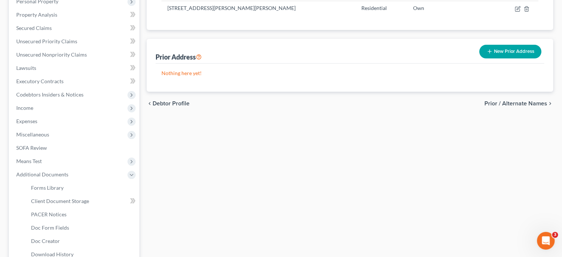
scroll to position [61, 0]
click at [46, 201] on span "Client Document Storage" at bounding box center [60, 201] width 58 height 6
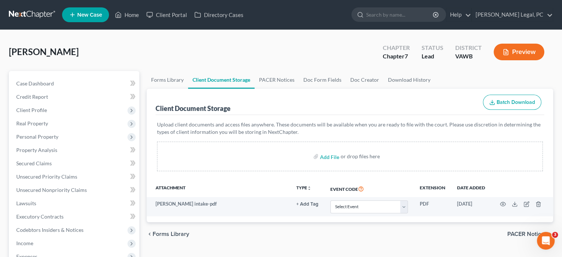
click at [15, 17] on link at bounding box center [32, 14] width 47 height 13
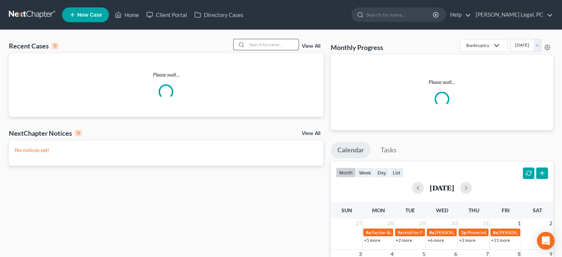
click at [258, 43] on input "search" at bounding box center [273, 44] width 52 height 11
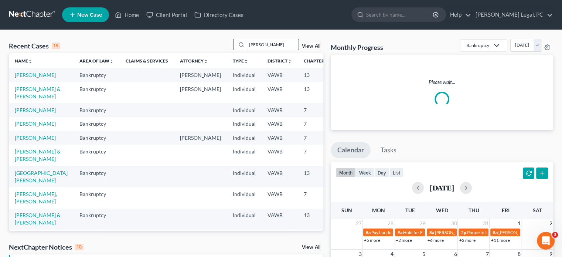
type input "[PERSON_NAME]"
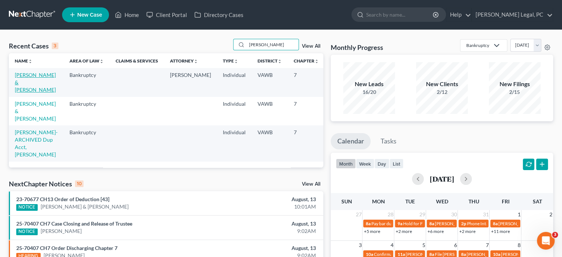
click at [32, 82] on link "[PERSON_NAME] & [PERSON_NAME]" at bounding box center [35, 82] width 41 height 21
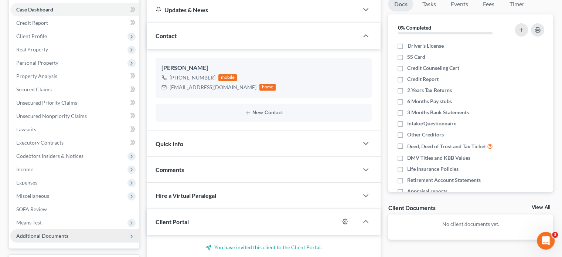
scroll to position [151, 0]
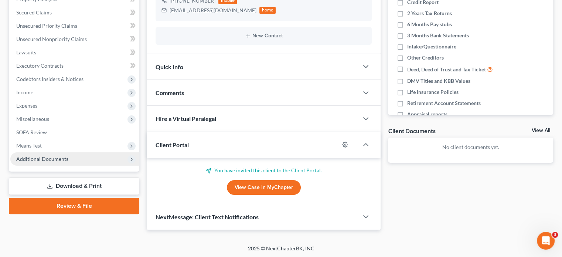
click at [57, 159] on span "Additional Documents" at bounding box center [42, 158] width 52 height 6
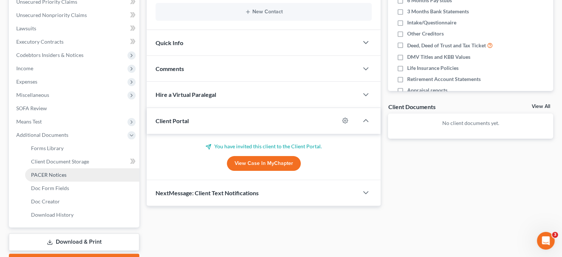
scroll to position [188, 0]
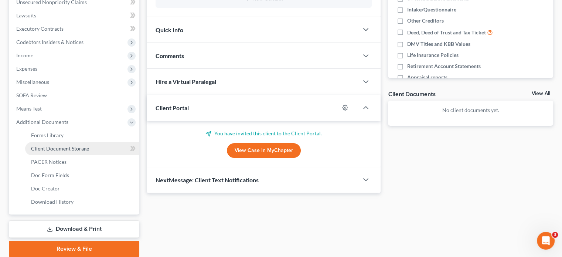
click at [74, 152] on link "Client Document Storage" at bounding box center [82, 148] width 114 height 13
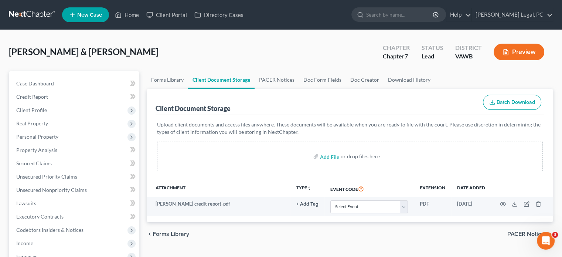
click at [49, 14] on link at bounding box center [32, 14] width 47 height 13
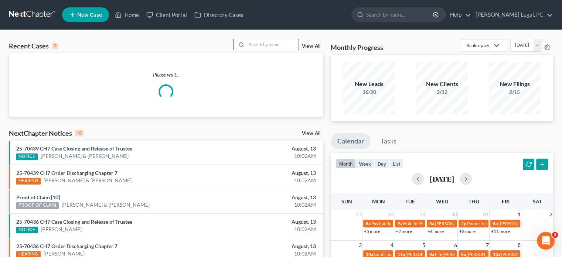
click at [272, 47] on input "search" at bounding box center [273, 44] width 52 height 11
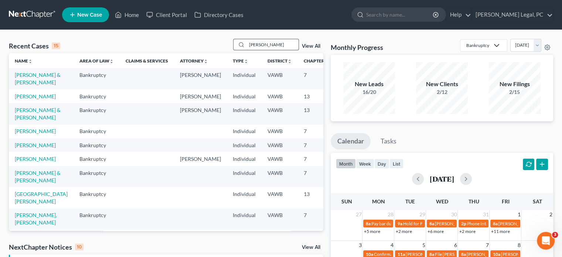
type input "quinn"
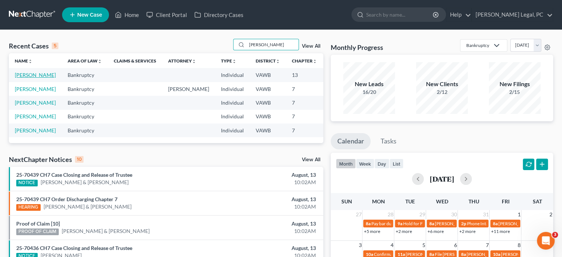
click at [25, 76] on link "[PERSON_NAME]" at bounding box center [35, 75] width 41 height 6
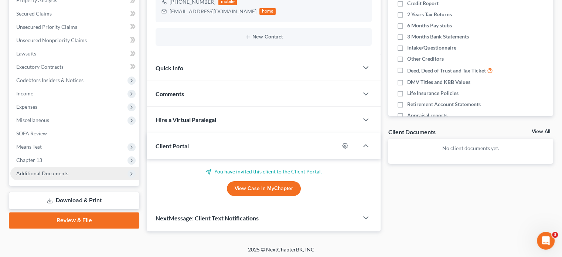
scroll to position [151, 0]
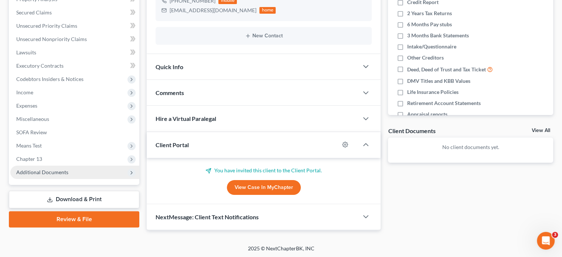
click at [40, 175] on span "Additional Documents" at bounding box center [42, 172] width 52 height 6
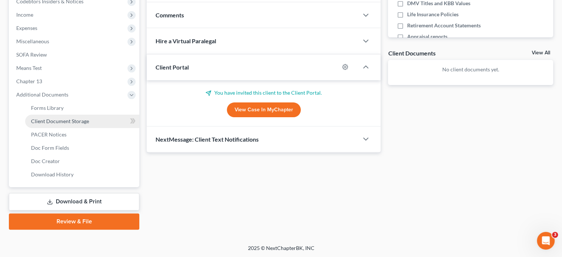
click at [81, 118] on span "Client Document Storage" at bounding box center [60, 121] width 58 height 6
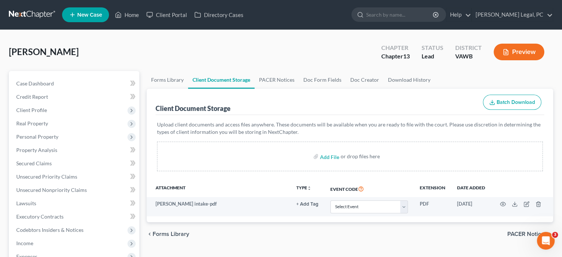
click at [23, 17] on link at bounding box center [32, 14] width 47 height 13
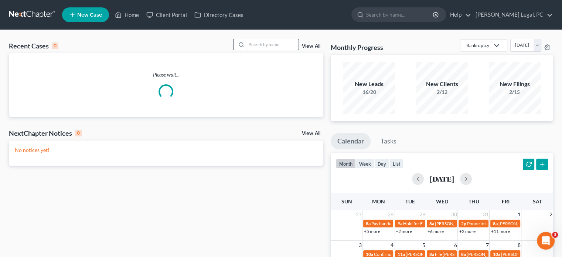
click at [264, 47] on input "search" at bounding box center [273, 44] width 52 height 11
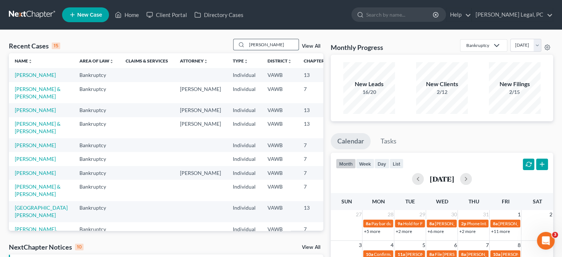
type input "akers"
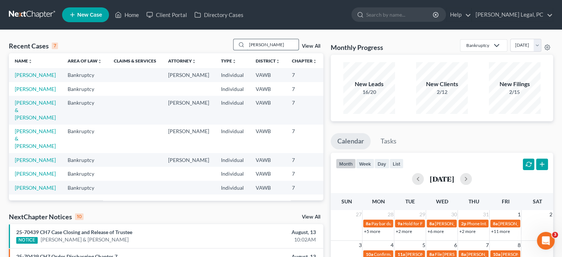
drag, startPoint x: 258, startPoint y: 45, endPoint x: 242, endPoint y: 44, distance: 15.9
click at [242, 44] on div "akers" at bounding box center [266, 44] width 66 height 11
click at [105, 13] on link "New Case" at bounding box center [85, 14] width 47 height 15
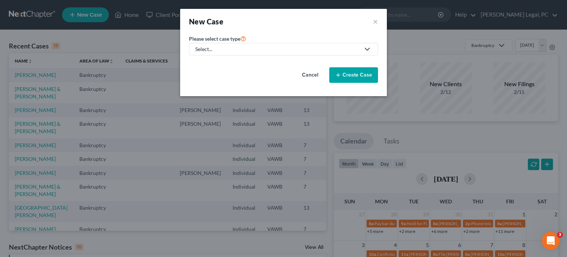
click at [221, 50] on div "Select..." at bounding box center [277, 48] width 165 height 7
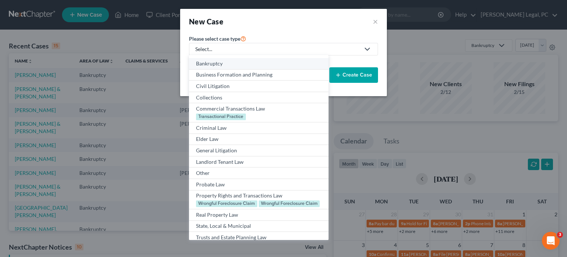
click at [220, 60] on div "Bankruptcy" at bounding box center [258, 63] width 125 height 7
select select "84"
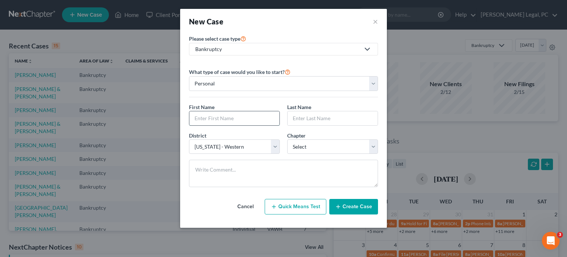
click at [203, 113] on input "text" at bounding box center [234, 118] width 90 height 14
type input "Adam"
type input "Akers"
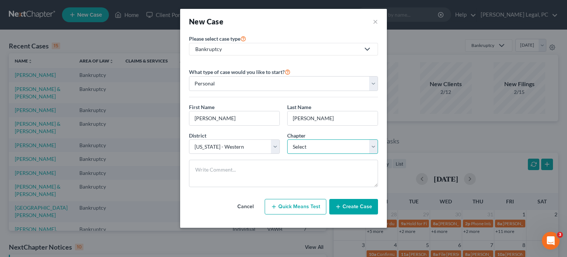
click at [318, 148] on select "Select 7 11 12 13" at bounding box center [332, 146] width 91 height 15
select select "0"
click at [287, 139] on select "Select 7 11 12 13" at bounding box center [332, 146] width 91 height 15
click at [360, 207] on button "Create Case" at bounding box center [353, 207] width 49 height 16
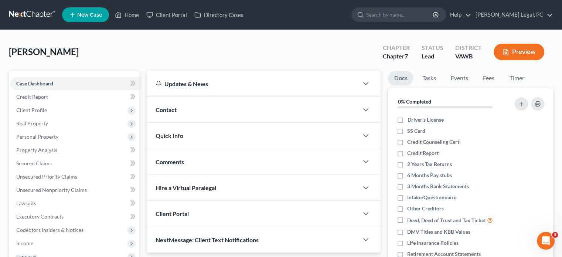
click at [174, 109] on span "Contact" at bounding box center [165, 109] width 21 height 7
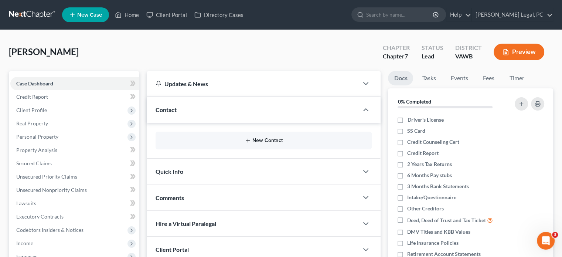
click at [257, 142] on button "New Contact" at bounding box center [263, 140] width 204 height 6
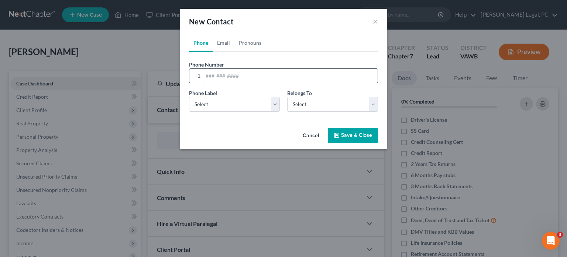
click at [209, 78] on input "tel" at bounding box center [290, 76] width 175 height 14
type input "276-733-0730"
drag, startPoint x: 271, startPoint y: 106, endPoint x: 264, endPoint y: 107, distance: 6.4
click at [270, 106] on select "Select Mobile Home Work Other" at bounding box center [234, 104] width 91 height 15
select select "0"
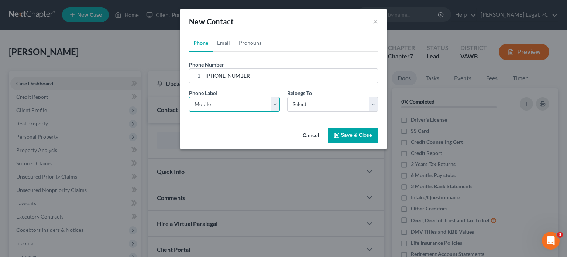
click at [189, 97] on select "Select Mobile Home Work Other" at bounding box center [234, 104] width 91 height 15
click at [326, 105] on select "Select Client Other" at bounding box center [332, 104] width 91 height 15
select select "0"
click at [287, 97] on select "Select Client Other" at bounding box center [332, 104] width 91 height 15
drag, startPoint x: 348, startPoint y: 139, endPoint x: 340, endPoint y: 142, distance: 8.8
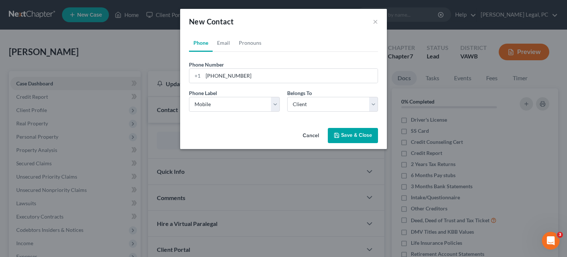
click at [347, 139] on button "Save & Close" at bounding box center [353, 136] width 50 height 16
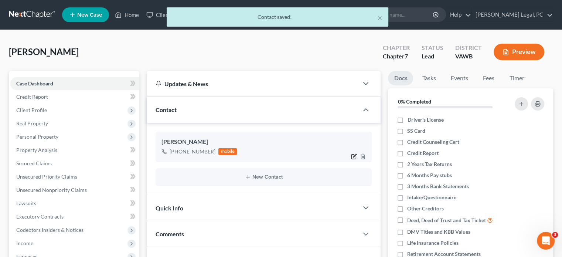
click at [353, 155] on icon "button" at bounding box center [354, 156] width 6 height 6
select select "0"
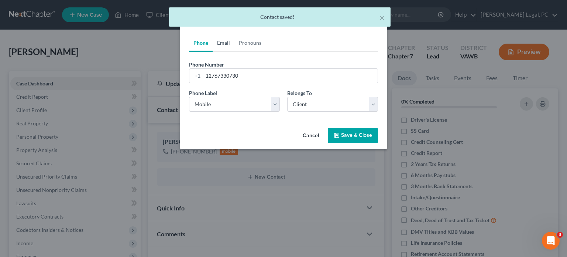
click at [222, 41] on link "Email" at bounding box center [224, 43] width 22 height 18
click at [208, 74] on input "email" at bounding box center [290, 76] width 175 height 14
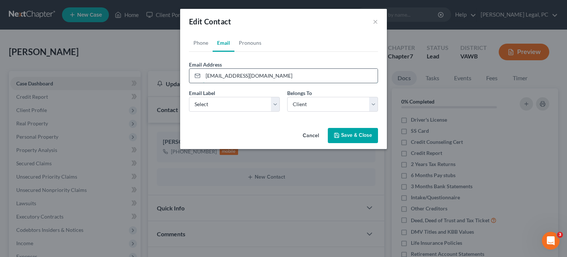
type input "adamakers12@gmail.com"
click at [354, 137] on button "Save & Close" at bounding box center [353, 136] width 50 height 16
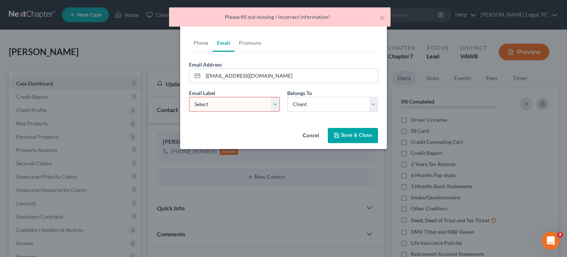
click at [219, 108] on select "Select Home Work Other" at bounding box center [234, 104] width 91 height 15
select select "0"
click at [189, 97] on select "Select Home Work Other" at bounding box center [234, 104] width 91 height 15
click at [360, 134] on button "Save & Close" at bounding box center [353, 136] width 50 height 16
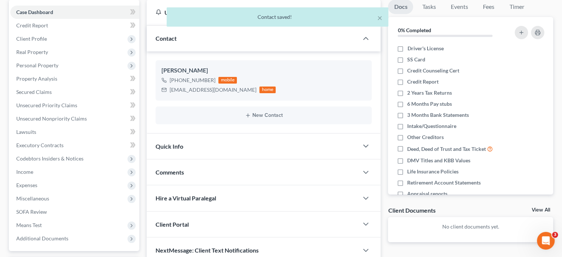
scroll to position [111, 0]
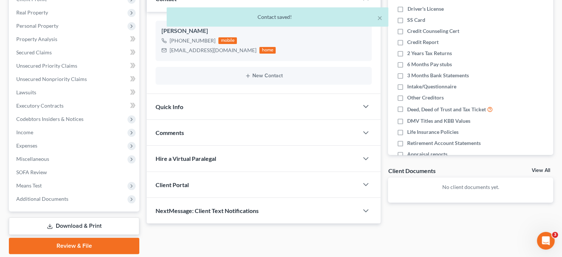
click at [211, 189] on div "Client Portal" at bounding box center [253, 184] width 212 height 25
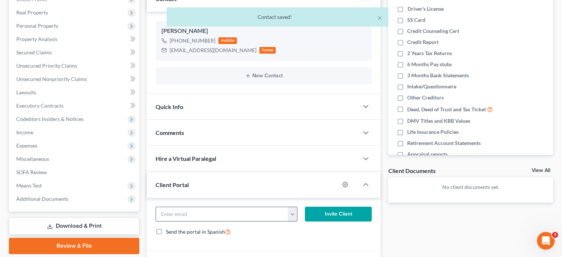
click at [292, 215] on button "button" at bounding box center [292, 214] width 9 height 14
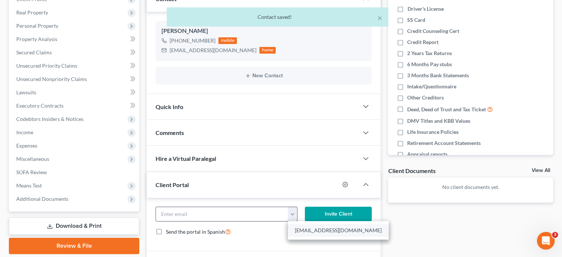
click at [294, 225] on link "adamakers12@gmail.com" at bounding box center [338, 230] width 101 height 13
type input "adamakers12@gmail.com"
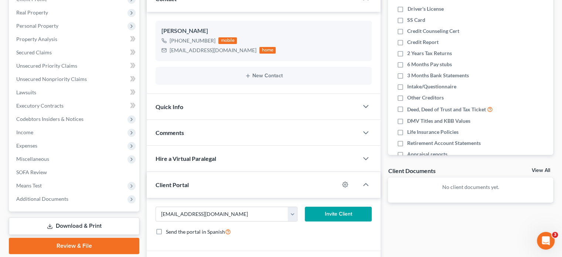
click at [323, 215] on button "Invite Client" at bounding box center [338, 213] width 67 height 15
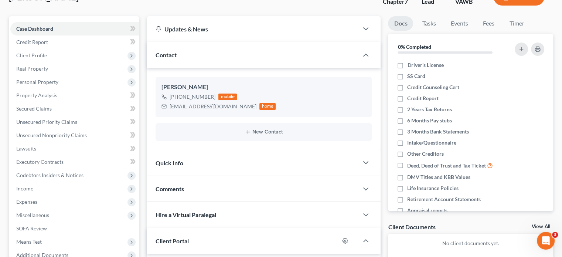
scroll to position [0, 0]
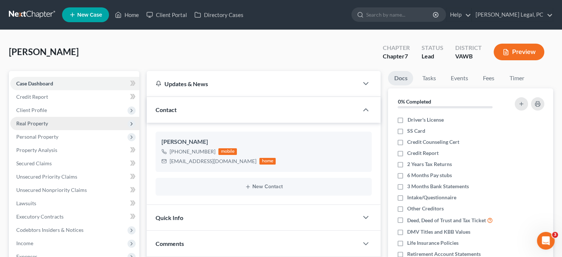
click at [40, 124] on span "Real Property" at bounding box center [32, 123] width 32 height 6
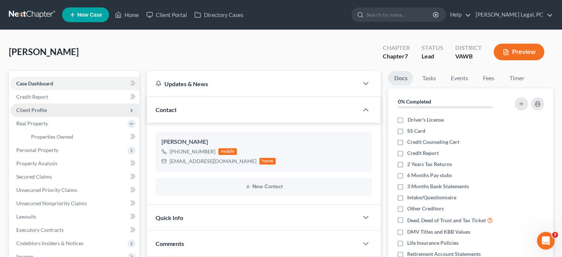
click at [41, 110] on span "Client Profile" at bounding box center [31, 110] width 31 height 6
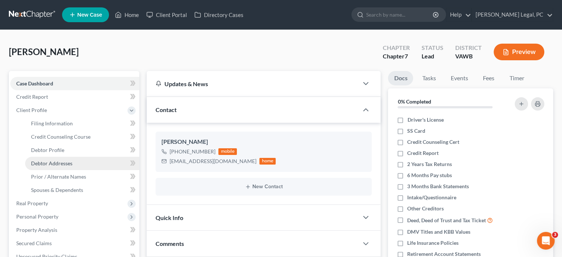
click at [51, 165] on span "Debtor Addresses" at bounding box center [51, 163] width 41 height 6
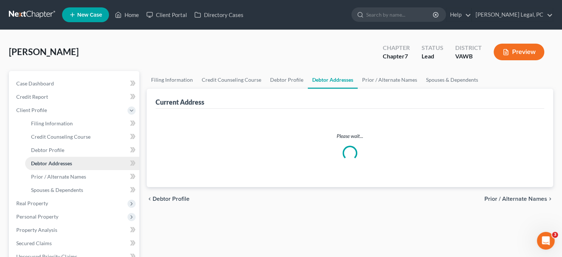
select select "0"
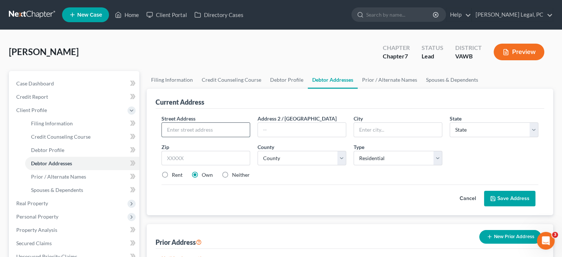
click at [190, 128] on input "text" at bounding box center [206, 130] width 88 height 14
type input "1746 Newbern Road"
type input "Pulaski"
select select "48"
type input "24301"
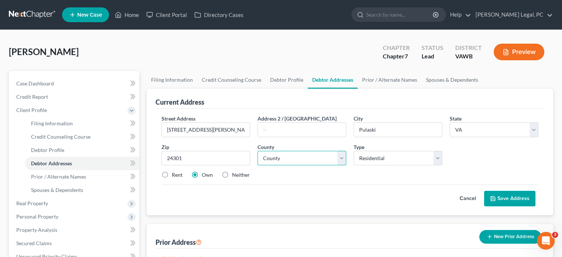
click at [306, 160] on select "County [GEOGRAPHIC_DATA] [GEOGRAPHIC_DATA] [GEOGRAPHIC_DATA] [GEOGRAPHIC_DATA] …" at bounding box center [301, 158] width 89 height 15
select select "102"
click at [257, 151] on select "County [GEOGRAPHIC_DATA] [GEOGRAPHIC_DATA] [GEOGRAPHIC_DATA] [GEOGRAPHIC_DATA] …" at bounding box center [301, 158] width 89 height 15
click at [502, 199] on button "Save Address" at bounding box center [509, 199] width 51 height 16
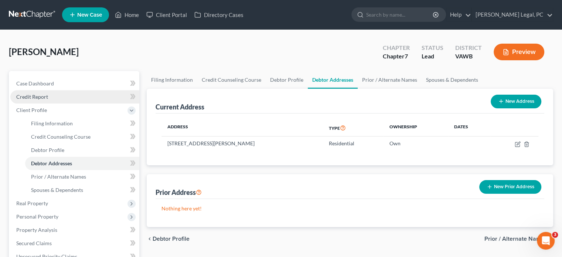
click at [36, 94] on span "Credit Report" at bounding box center [32, 96] width 32 height 6
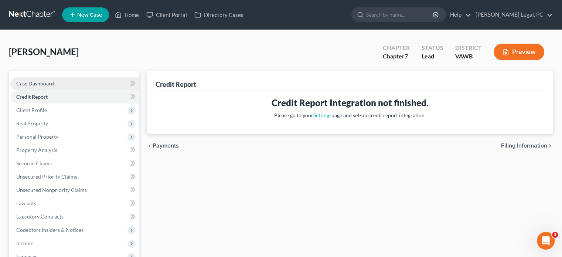
click at [38, 83] on span "Case Dashboard" at bounding box center [35, 83] width 38 height 6
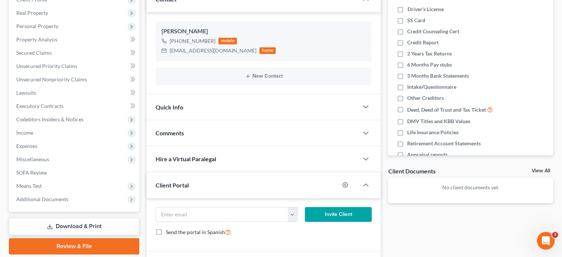
scroll to position [111, 0]
click at [176, 182] on span "Client Portal" at bounding box center [171, 184] width 33 height 7
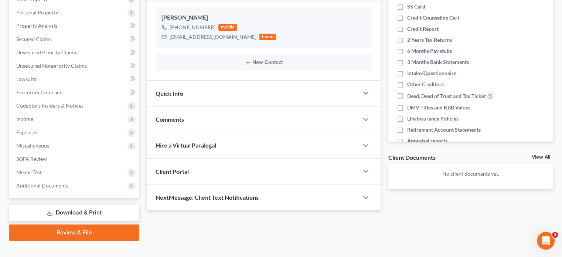
scroll to position [135, 0]
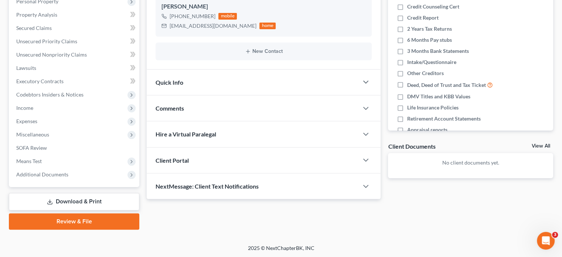
click at [193, 156] on div "Client Portal" at bounding box center [253, 159] width 212 height 25
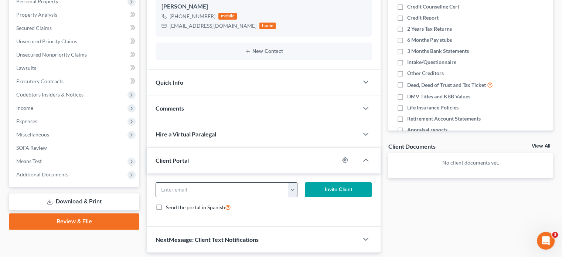
click at [291, 190] on button "button" at bounding box center [292, 189] width 9 height 14
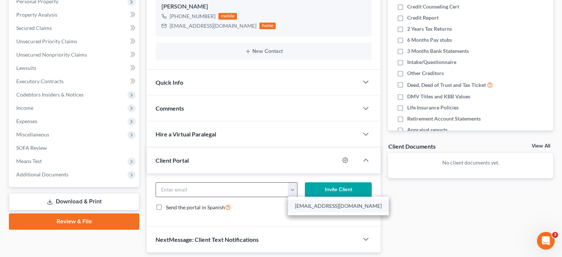
click at [301, 205] on link "adamakers12@gmail.com" at bounding box center [338, 205] width 101 height 13
type input "adamakers12@gmail.com"
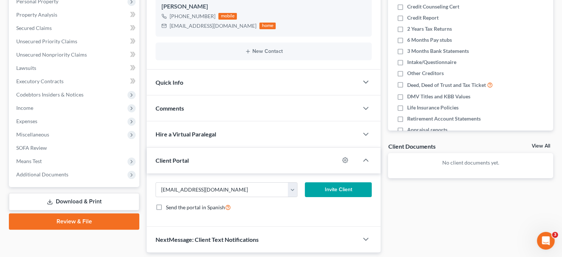
click at [335, 188] on button "Invite Client" at bounding box center [338, 189] width 67 height 15
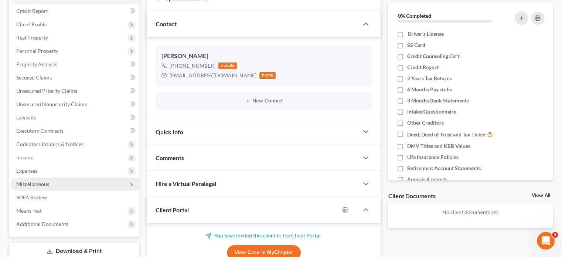
scroll to position [98, 0]
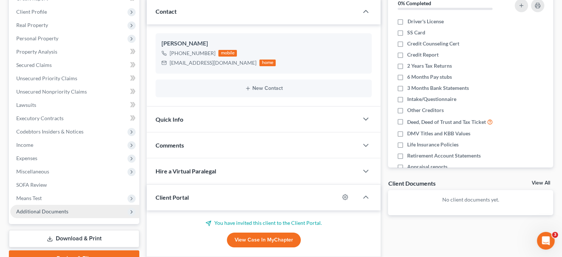
click at [61, 208] on span "Additional Documents" at bounding box center [42, 211] width 52 height 6
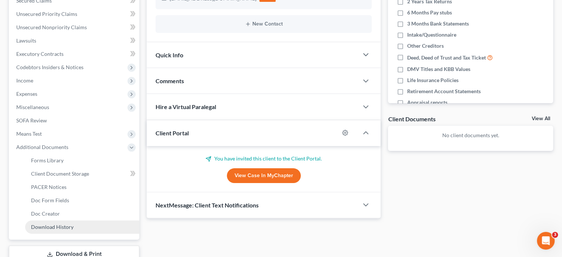
scroll to position [215, 0]
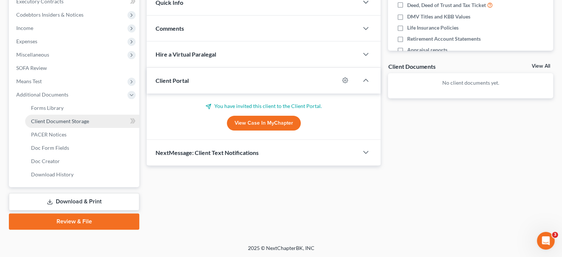
drag, startPoint x: 49, startPoint y: 124, endPoint x: 53, endPoint y: 125, distance: 4.2
click at [49, 124] on span "Client Document Storage" at bounding box center [60, 121] width 58 height 6
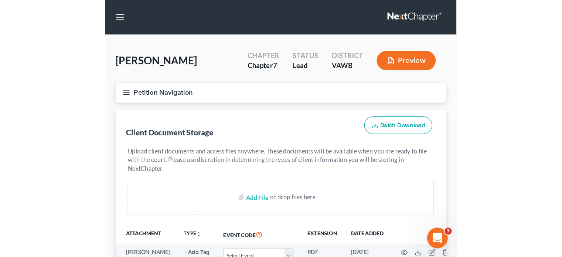
scroll to position [37, 0]
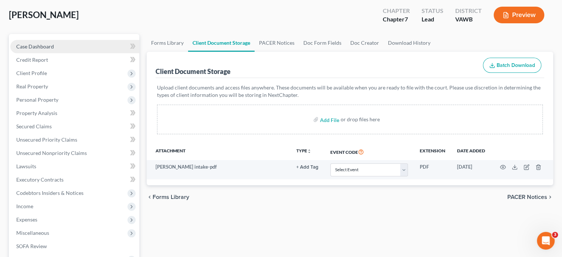
click at [22, 50] on link "Case Dashboard" at bounding box center [74, 46] width 129 height 13
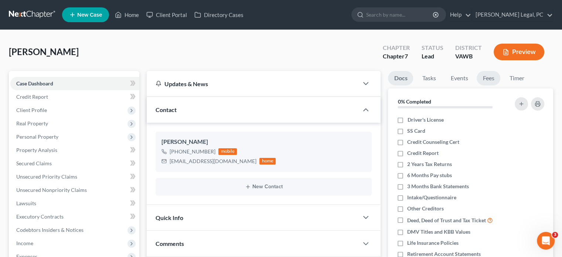
click at [492, 84] on link "Fees" at bounding box center [488, 78] width 24 height 14
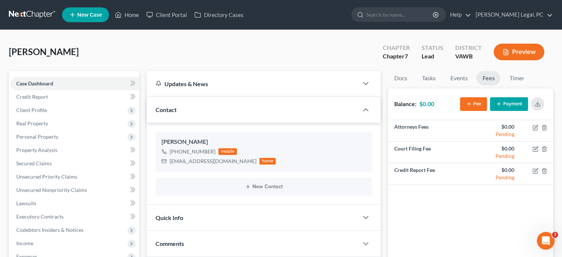
click at [504, 105] on button "Payment" at bounding box center [509, 104] width 38 height 14
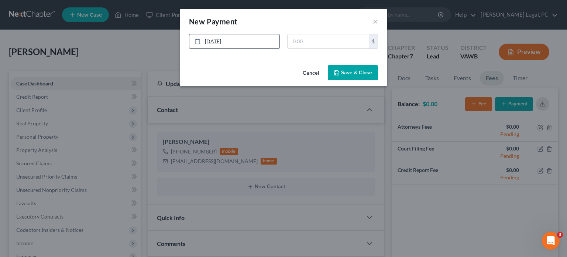
click at [210, 41] on link "8/13/2025" at bounding box center [234, 41] width 90 height 14
click at [299, 42] on input "text" at bounding box center [328, 41] width 81 height 14
type input "1,900"
click at [350, 75] on button "Save & Close" at bounding box center [353, 73] width 50 height 16
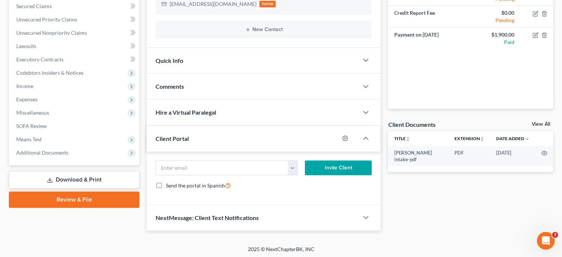
scroll to position [158, 0]
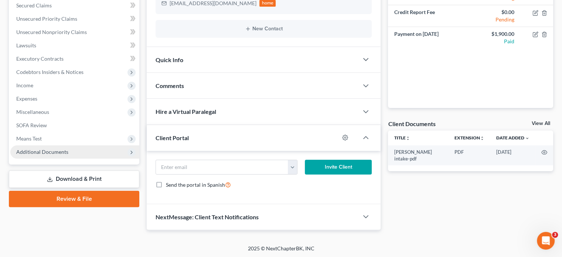
click at [33, 149] on span "Additional Documents" at bounding box center [42, 151] width 52 height 6
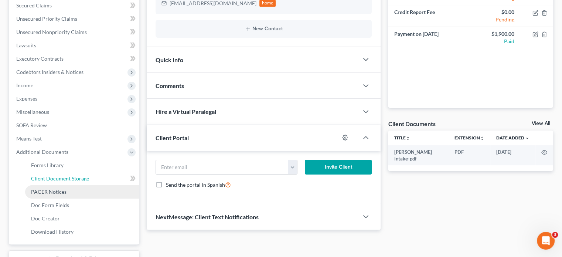
drag, startPoint x: 34, startPoint y: 180, endPoint x: 72, endPoint y: 188, distance: 38.5
click at [34, 180] on span "Client Document Storage" at bounding box center [60, 178] width 58 height 6
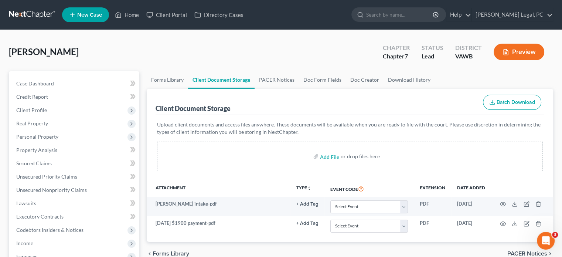
click at [37, 17] on link at bounding box center [32, 14] width 47 height 13
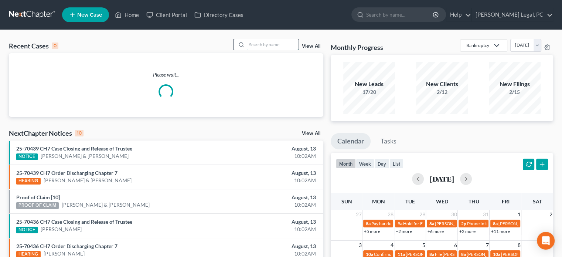
click at [254, 44] on input "search" at bounding box center [273, 44] width 52 height 11
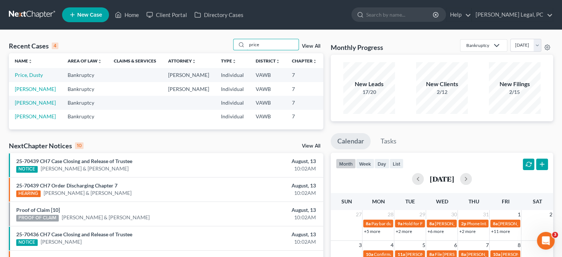
type input "price"
click at [93, 13] on span "New Case" at bounding box center [89, 15] width 25 height 6
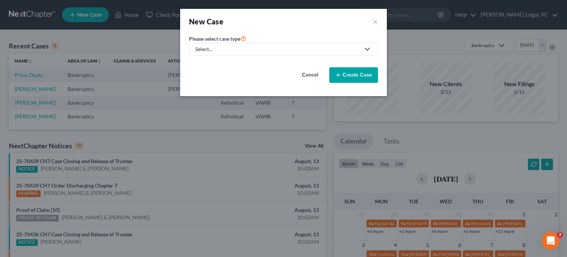
click at [228, 49] on div "Select..." at bounding box center [277, 48] width 165 height 7
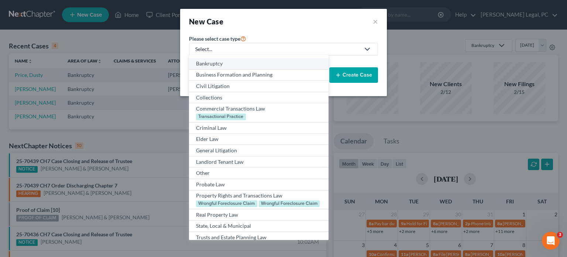
click at [225, 61] on div "Bankruptcy" at bounding box center [258, 63] width 125 height 7
select select "84"
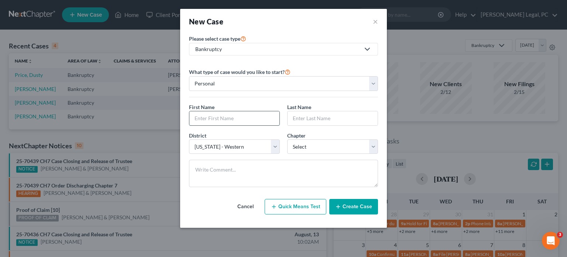
click at [213, 114] on input "text" at bounding box center [234, 118] width 90 height 14
type input "[PERSON_NAME]"
type input "Price"
click at [304, 152] on select "Select 7 11 12 13" at bounding box center [332, 146] width 91 height 15
click at [287, 139] on select "Select 7 11 12 13" at bounding box center [332, 146] width 91 height 15
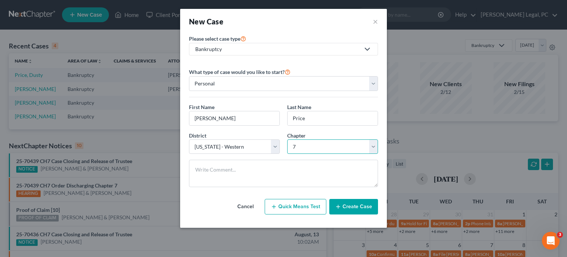
drag, startPoint x: 291, startPoint y: 148, endPoint x: 291, endPoint y: 152, distance: 4.4
click at [291, 148] on select "Select 7 11 12 13" at bounding box center [332, 146] width 91 height 15
select select "3"
click at [287, 139] on select "Select 7 11 12 13" at bounding box center [332, 146] width 91 height 15
click at [344, 208] on button "Create Case" at bounding box center [353, 207] width 49 height 16
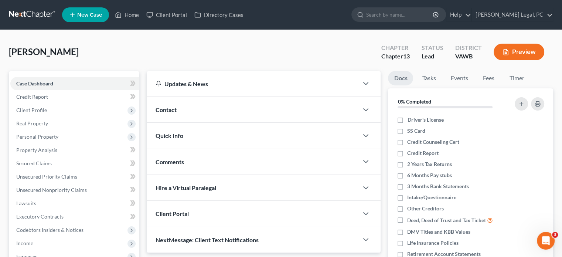
click at [183, 111] on div "Contact" at bounding box center [253, 109] width 212 height 25
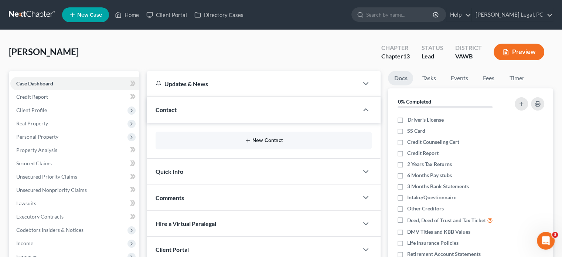
click at [258, 137] on button "New Contact" at bounding box center [263, 140] width 204 height 6
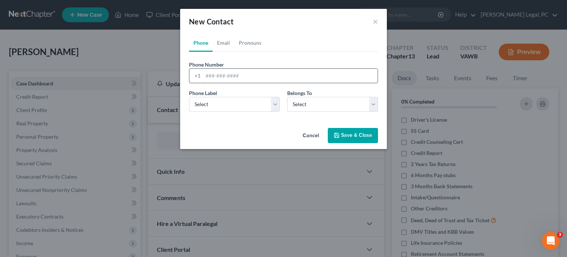
click at [210, 73] on input "tel" at bounding box center [290, 76] width 175 height 14
type input "[PHONE_NUMBER]"
click at [272, 101] on select "Select Mobile Home Work Other" at bounding box center [234, 104] width 91 height 15
click at [189, 97] on select "Select Mobile Home Work Other" at bounding box center [234, 104] width 91 height 15
click at [238, 107] on select "Select Mobile Home Work Other" at bounding box center [234, 104] width 91 height 15
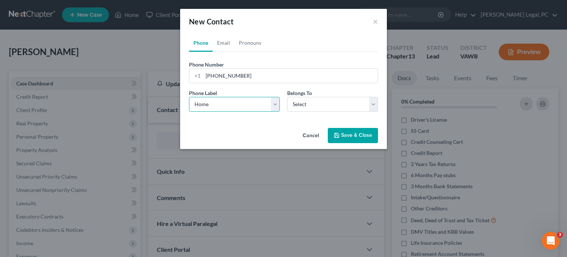
select select "0"
click at [189, 97] on select "Select Mobile Home Work Other" at bounding box center [234, 104] width 91 height 15
click at [304, 106] on select "Select Client Other" at bounding box center [332, 104] width 91 height 15
select select "0"
click at [287, 97] on select "Select Client Other" at bounding box center [332, 104] width 91 height 15
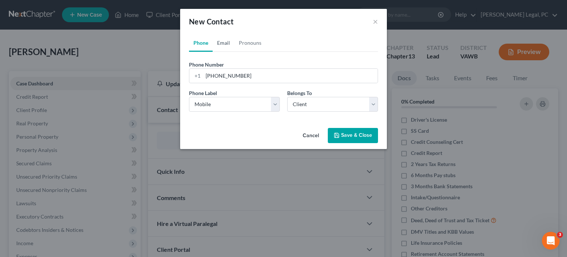
click at [226, 46] on link "Email" at bounding box center [224, 43] width 22 height 18
click at [224, 79] on input "email" at bounding box center [290, 76] width 175 height 14
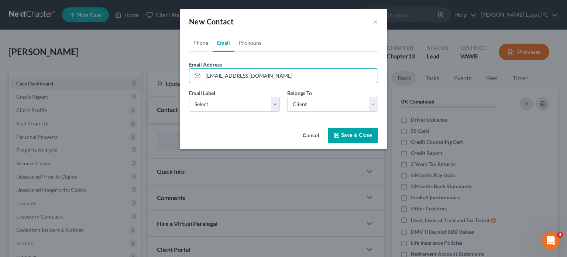
type input "[EMAIL_ADDRESS][DOMAIN_NAME]"
click at [335, 133] on icon "button" at bounding box center [337, 135] width 6 height 6
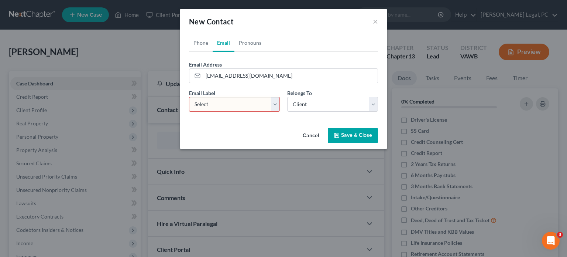
click at [271, 106] on select "Select Home Work Other" at bounding box center [234, 104] width 91 height 15
select select "0"
click at [189, 97] on select "Select Home Work Other" at bounding box center [234, 104] width 91 height 15
click at [342, 133] on button "Save & Close" at bounding box center [353, 136] width 50 height 16
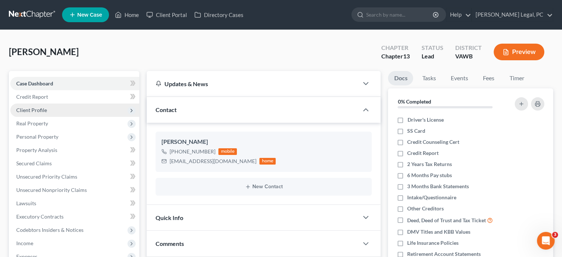
click at [33, 105] on span "Client Profile" at bounding box center [74, 109] width 129 height 13
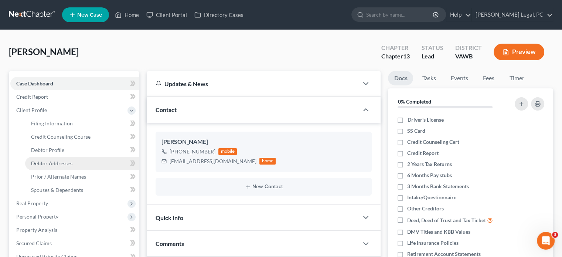
drag, startPoint x: 48, startPoint y: 163, endPoint x: 59, endPoint y: 159, distance: 11.5
click at [49, 163] on span "Debtor Addresses" at bounding box center [51, 163] width 41 height 6
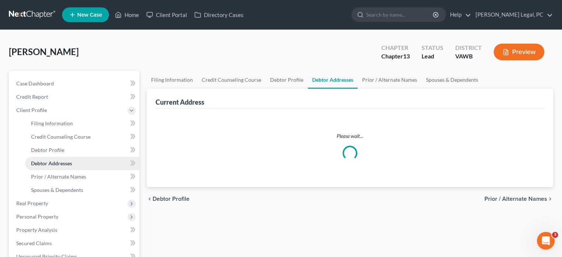
select select "0"
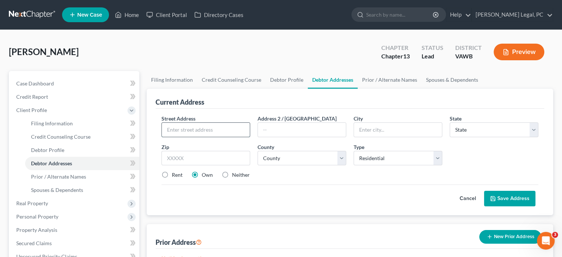
click at [193, 132] on input "text" at bounding box center [206, 130] width 88 height 14
click at [203, 133] on input "text" at bounding box center [206, 130] width 88 height 14
type input "973 [GEOGRAPHIC_DATA]"
type input "Rural Retreat"
select select "48"
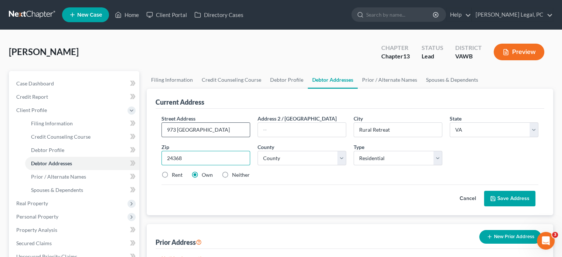
type input "24368"
click at [495, 193] on button "Save Address" at bounding box center [509, 199] width 51 height 16
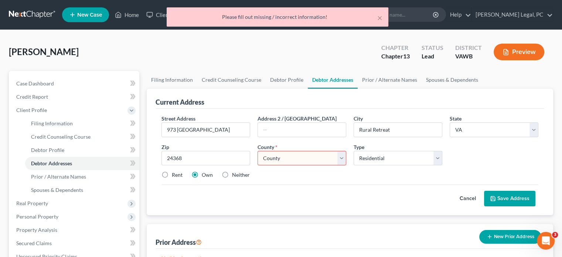
click at [324, 159] on select "County [GEOGRAPHIC_DATA] [GEOGRAPHIC_DATA] [GEOGRAPHIC_DATA] [GEOGRAPHIC_DATA] …" at bounding box center [301, 158] width 89 height 15
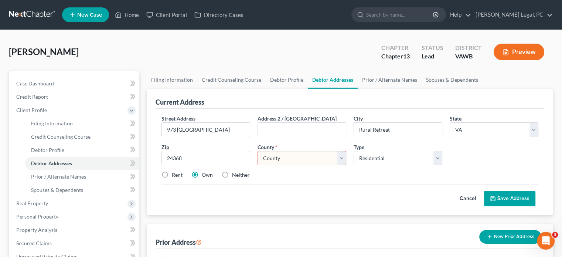
click at [283, 159] on select "County [GEOGRAPHIC_DATA] [GEOGRAPHIC_DATA] [GEOGRAPHIC_DATA] [GEOGRAPHIC_DATA] …" at bounding box center [301, 158] width 89 height 15
select select "132"
click at [257, 151] on select "County [GEOGRAPHIC_DATA] [GEOGRAPHIC_DATA] [GEOGRAPHIC_DATA] [GEOGRAPHIC_DATA] …" at bounding box center [301, 158] width 89 height 15
click at [501, 196] on button "Save Address" at bounding box center [509, 199] width 51 height 16
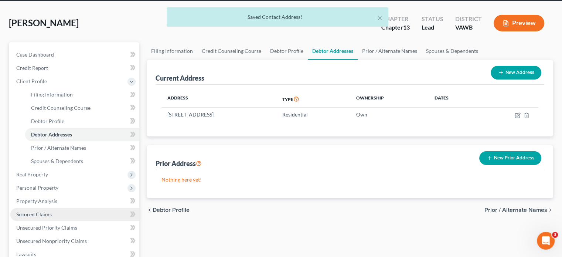
scroll to position [37, 0]
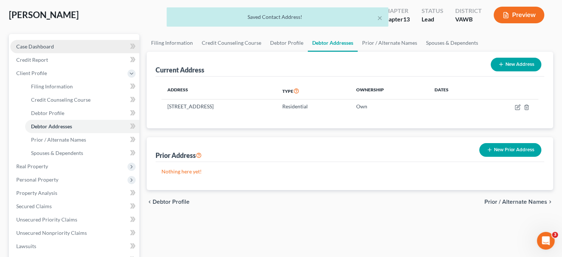
click at [53, 44] on link "Case Dashboard" at bounding box center [74, 46] width 129 height 13
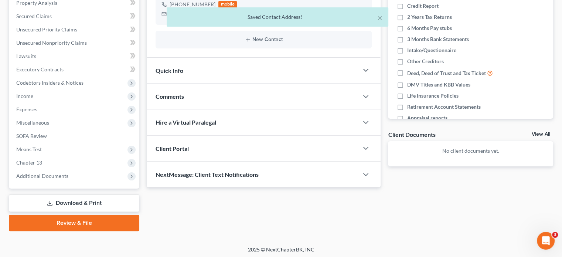
scroll to position [148, 0]
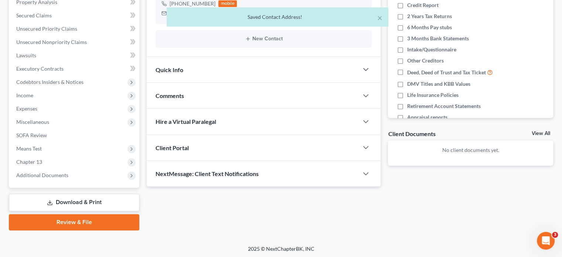
click at [226, 148] on div "Client Portal" at bounding box center [253, 147] width 212 height 25
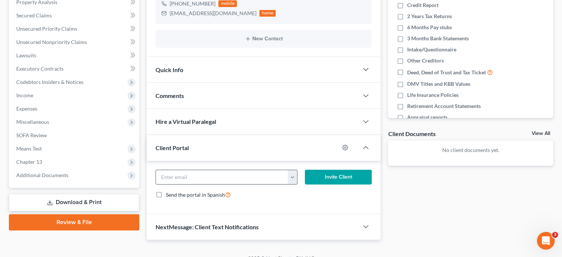
click at [288, 179] on button "button" at bounding box center [292, 177] width 9 height 14
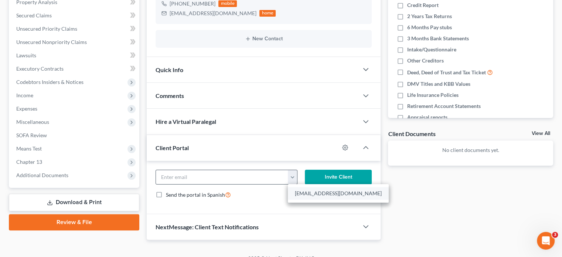
click at [296, 189] on link "[EMAIL_ADDRESS][DOMAIN_NAME]" at bounding box center [338, 193] width 101 height 13
type input "[EMAIL_ADDRESS][DOMAIN_NAME]"
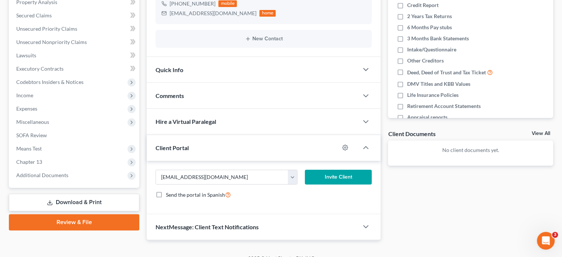
drag, startPoint x: 325, startPoint y: 179, endPoint x: 319, endPoint y: 179, distance: 5.6
click at [325, 179] on button "Invite Client" at bounding box center [338, 176] width 67 height 15
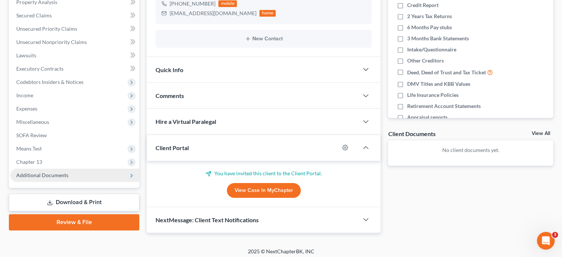
click at [55, 175] on span "Additional Documents" at bounding box center [42, 175] width 52 height 6
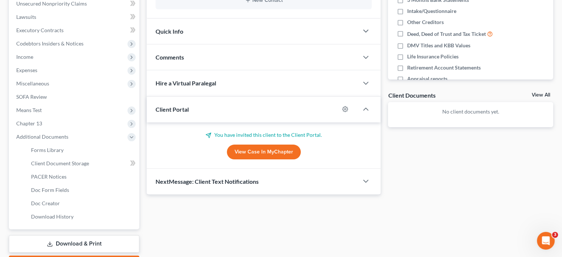
scroll to position [222, 0]
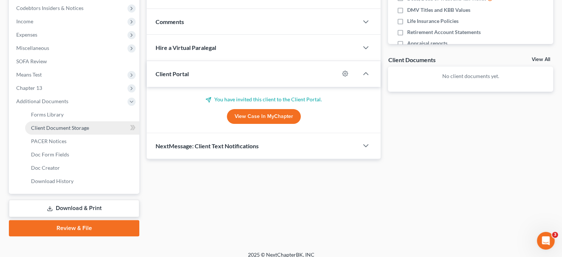
click at [62, 131] on link "Client Document Storage" at bounding box center [82, 127] width 114 height 13
